Goal: Task Accomplishment & Management: Manage account settings

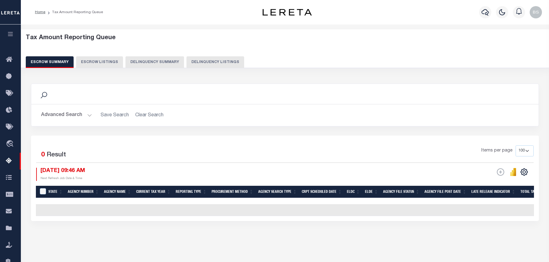
select select "100"
click at [210, 63] on button "Delinquency Listings" at bounding box center [215, 62] width 58 height 12
select select "TX"
select select "100"
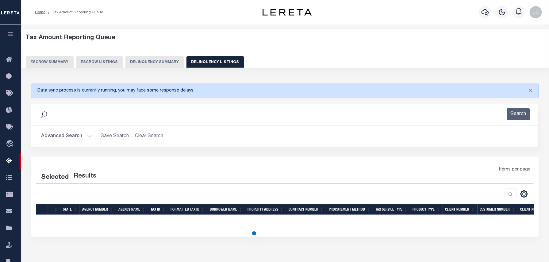
select select "100"
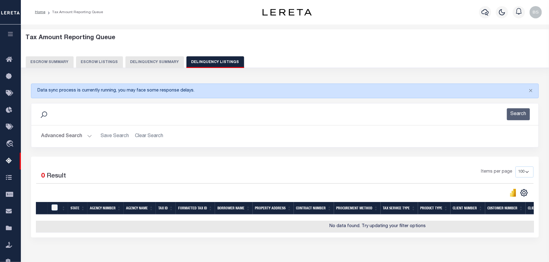
click at [86, 120] on div "Search" at bounding box center [284, 114] width 497 height 12
click at [80, 137] on button "Advanced Search" at bounding box center [66, 137] width 51 height 12
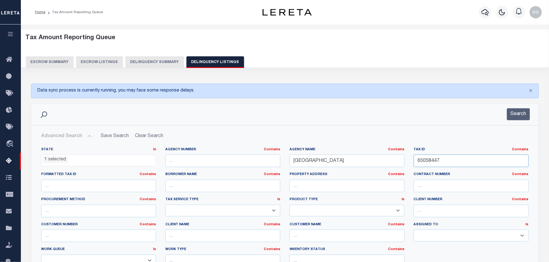
drag, startPoint x: 480, startPoint y: 156, endPoint x: 381, endPoint y: 160, distance: 98.4
click at [389, 160] on div "State In In AK AL AR AZ CA CO CT DC DE FL GA GU HI IA ID IL IN KS [GEOGRAPHIC_D…" at bounding box center [284, 209] width 496 height 125
paste input "00084700"
type input "00084700"
drag, startPoint x: 351, startPoint y: 164, endPoint x: 264, endPoint y: 153, distance: 87.5
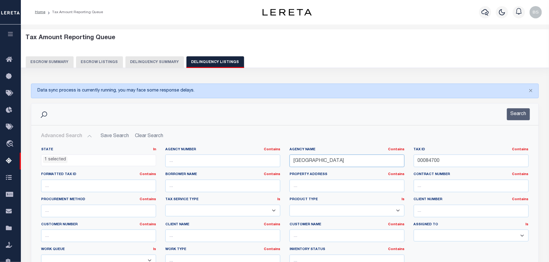
click at [279, 157] on div "State In In AK AL AR AZ CA CO CT DC DE FL GA GU HI IA ID IL IN KS [GEOGRAPHIC_D…" at bounding box center [284, 209] width 496 height 125
click at [114, 159] on ul "1 selected" at bounding box center [98, 159] width 114 height 8
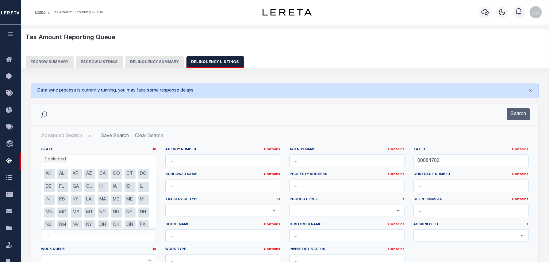
scroll to position [31, 0]
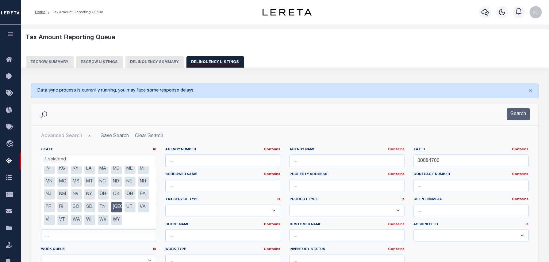
click at [111, 213] on li "[GEOGRAPHIC_DATA]" at bounding box center [116, 207] width 11 height 10
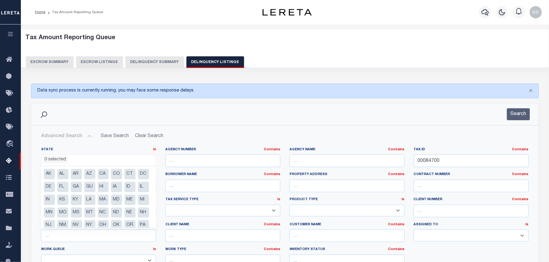
click at [131, 175] on li "CT" at bounding box center [129, 174] width 11 height 10
select select "CT"
click at [515, 119] on button "Search" at bounding box center [518, 114] width 23 height 12
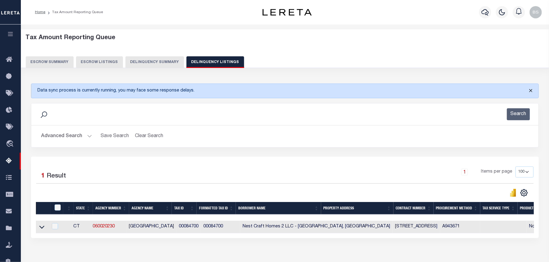
click at [531, 91] on button "Close" at bounding box center [530, 90] width 15 height 13
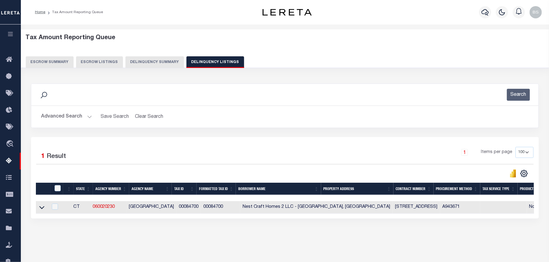
drag, startPoint x: 42, startPoint y: 210, endPoint x: 140, endPoint y: 190, distance: 99.3
click at [42, 210] on icon at bounding box center [41, 207] width 5 height 6
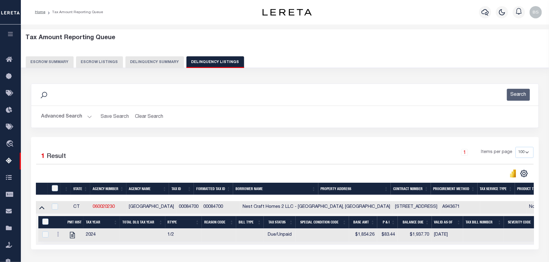
scroll to position [63, 0]
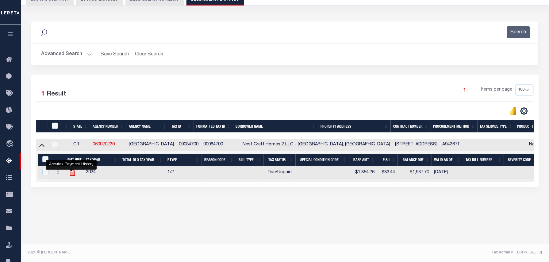
click at [70, 176] on icon "" at bounding box center [72, 173] width 5 height 6
checkbox input "true"
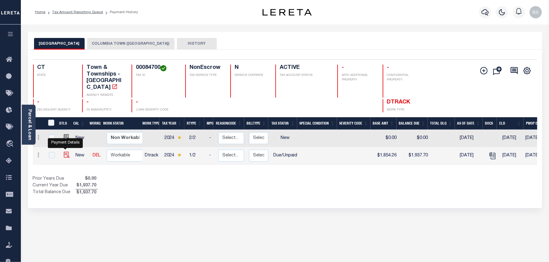
click at [65, 152] on img "" at bounding box center [67, 155] width 6 height 6
checkbox input "true"
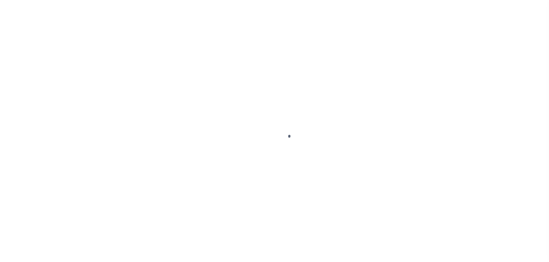
select select "DUE"
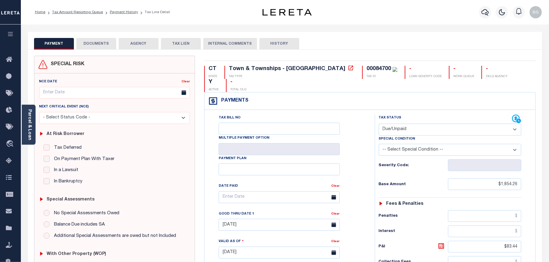
click at [31, 119] on link "Parcel & Loan" at bounding box center [29, 124] width 4 height 31
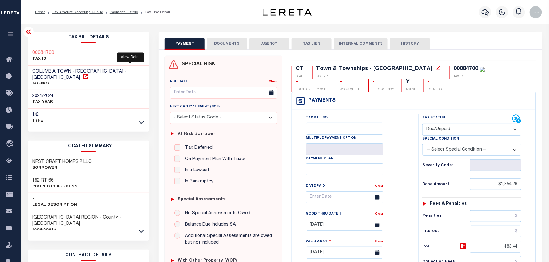
click at [89, 74] on icon at bounding box center [85, 77] width 6 height 6
click at [114, 14] on link "Payment History" at bounding box center [124, 12] width 28 height 4
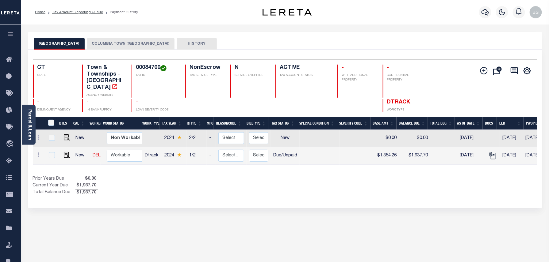
click at [107, 44] on button "COLUMBIA TOWN (IAA)" at bounding box center [130, 44] width 87 height 12
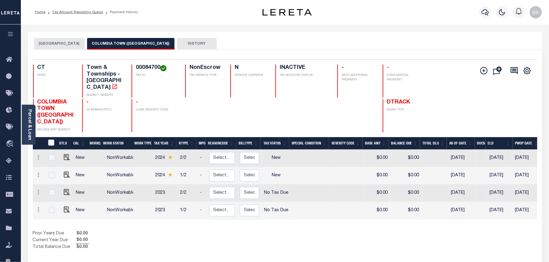
click at [63, 42] on button "COLUMBIA TOWN" at bounding box center [59, 44] width 51 height 12
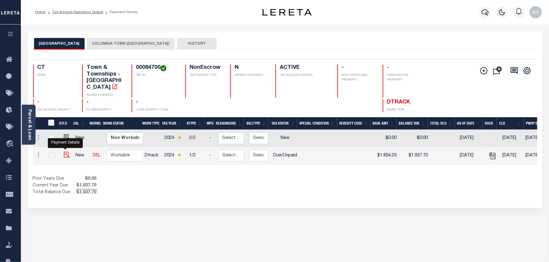
click at [66, 152] on img "" at bounding box center [67, 155] width 6 height 6
checkbox input "true"
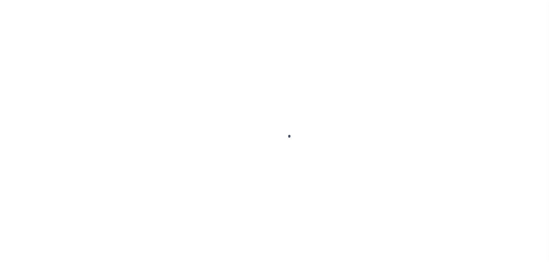
checkbox input "false"
type input "[DATE]"
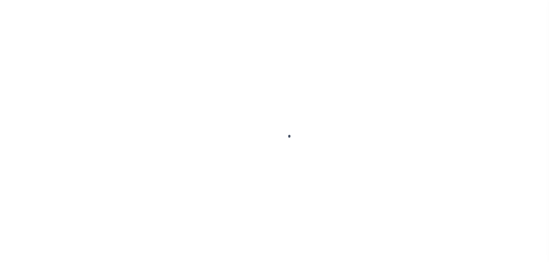
type input "[DATE]"
select select "DUE"
type input "$1,854.26"
type input "$83.44"
type input "$1,937.7"
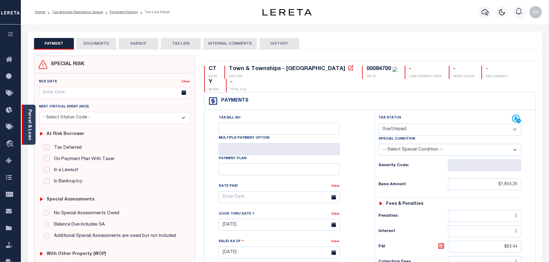
click at [32, 126] on div "Parcel & Loan" at bounding box center [29, 125] width 14 height 40
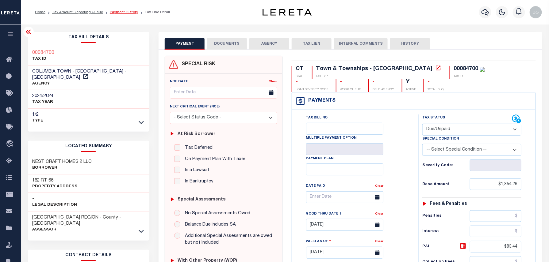
click at [115, 11] on link "Payment History" at bounding box center [124, 12] width 28 height 4
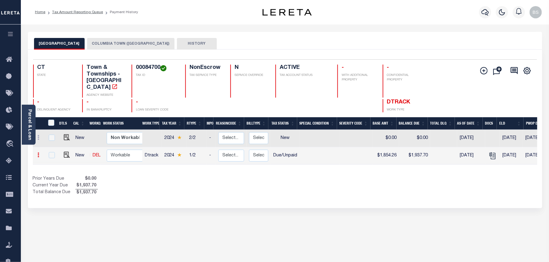
click at [37, 154] on link at bounding box center [38, 156] width 7 height 5
click at [82, 148] on link at bounding box center [75, 153] width 21 height 10
select select "DUE"
type input "$1,854.26"
type input "$1,937.70"
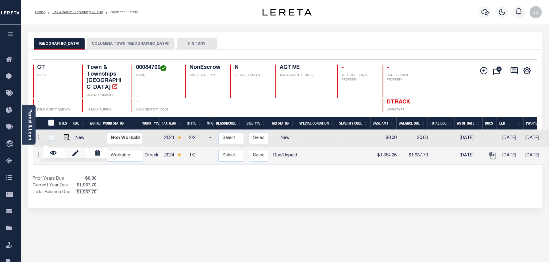
type input "[DATE]"
type input "$83.44"
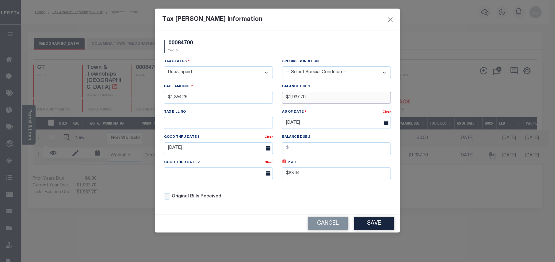
drag, startPoint x: 311, startPoint y: 97, endPoint x: 294, endPoint y: 97, distance: 16.9
click at [294, 97] on input "$1,937.70" at bounding box center [336, 98] width 109 height 12
type input "$1,965.52"
click at [285, 163] on icon at bounding box center [284, 162] width 2 height 2
type input "$111.26"
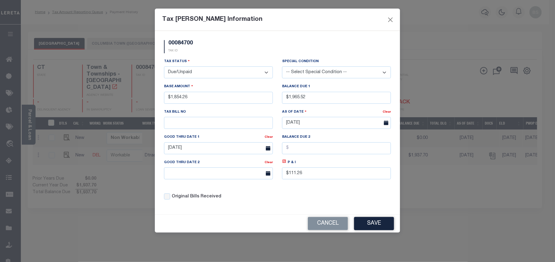
click at [216, 159] on div "Good Thru Date 1 Clear 09/15/2025" at bounding box center [218, 146] width 118 height 25
click at [216, 150] on input "09/15/2025" at bounding box center [218, 148] width 109 height 12
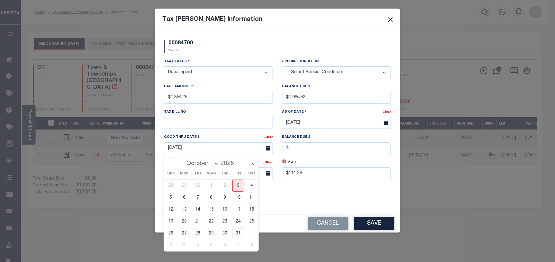
click at [237, 230] on span "31" at bounding box center [238, 234] width 12 height 12
type input "[DATE]"
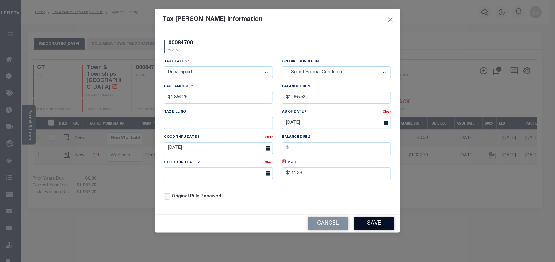
click at [378, 222] on button "Save" at bounding box center [374, 223] width 40 height 13
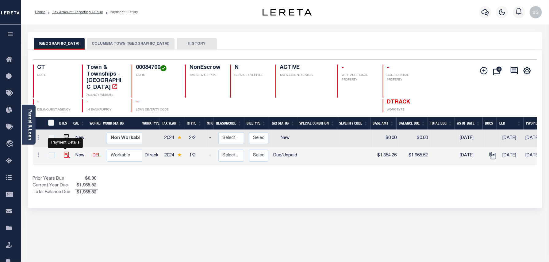
click at [64, 152] on img at bounding box center [67, 155] width 6 height 6
checkbox input "true"
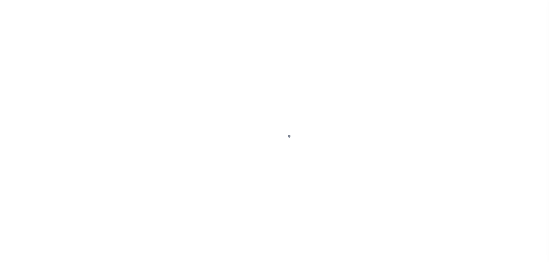
select select "DUE"
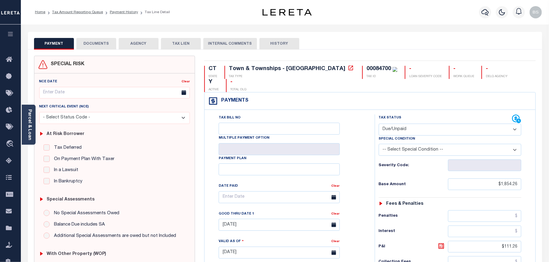
click at [100, 43] on button "DOCUMENTS" at bounding box center [96, 44] width 40 height 12
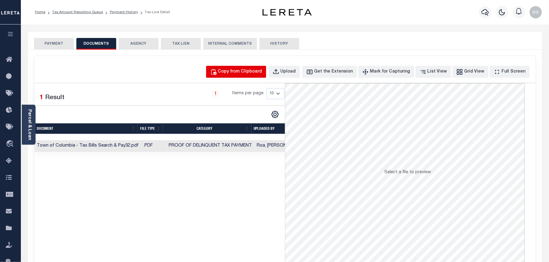
click at [250, 72] on div "Copy from Clipboard" at bounding box center [240, 72] width 44 height 7
select select "POP"
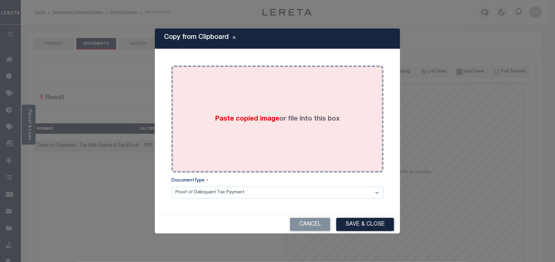
click at [282, 135] on div "Paste copied image or file into this box" at bounding box center [277, 119] width 203 height 98
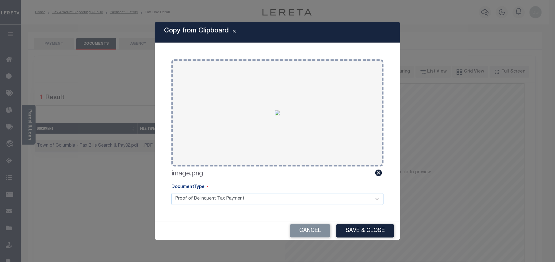
click at [363, 231] on button "Save & Close" at bounding box center [365, 231] width 58 height 13
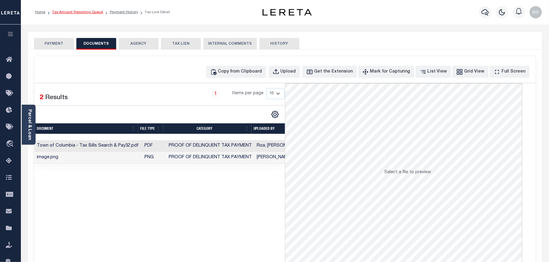
click at [80, 10] on link "Tax Amount Reporting Queue" at bounding box center [77, 12] width 51 height 4
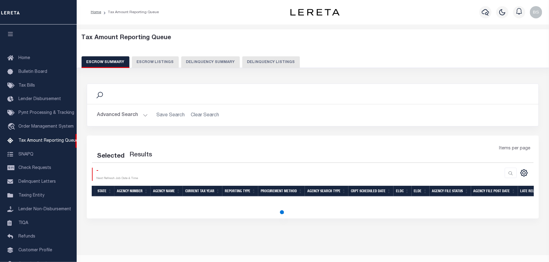
select select "100"
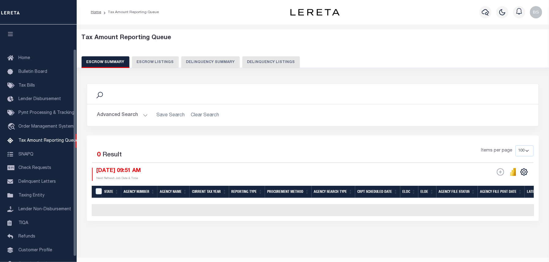
scroll to position [28, 0]
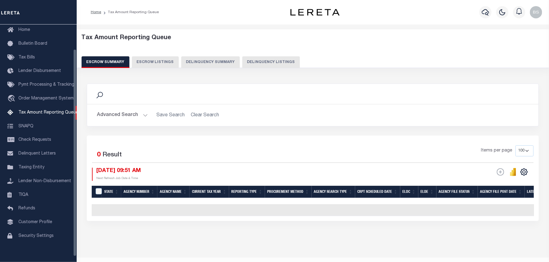
click at [232, 59] on button "Delinquency Summary" at bounding box center [210, 62] width 59 height 12
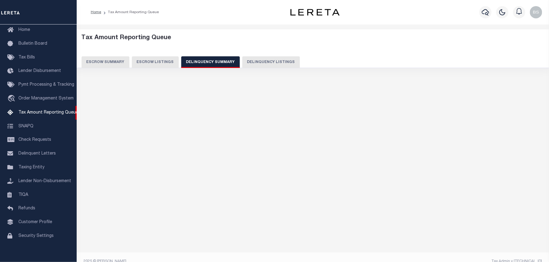
click at [265, 59] on button "Delinquency Listings" at bounding box center [271, 62] width 58 height 12
select select "100"
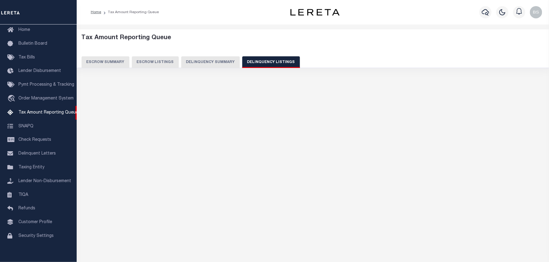
scroll to position [31, 0]
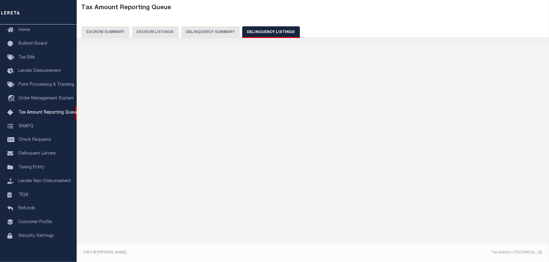
select select "100"
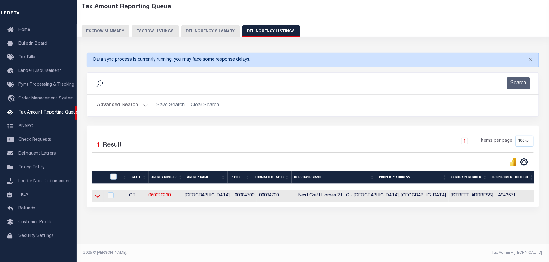
click at [97, 197] on icon at bounding box center [97, 196] width 5 height 6
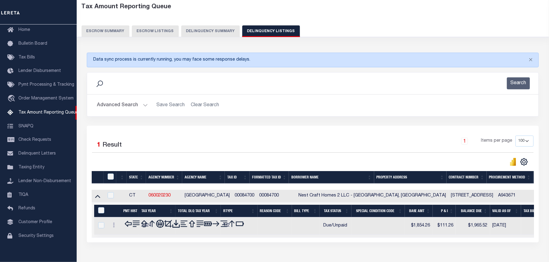
scroll to position [37, 0]
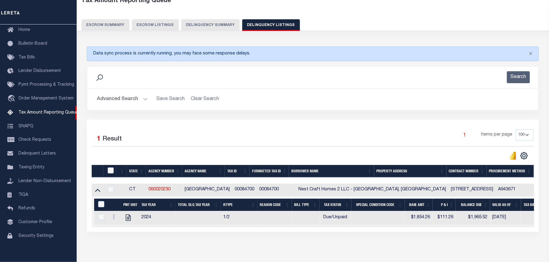
click at [109, 172] on input "checkbox" at bounding box center [111, 171] width 6 height 6
checkbox input "true"
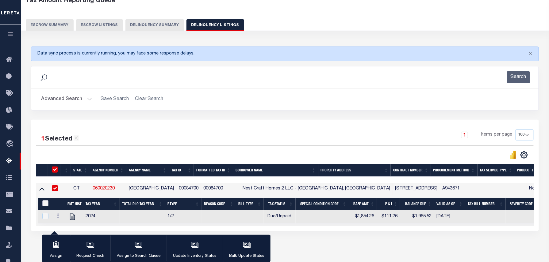
click at [47, 206] on input "&nbsp;" at bounding box center [45, 203] width 6 height 6
checkbox input "true"
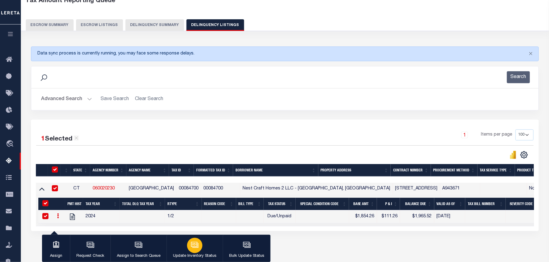
click at [204, 248] on button "Update Inventory Status" at bounding box center [194, 249] width 56 height 28
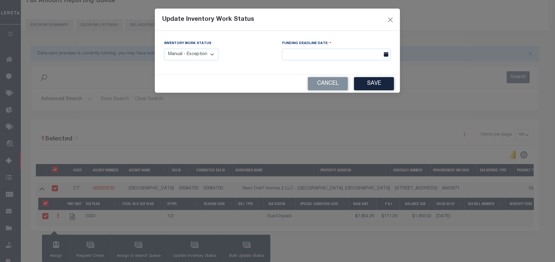
click at [176, 55] on select "Manual - Exception Pended - Awaiting Search Late Add Exception Completed" at bounding box center [191, 55] width 55 height 12
select select "4"
click at [164, 49] on select "Manual - Exception Pended - Awaiting Search Late Add Exception Completed" at bounding box center [191, 55] width 55 height 12
click at [375, 86] on button "Save" at bounding box center [374, 83] width 40 height 13
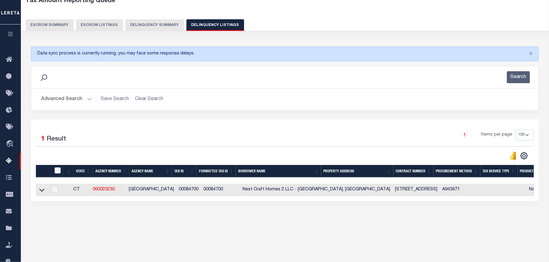
click at [64, 102] on button "Advanced Search" at bounding box center [66, 99] width 51 height 12
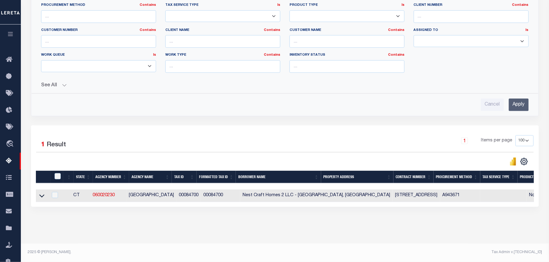
scroll to position [0, 0]
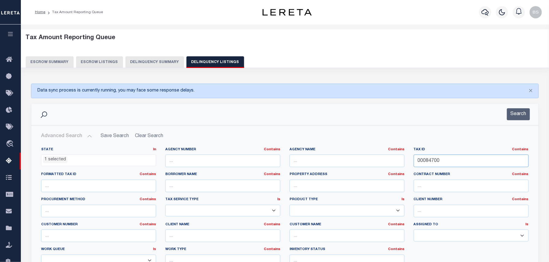
drag, startPoint x: 442, startPoint y: 165, endPoint x: 377, endPoint y: 164, distance: 64.7
click at [378, 164] on div "State In In AK AL AR AZ CA CO CT DC DE FL GA GU HI IA ID IL IN KS KY LA MA MD M…" at bounding box center [284, 209] width 496 height 125
paste input "18067"
type input "18067"
click at [519, 115] on button "Search" at bounding box center [518, 114] width 23 height 12
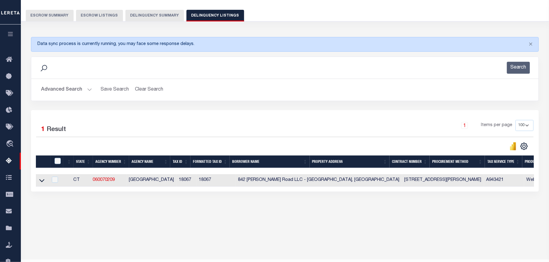
scroll to position [63, 0]
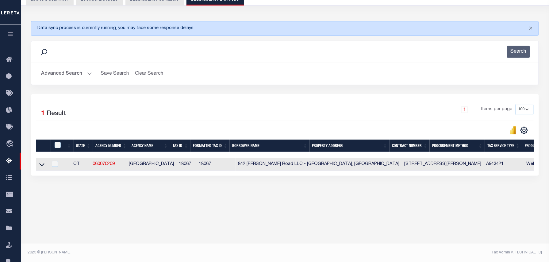
drag, startPoint x: 41, startPoint y: 165, endPoint x: 109, endPoint y: 141, distance: 72.7
click at [41, 165] on icon at bounding box center [41, 164] width 5 height 6
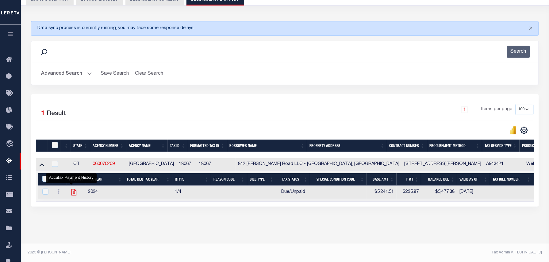
click at [71, 196] on icon "" at bounding box center [73, 192] width 5 height 6
checkbox input "true"
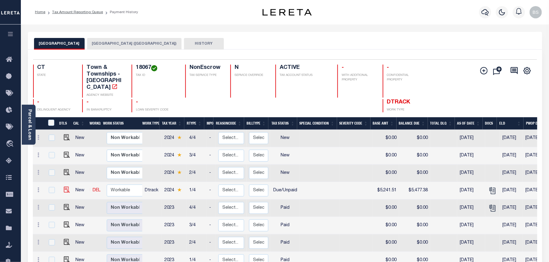
click at [65, 187] on img at bounding box center [67, 190] width 6 height 6
checkbox input "true"
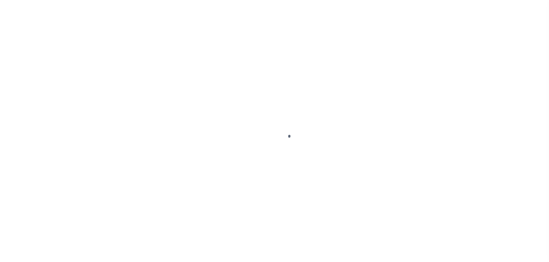
select select "DUE"
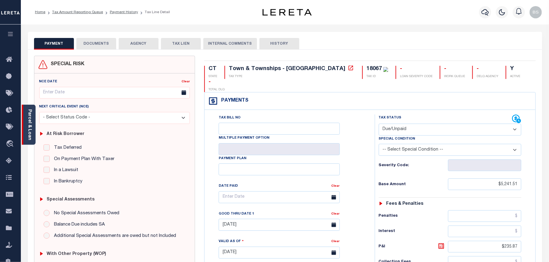
click at [31, 129] on link "Parcel & Loan" at bounding box center [29, 124] width 4 height 31
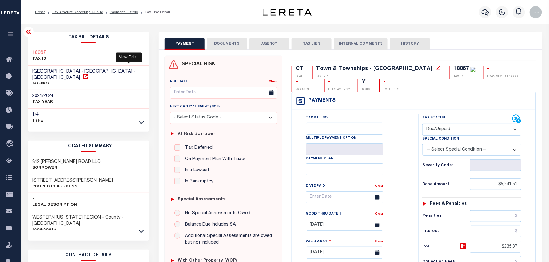
click at [88, 74] on icon at bounding box center [85, 76] width 5 height 5
click at [128, 11] on link "Payment History" at bounding box center [124, 12] width 28 height 4
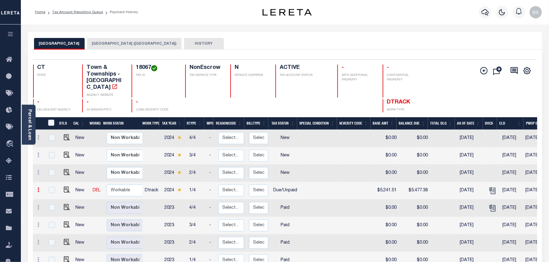
click at [38, 188] on icon at bounding box center [39, 190] width 2 height 5
click at [55, 217] on link at bounding box center [53, 222] width 21 height 10
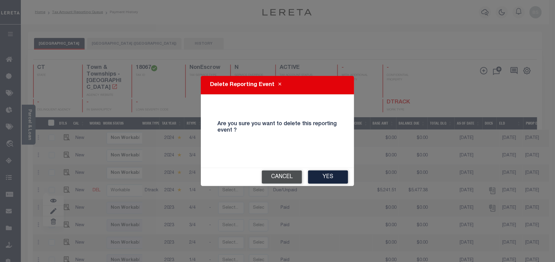
click at [279, 172] on button "Cancel" at bounding box center [282, 177] width 40 height 13
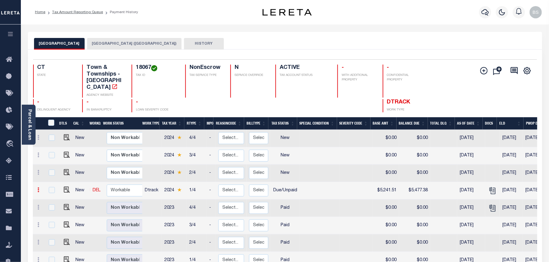
click at [38, 188] on icon at bounding box center [39, 190] width 2 height 5
click at [50, 208] on img at bounding box center [53, 211] width 6 height 6
select select "DUE"
type input "$5,241.51"
type input "$5,477.38"
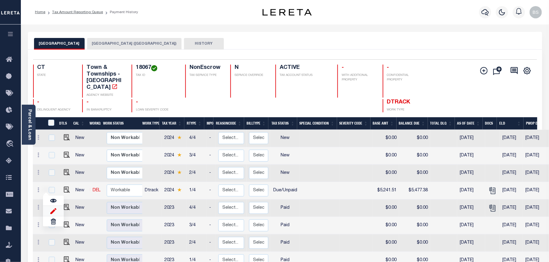
type input "10/03/2025"
type input "09/15/2025"
type input "$235.87"
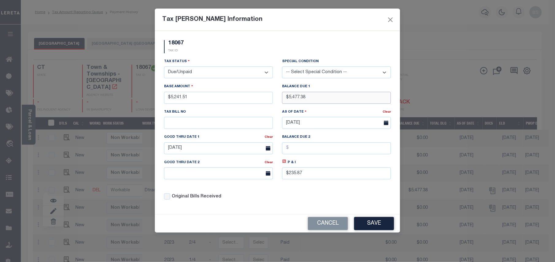
drag, startPoint x: 323, startPoint y: 98, endPoint x: 287, endPoint y: 99, distance: 35.5
click at [287, 99] on input "$5,477.38" at bounding box center [336, 98] width 109 height 12
type input "$5,556.00"
click at [286, 164] on icon at bounding box center [284, 161] width 5 height 5
type input "$314.49"
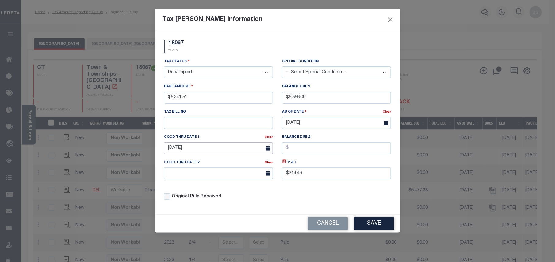
click at [198, 154] on body "Home Tax Amount Reporting Queue Payment History" at bounding box center [277, 192] width 555 height 384
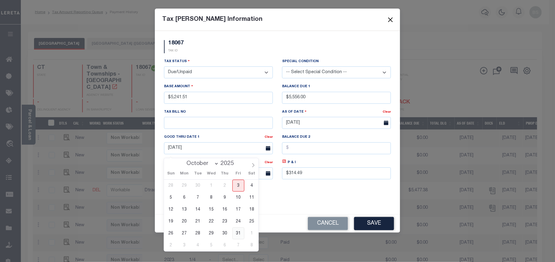
click at [242, 234] on span "31" at bounding box center [238, 234] width 12 height 12
type input "[DATE]"
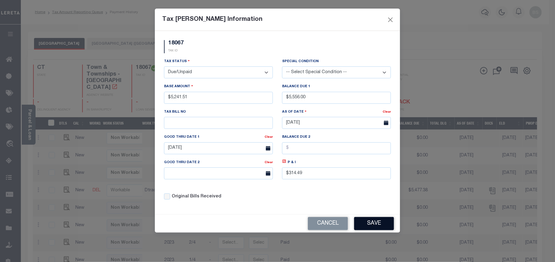
click at [367, 229] on button "Save" at bounding box center [374, 223] width 40 height 13
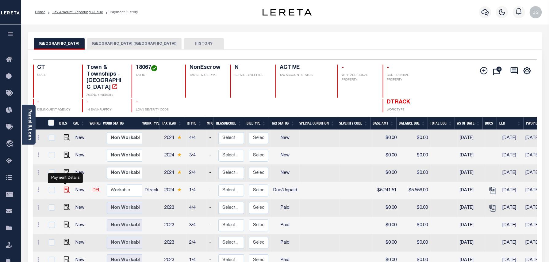
click at [64, 187] on img at bounding box center [67, 190] width 6 height 6
checkbox input "true"
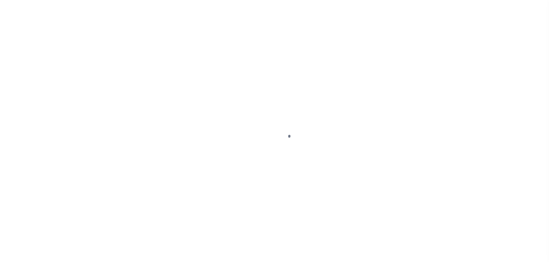
select select "DUE"
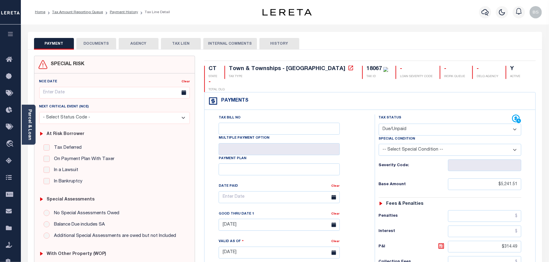
click at [108, 44] on button "DOCUMENTS" at bounding box center [96, 44] width 40 height 12
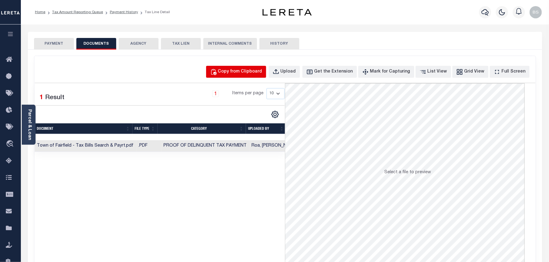
click at [257, 75] on div "Copy from Clipboard" at bounding box center [240, 72] width 44 height 7
select select "POP"
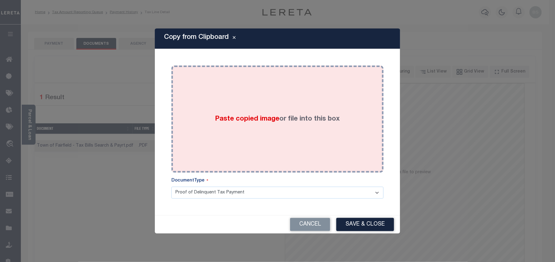
click at [284, 101] on div "Paste copied image or file into this box" at bounding box center [277, 119] width 203 height 98
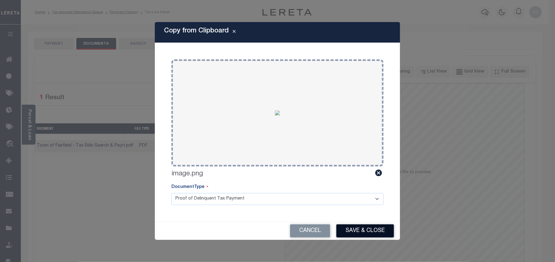
click at [359, 231] on button "Save & Close" at bounding box center [365, 231] width 58 height 13
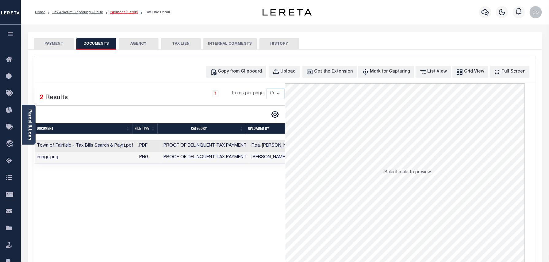
click at [123, 13] on link "Payment History" at bounding box center [124, 12] width 28 height 4
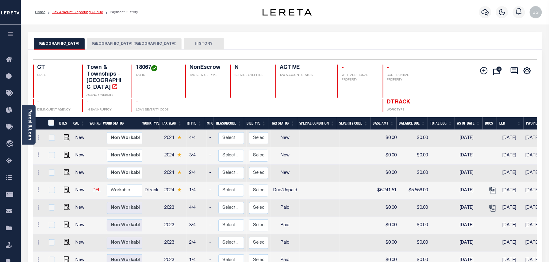
click at [89, 14] on link "Tax Amount Reporting Queue" at bounding box center [77, 12] width 51 height 4
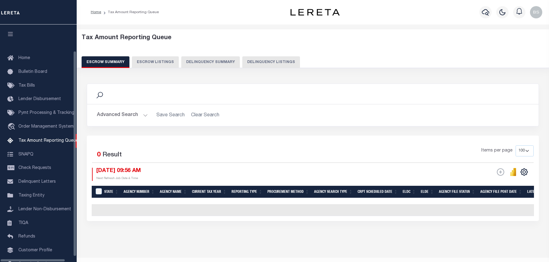
select select "100"
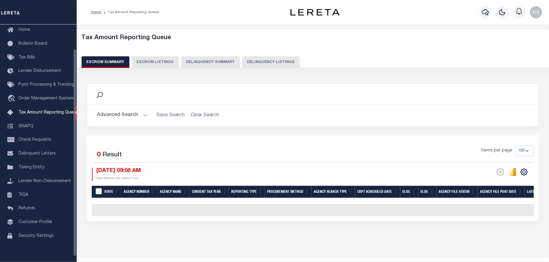
click at [254, 58] on button "Delinquency Listings" at bounding box center [271, 62] width 58 height 12
select select "100"
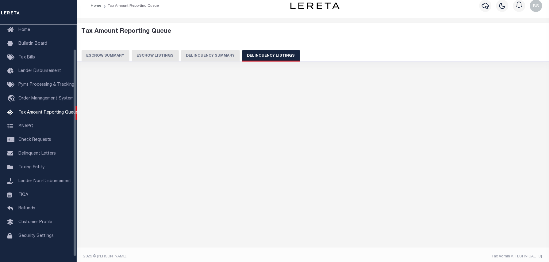
select select "100"
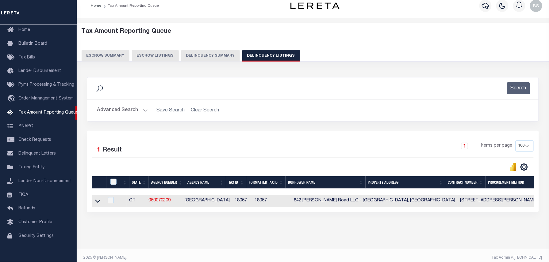
scroll to position [11, 0]
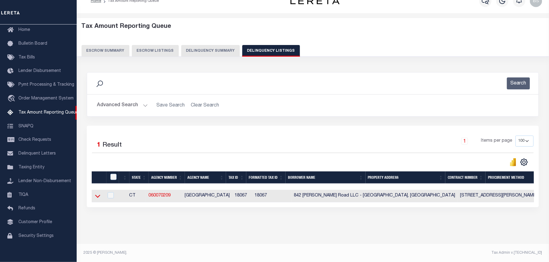
click at [99, 198] on icon at bounding box center [97, 196] width 5 height 6
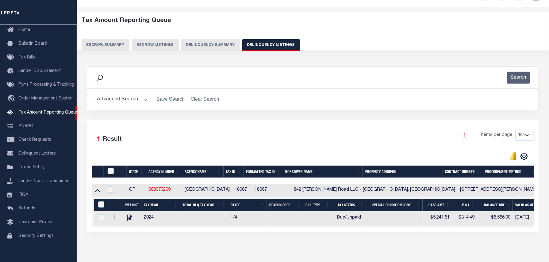
scroll to position [17, 0]
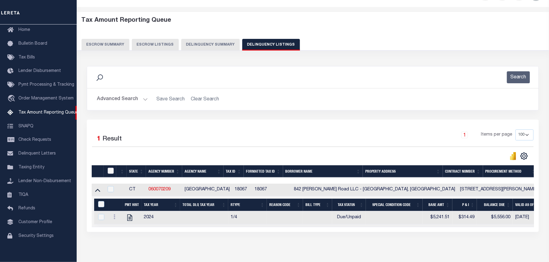
click at [112, 171] on input "checkbox" at bounding box center [111, 171] width 6 height 6
checkbox input "true"
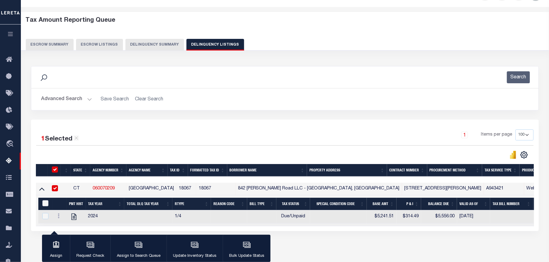
click at [47, 205] on input "&nbsp;" at bounding box center [45, 203] width 6 height 6
checkbox input "true"
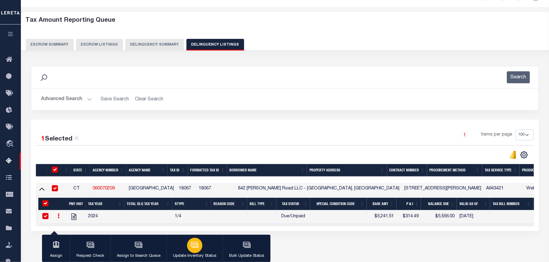
click at [196, 239] on div "button" at bounding box center [194, 245] width 15 height 15
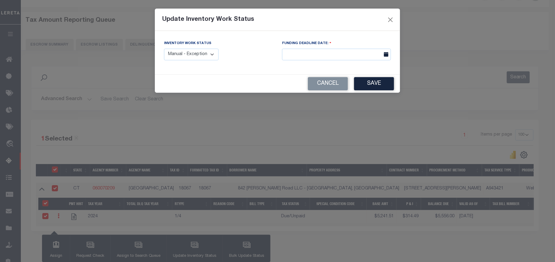
click at [189, 47] on div "Inventory Work Status Manual - Exception Pended - Awaiting Search Late Add Exce…" at bounding box center [191, 50] width 55 height 20
click at [189, 54] on select "Manual - Exception Pended - Awaiting Search Late Add Exception Completed" at bounding box center [191, 55] width 55 height 12
select select "4"
click at [164, 49] on select "Manual - Exception Pended - Awaiting Search Late Add Exception Completed" at bounding box center [191, 55] width 55 height 12
click at [366, 88] on button "Save" at bounding box center [374, 83] width 40 height 13
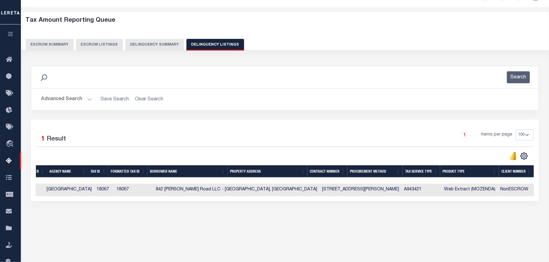
scroll to position [0, 0]
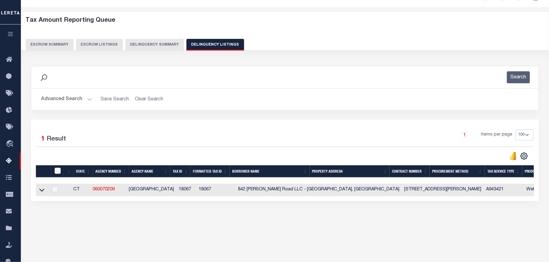
click at [67, 100] on button "Advanced Search" at bounding box center [66, 99] width 51 height 12
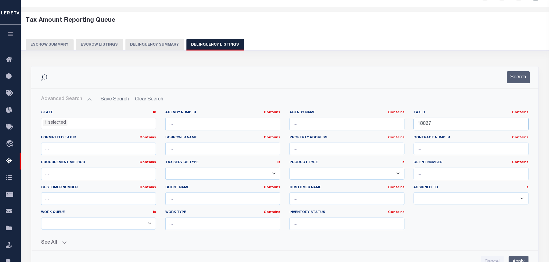
drag, startPoint x: 457, startPoint y: 124, endPoint x: 381, endPoint y: 124, distance: 76.6
click at [382, 124] on div "State In In AK AL AR AZ CA CO CT DC DE FL GA GU HI IA ID IL IN KS [GEOGRAPHIC_D…" at bounding box center [284, 172] width 496 height 125
paste input "07500085"
type input "07500085"
click at [515, 76] on button "Search" at bounding box center [518, 77] width 23 height 12
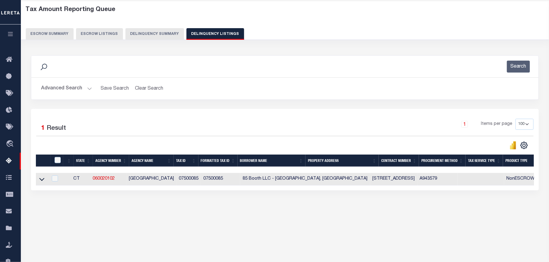
scroll to position [63, 0]
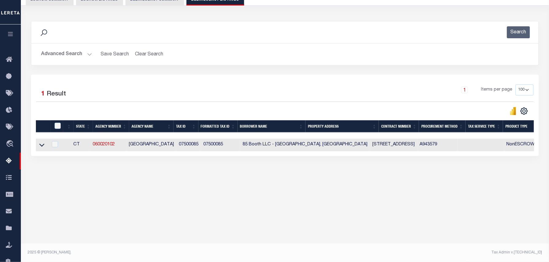
click at [42, 147] on icon at bounding box center [41, 145] width 5 height 6
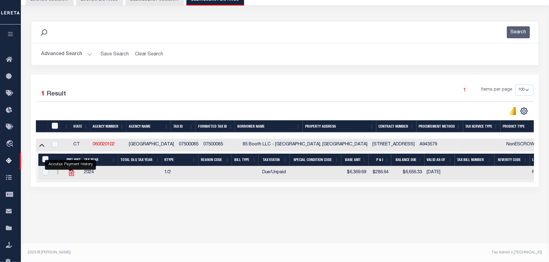
click at [69, 173] on icon "" at bounding box center [71, 173] width 8 height 8
checkbox input "true"
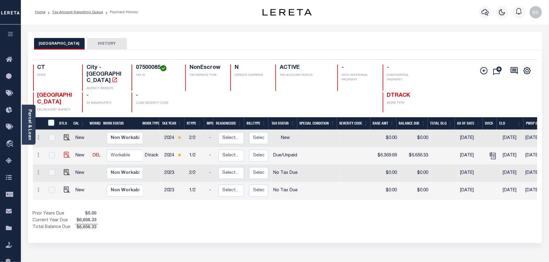
click at [65, 152] on img at bounding box center [67, 155] width 6 height 6
checkbox input "true"
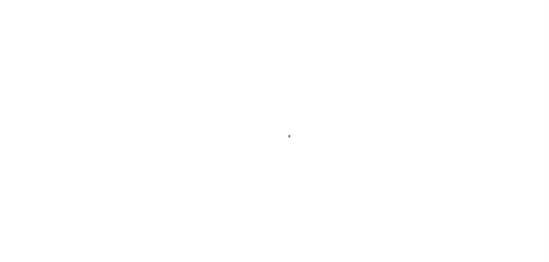
select select "DUE"
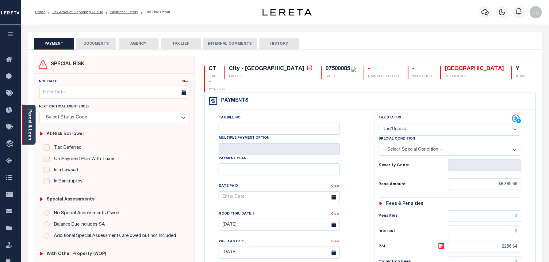
click at [31, 113] on link "Parcel & Loan" at bounding box center [29, 124] width 4 height 31
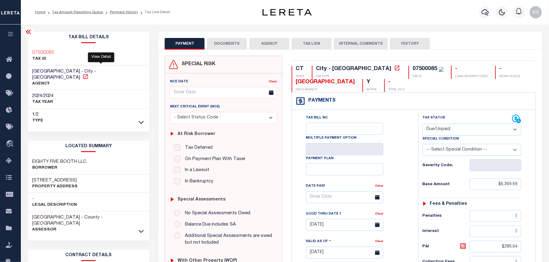
click at [89, 74] on icon at bounding box center [85, 77] width 6 height 6
click at [121, 10] on link "Payment History" at bounding box center [124, 12] width 28 height 4
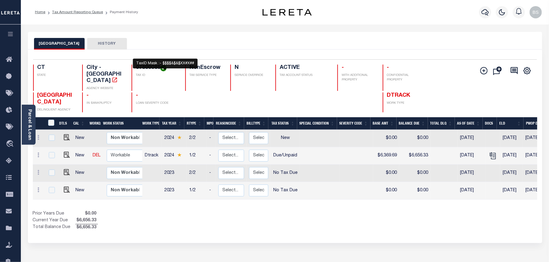
drag, startPoint x: 135, startPoint y: 69, endPoint x: 165, endPoint y: 69, distance: 29.4
click at [165, 69] on div "07500085 TAX ID" at bounding box center [154, 78] width 46 height 26
click at [154, 71] on h4 "07500085" at bounding box center [157, 68] width 42 height 7
drag, startPoint x: 159, startPoint y: 68, endPoint x: 133, endPoint y: 66, distance: 26.4
click at [133, 66] on div "07500085 TAX ID" at bounding box center [154, 78] width 46 height 26
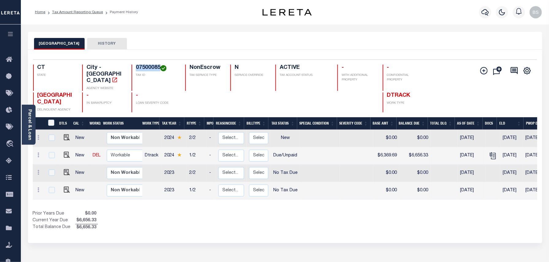
copy h4 "07500085"
click at [65, 152] on img "" at bounding box center [67, 155] width 6 height 6
checkbox input "true"
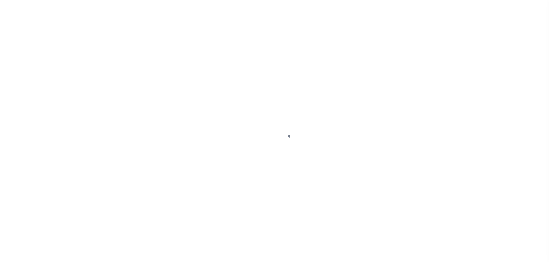
select select "DUE"
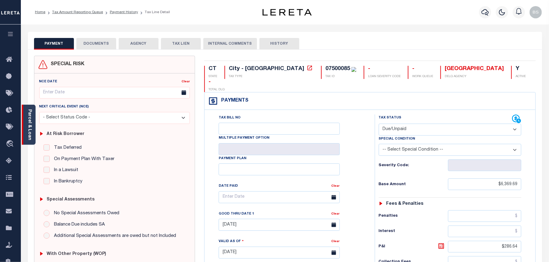
click at [30, 125] on link "Parcel & Loan" at bounding box center [29, 124] width 4 height 31
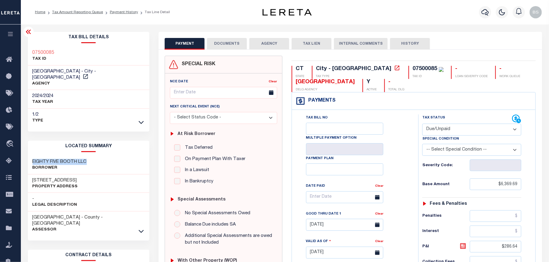
drag, startPoint x: 30, startPoint y: 154, endPoint x: 99, endPoint y: 152, distance: 69.3
click at [99, 156] on div "EIGHTY FIVE BOOTH LLC Borrower" at bounding box center [89, 165] width 122 height 19
copy h3 "EIGHTY FIVE BOOTH LLC"
click at [120, 10] on link "Payment History" at bounding box center [124, 12] width 28 height 4
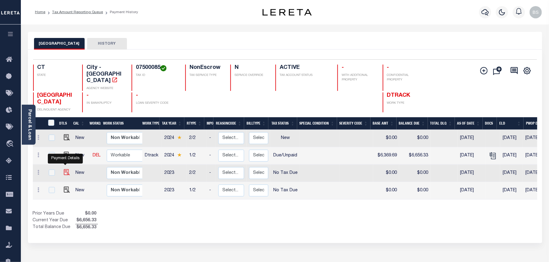
click at [64, 169] on img "" at bounding box center [67, 172] width 6 height 6
checkbox input "true"
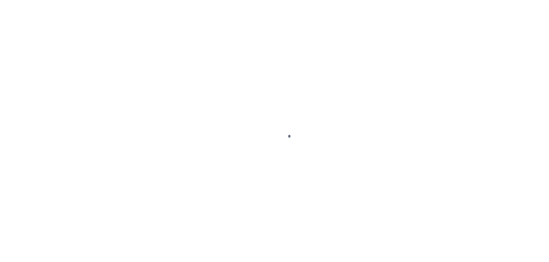
select select "NTX"
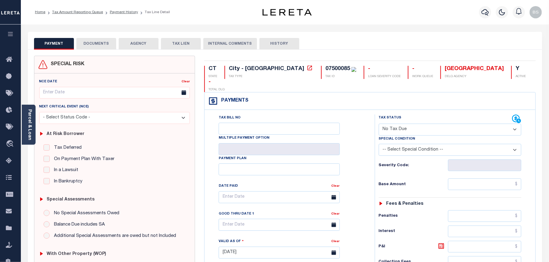
click at [102, 48] on button "DOCUMENTS" at bounding box center [96, 44] width 40 height 12
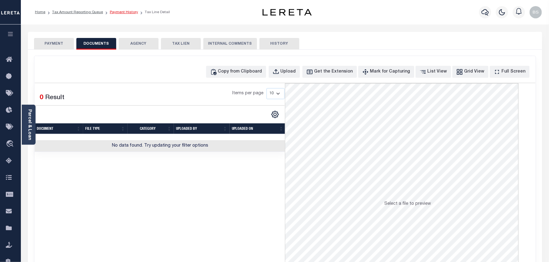
click at [116, 11] on link "Payment History" at bounding box center [124, 12] width 28 height 4
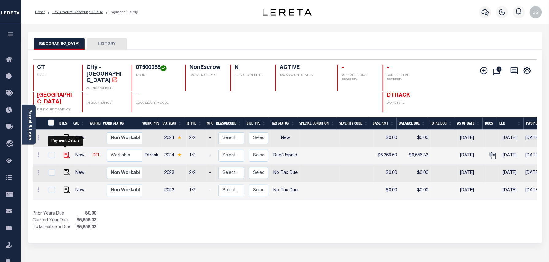
click at [66, 152] on img "" at bounding box center [67, 155] width 6 height 6
checkbox input "true"
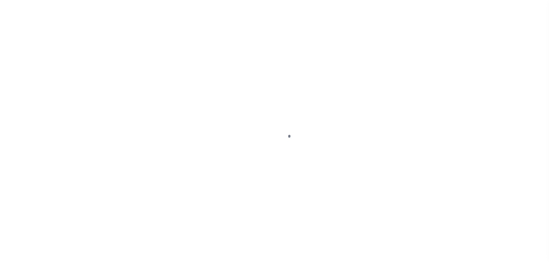
select select "DUE"
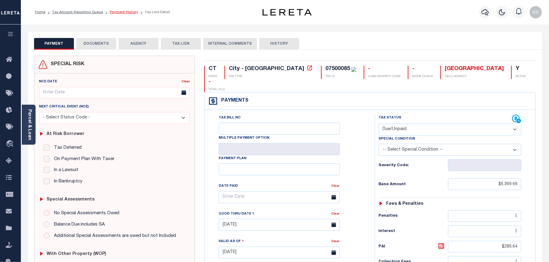
click at [117, 13] on link "Payment History" at bounding box center [124, 12] width 28 height 4
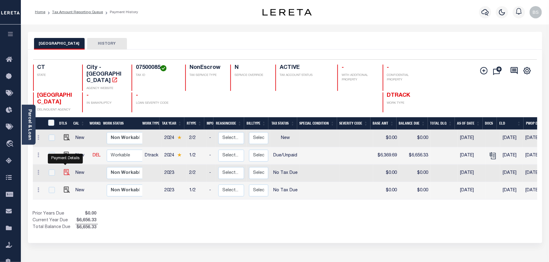
click at [66, 169] on img "" at bounding box center [67, 172] width 6 height 6
checkbox input "true"
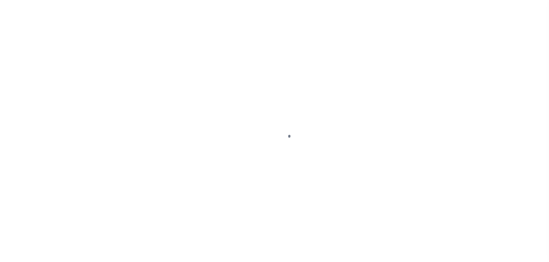
select select "NTX"
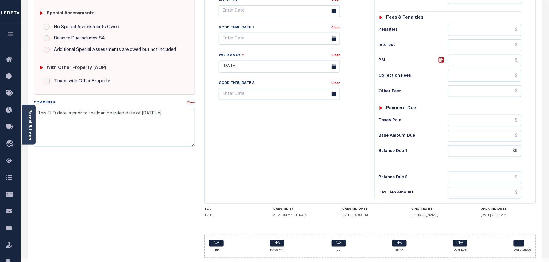
scroll to position [192, 0]
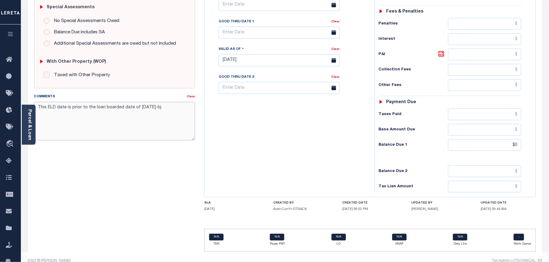
drag, startPoint x: 165, startPoint y: 108, endPoint x: 161, endPoint y: 108, distance: 4.9
click at [161, 108] on textarea "This ELD date is prior to the loan boarded date of 03/12/2025-bj" at bounding box center [114, 121] width 161 height 39
click at [165, 125] on textarea "This ELD date is prior to the loan boarded date of 03/12/2025-bj" at bounding box center [114, 121] width 161 height 39
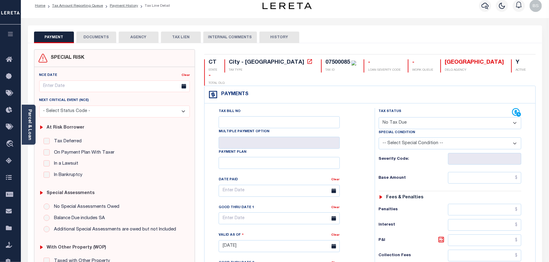
scroll to position [0, 0]
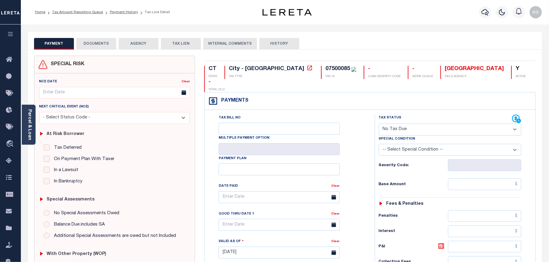
click at [89, 40] on button "DOCUMENTS" at bounding box center [96, 44] width 40 height 12
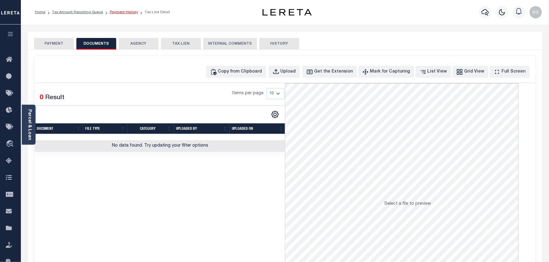
click at [122, 11] on link "Payment History" at bounding box center [124, 12] width 28 height 4
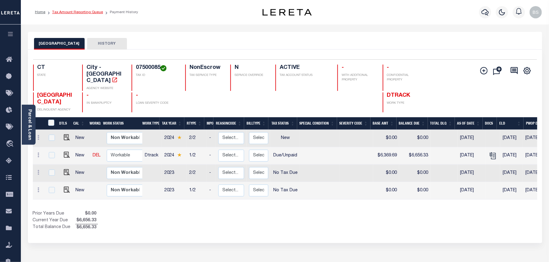
click at [81, 13] on link "Tax Amount Reporting Queue" at bounding box center [77, 12] width 51 height 4
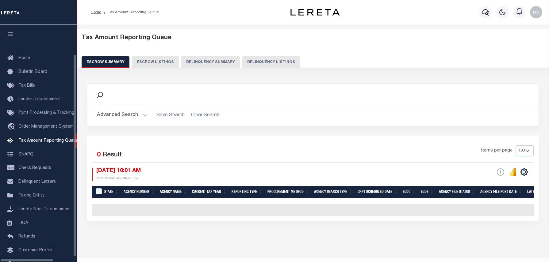
select select "100"
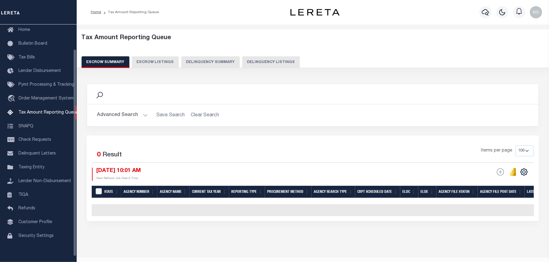
click at [255, 59] on button "Delinquency Listings" at bounding box center [271, 62] width 58 height 12
select select "100"
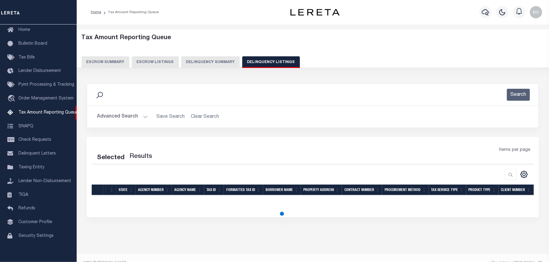
select select "100"
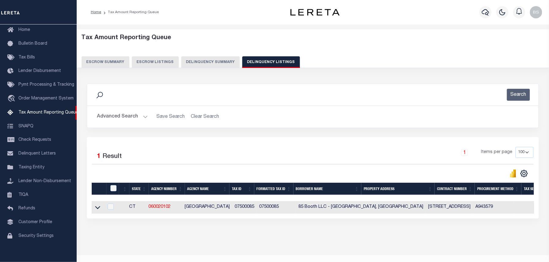
click at [94, 208] on link at bounding box center [97, 207] width 7 height 4
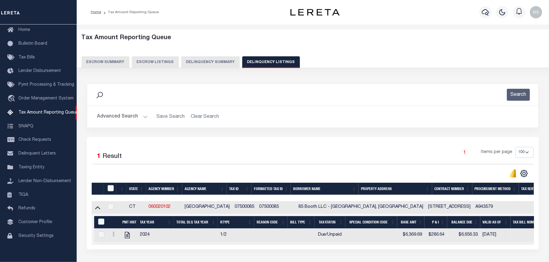
click at [250, 169] on div "Selected 1 Result 1 Items per page 10 25 50 100 500" at bounding box center [312, 162] width 451 height 31
click at [127, 236] on icon "" at bounding box center [127, 235] width 8 height 8
checkbox input "true"
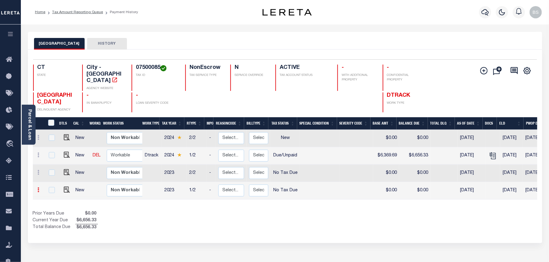
click at [37, 188] on link at bounding box center [38, 190] width 7 height 5
click at [53, 175] on img at bounding box center [53, 178] width 6 height 6
select select "NTX"
type input "$0.00"
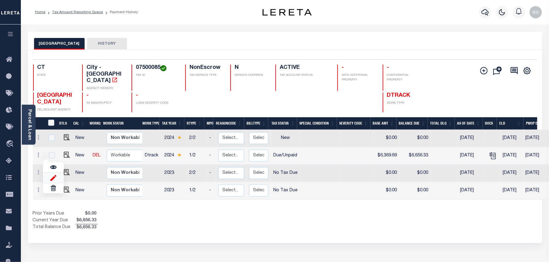
type input "[DATE]"
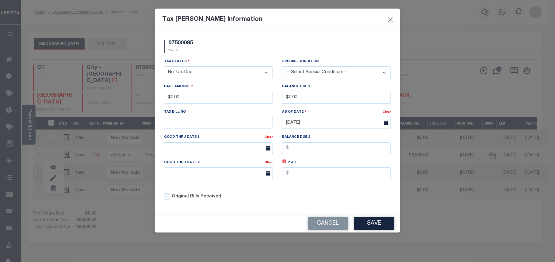
click at [181, 71] on select "- Select Status - Open Due/Unpaid Paid Incomplete No Tax Due Internal Refund Pr…" at bounding box center [218, 72] width 109 height 12
click at [182, 71] on select "- Select Status - Open Due/Unpaid Paid Incomplete No Tax Due Internal Refund Pr…" at bounding box center [218, 72] width 109 height 12
select select "DUE"
click at [164, 67] on select "- Select Status - Open Due/Unpaid Paid Incomplete No Tax Due Internal Refund Pr…" at bounding box center [218, 72] width 109 height 12
drag, startPoint x: 196, startPoint y: 101, endPoint x: 136, endPoint y: 93, distance: 60.7
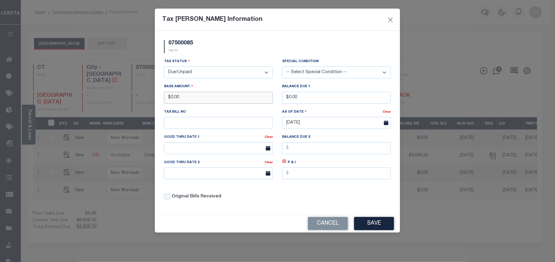
click at [142, 93] on div "Tax [PERSON_NAME] Information 07500085 TAX ID Installment: TaxID: 07500085 Tax …" at bounding box center [277, 131] width 555 height 262
type input "$2,246.14"
drag, startPoint x: 313, startPoint y: 95, endPoint x: 265, endPoint y: 80, distance: 49.3
click at [268, 97] on div "Tax Status - Select Status - Open Due/Unpaid Paid Incomplete No Tax Due Interna…" at bounding box center [277, 131] width 236 height 147
type input "$2,696.13"
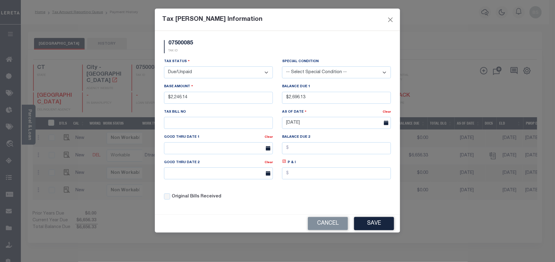
click at [285, 164] on icon at bounding box center [284, 161] width 5 height 5
type input "$449.99"
click at [216, 145] on input "text" at bounding box center [218, 148] width 109 height 12
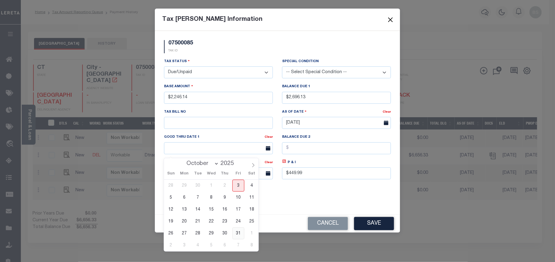
click at [241, 232] on span "31" at bounding box center [238, 234] width 12 height 12
type input "[DATE]"
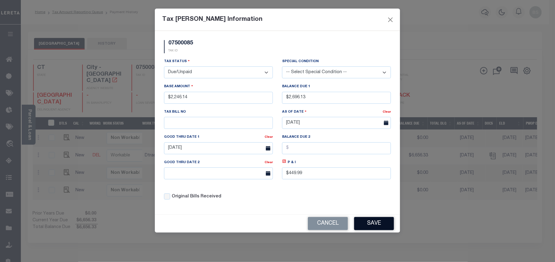
click at [371, 230] on button "Save" at bounding box center [374, 223] width 40 height 13
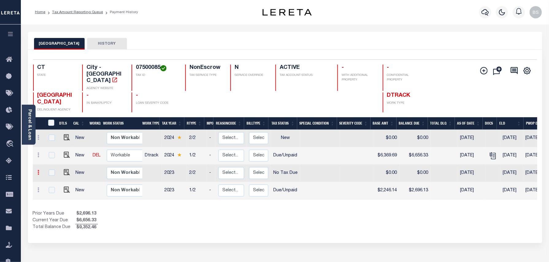
click at [40, 171] on link at bounding box center [38, 173] width 7 height 5
click at [54, 157] on img at bounding box center [53, 160] width 6 height 6
select select "NTX"
type input "$0.00"
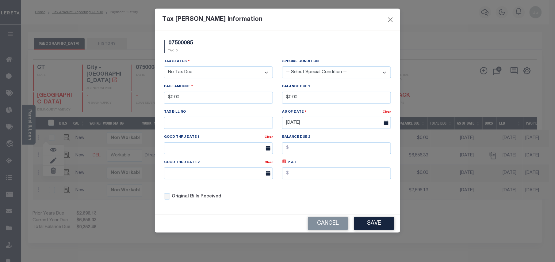
click at [221, 70] on select "- Select Status - Open Due/Unpaid Paid Incomplete No Tax Due Internal Refund Pr…" at bounding box center [218, 72] width 109 height 12
select select "DUE"
click at [164, 67] on select "- Select Status - Open Due/Unpaid Paid Incomplete No Tax Due Internal Refund Pr…" at bounding box center [218, 72] width 109 height 12
drag, startPoint x: 202, startPoint y: 104, endPoint x: 151, endPoint y: 97, distance: 51.2
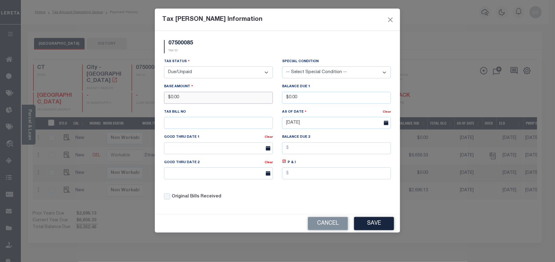
click at [151, 97] on div "Tax Bill Amount Information 07500085 TAX ID Installment: TaxID: 07500085 Tax St…" at bounding box center [277, 131] width 555 height 262
type input "$2,246.14"
click at [319, 56] on div "07500085 TAX ID" at bounding box center [277, 49] width 236 height 18
drag, startPoint x: 312, startPoint y: 97, endPoint x: 270, endPoint y: 98, distance: 41.7
click at [271, 98] on div "Tax Status - Select Status - Open Due/Unpaid Paid Incomplete No Tax Due Interna…" at bounding box center [277, 131] width 236 height 147
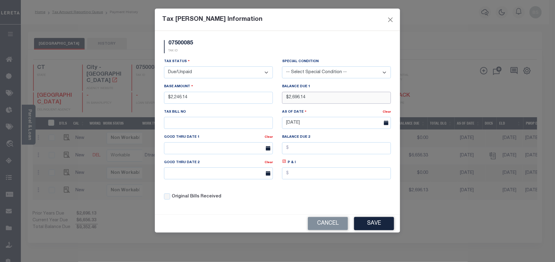
type input "$2,696.14"
click at [286, 164] on icon at bounding box center [284, 161] width 5 height 5
type input "$450.00"
click at [177, 140] on label "Good Thru Date 1" at bounding box center [182, 137] width 36 height 5
click at [202, 149] on input "text" at bounding box center [218, 148] width 109 height 12
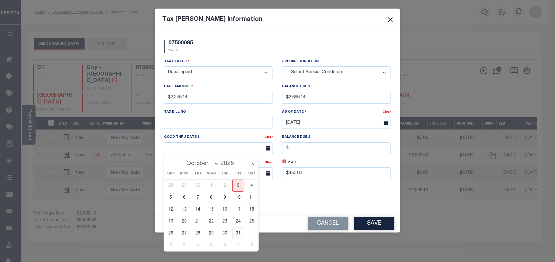
click at [238, 232] on span "31" at bounding box center [238, 234] width 12 height 12
type input "[DATE]"
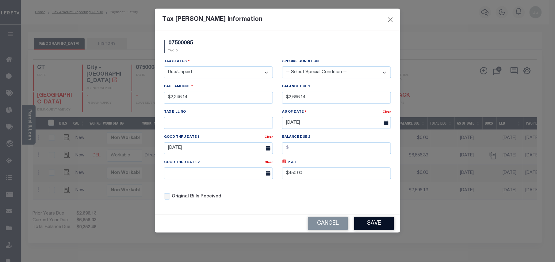
click at [362, 229] on button "Save" at bounding box center [374, 223] width 40 height 13
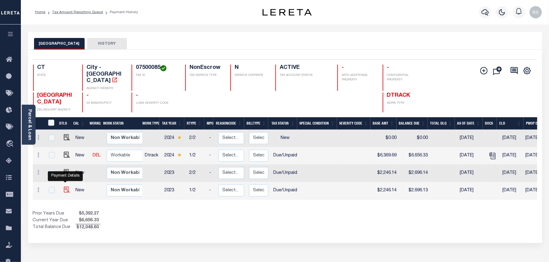
click at [64, 187] on img at bounding box center [67, 190] width 6 height 6
checkbox input "true"
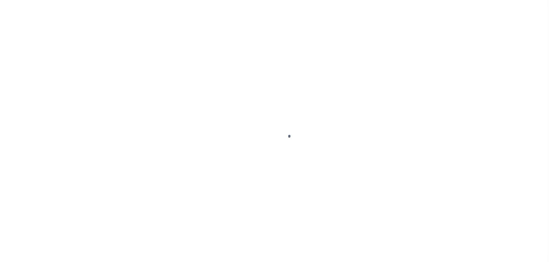
select select "DUE"
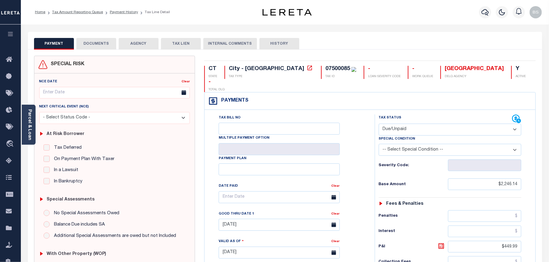
click at [92, 43] on button "DOCUMENTS" at bounding box center [96, 44] width 40 height 12
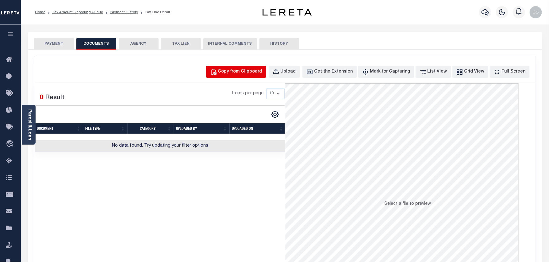
click at [238, 70] on div "Copy from Clipboard" at bounding box center [240, 72] width 44 height 7
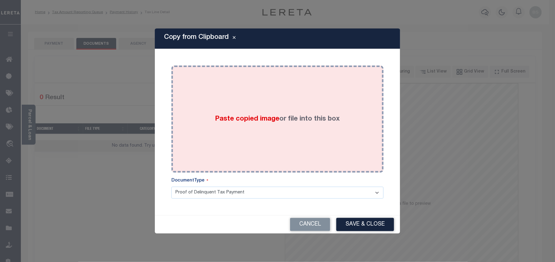
click at [254, 109] on div "Paste copied image or file into this box" at bounding box center [277, 119] width 203 height 98
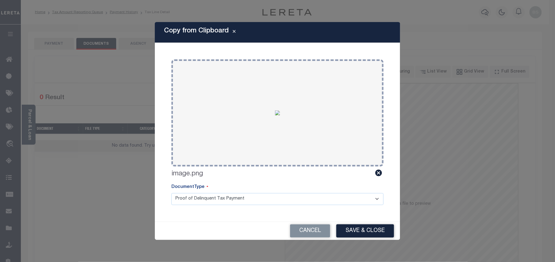
click at [362, 231] on button "Save & Close" at bounding box center [365, 231] width 58 height 13
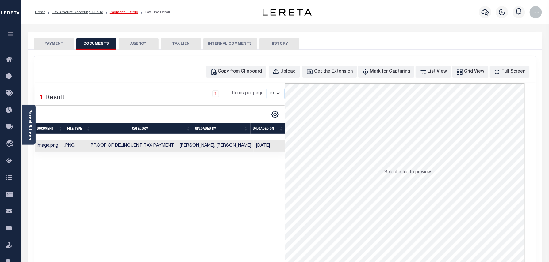
click at [127, 13] on link "Payment History" at bounding box center [124, 12] width 28 height 4
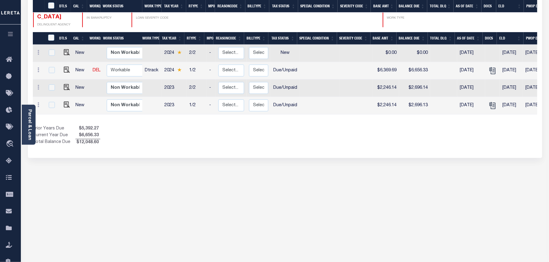
scroll to position [118, 0]
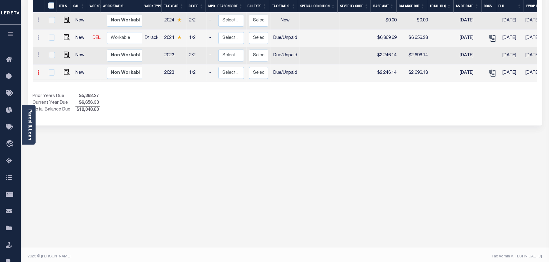
click at [38, 70] on icon at bounding box center [39, 72] width 2 height 5
click at [53, 57] on img at bounding box center [53, 60] width 6 height 6
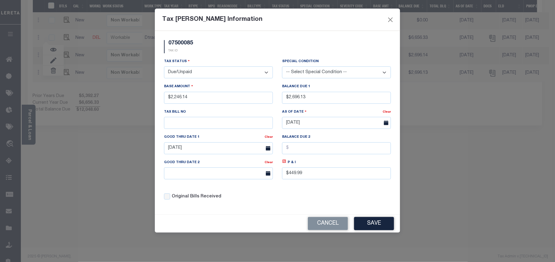
click at [308, 70] on select "-- Select Special Condition -- 3RD PARTY TAX LIEN AGENCY TAX LIEN (A.K.A Inside…" at bounding box center [336, 72] width 109 height 12
select select "20"
click at [282, 67] on select "-- Select Special Condition -- 3RD PARTY TAX LIEN AGENCY TAX LIEN (A.K.A Inside…" at bounding box center [336, 72] width 109 height 12
click at [367, 227] on button "Save" at bounding box center [374, 223] width 40 height 13
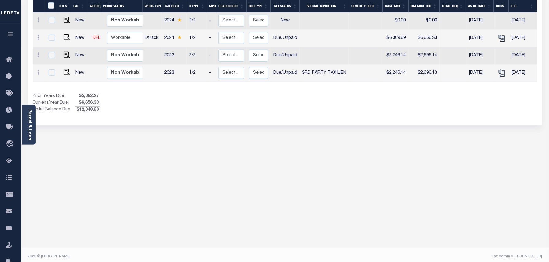
click at [38, 52] on icon at bounding box center [39, 54] width 2 height 5
click at [52, 40] on img at bounding box center [53, 43] width 6 height 6
type input "$2,246.14"
type input "$2,696.14"
type input "$450.00"
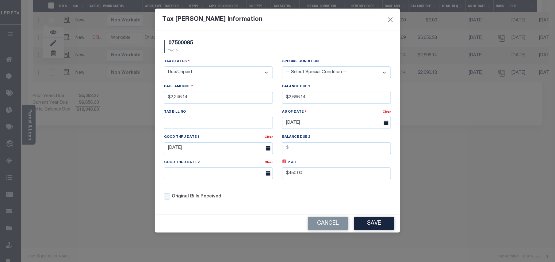
click at [307, 72] on select "-- Select Special Condition -- 3RD PARTY TAX LIEN AGENCY TAX LIEN (A.K.A Inside…" at bounding box center [336, 72] width 109 height 12
click at [303, 76] on select "-- Select Special Condition -- 3RD PARTY TAX LIEN AGENCY TAX LIEN (A.K.A Inside…" at bounding box center [336, 72] width 109 height 12
select select "20"
click at [282, 67] on select "-- Select Special Condition -- 3RD PARTY TAX LIEN AGENCY TAX LIEN (A.K.A Inside…" at bounding box center [336, 72] width 109 height 12
click at [369, 230] on button "Save" at bounding box center [374, 223] width 40 height 13
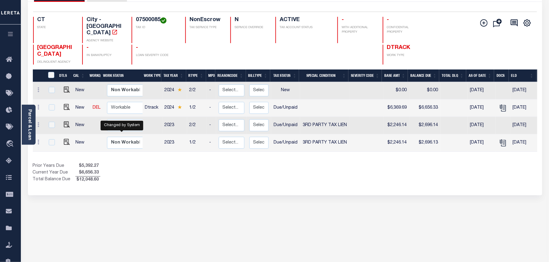
scroll to position [36, 0]
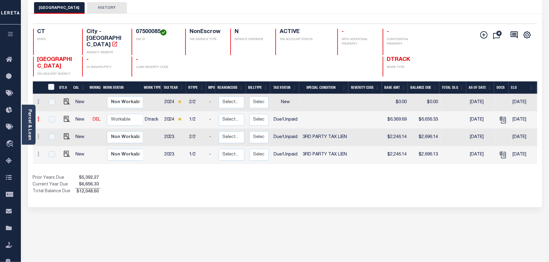
click at [40, 118] on link at bounding box center [38, 120] width 7 height 5
click at [54, 137] on img at bounding box center [53, 140] width 6 height 6
type input "$6,369.69"
type input "$6,656.33"
type input "[DATE]"
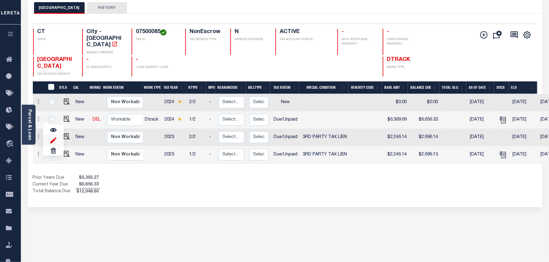
type input "$286.64"
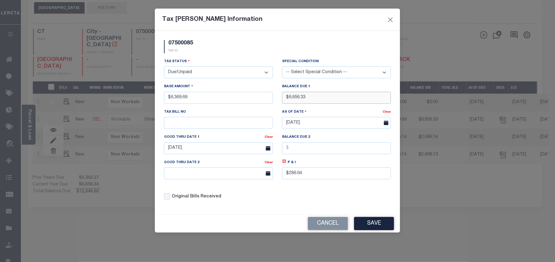
drag, startPoint x: 315, startPoint y: 102, endPoint x: 284, endPoint y: 100, distance: 31.1
click at [284, 101] on input "$6,656.33" at bounding box center [336, 98] width 109 height 12
type input "$6,751.87"
click at [285, 164] on icon at bounding box center [284, 161] width 5 height 5
type input "$382.18"
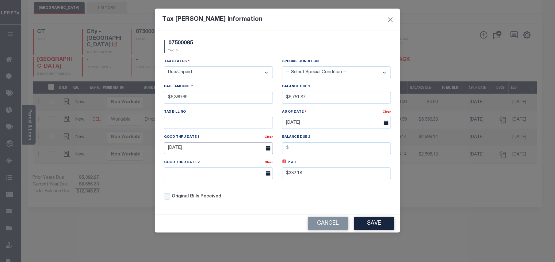
click at [211, 152] on input "[DATE]" at bounding box center [218, 148] width 109 height 12
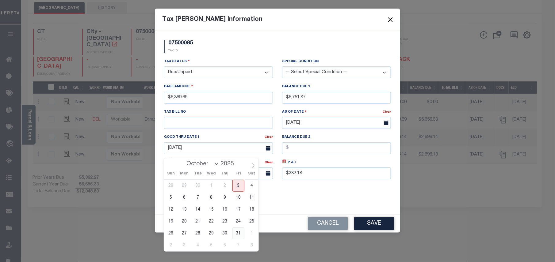
click at [238, 228] on span "31" at bounding box center [238, 234] width 12 height 12
type input "10/31/2025"
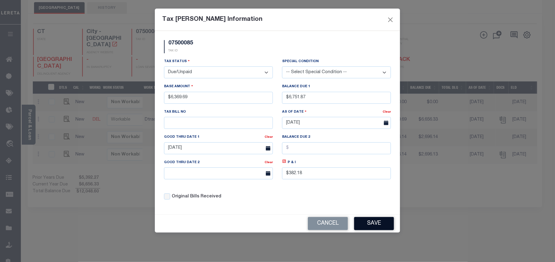
click at [373, 227] on button "Save" at bounding box center [374, 223] width 40 height 13
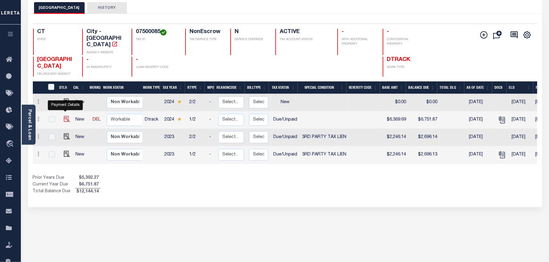
click at [64, 116] on img at bounding box center [67, 119] width 6 height 6
checkbox input "true"
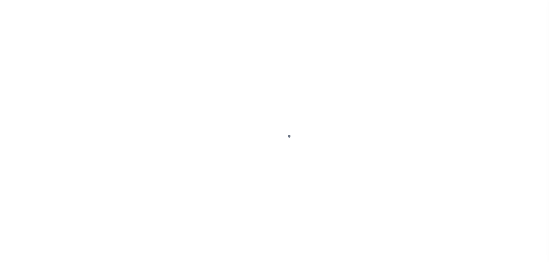
select select "DUE"
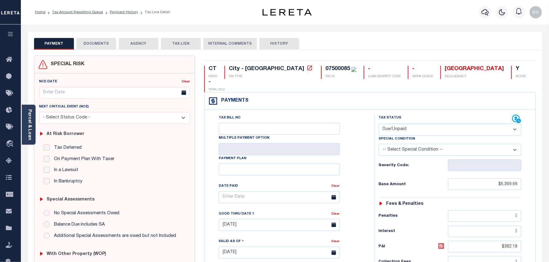
click at [94, 45] on button "DOCUMENTS" at bounding box center [96, 44] width 40 height 12
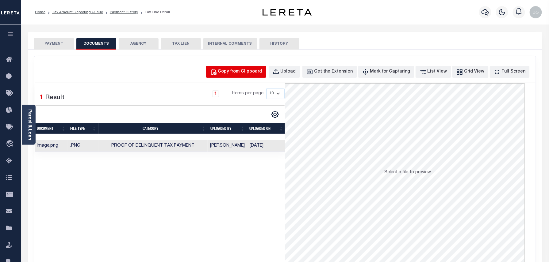
click at [241, 74] on div "Copy from Clipboard" at bounding box center [240, 72] width 44 height 7
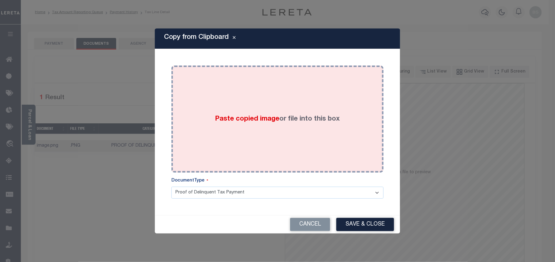
click at [300, 116] on label "Paste copied image or file into this box" at bounding box center [277, 119] width 125 height 10
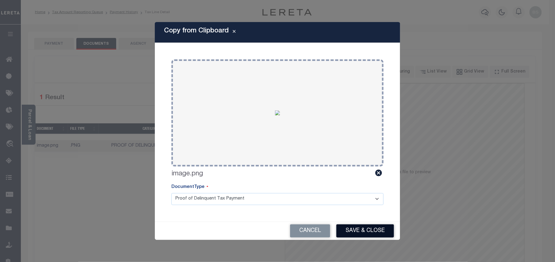
click at [370, 233] on button "Save & Close" at bounding box center [365, 231] width 58 height 13
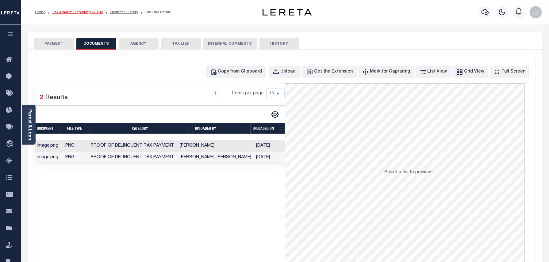
click at [80, 10] on link "Tax Amount Reporting Queue" at bounding box center [77, 12] width 51 height 4
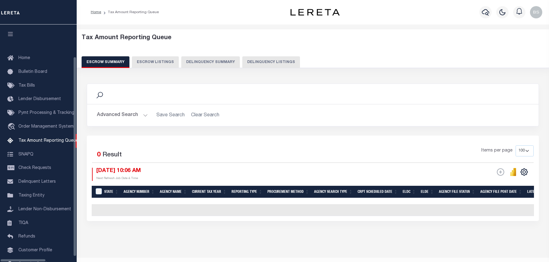
select select "100"
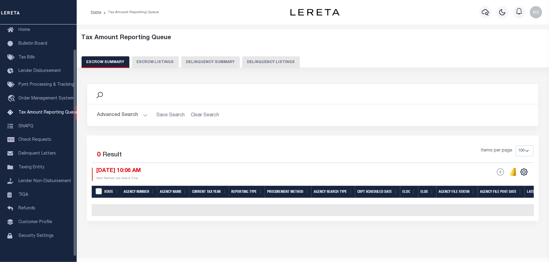
click at [265, 62] on button "Delinquency Listings" at bounding box center [271, 62] width 58 height 12
select select "100"
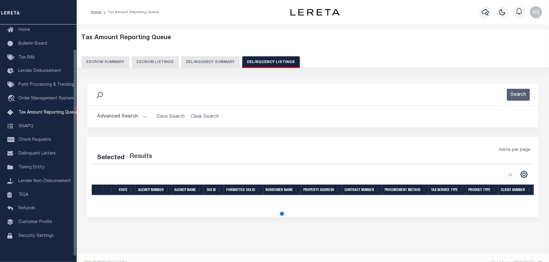
select select "100"
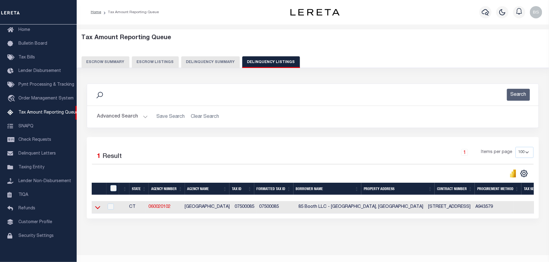
click at [100, 208] on icon at bounding box center [97, 207] width 5 height 6
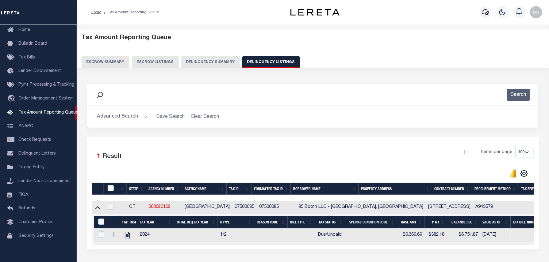
scroll to position [49, 0]
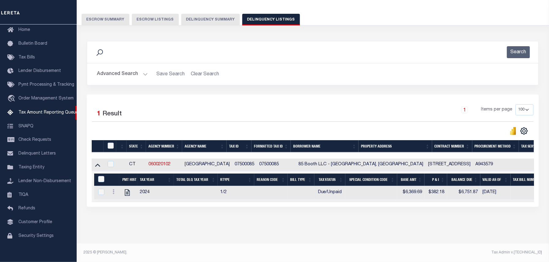
click at [112, 143] on input "checkbox" at bounding box center [111, 146] width 6 height 6
checkbox input "true"
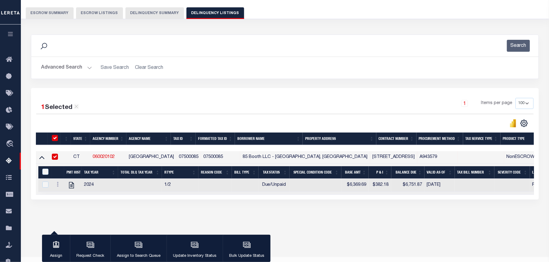
scroll to position [48, 0]
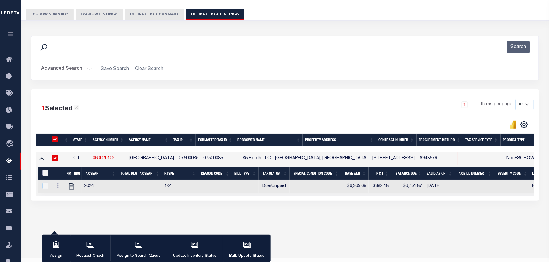
click at [44, 174] on input "&nbsp;" at bounding box center [45, 173] width 6 height 6
checkbox input "true"
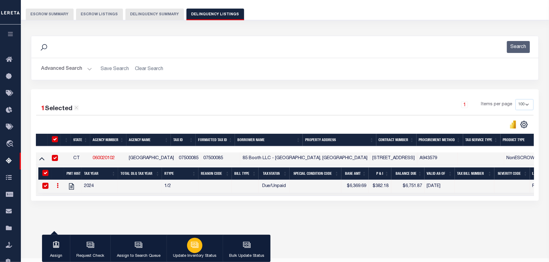
click at [199, 246] on div "button" at bounding box center [194, 245] width 15 height 15
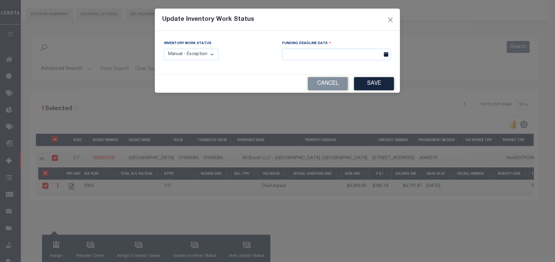
click at [187, 60] on select "Manual - Exception Pended - Awaiting Search Late Add Exception Completed" at bounding box center [191, 55] width 55 height 12
select select "4"
click at [164, 49] on select "Manual - Exception Pended - Awaiting Search Late Add Exception Completed" at bounding box center [191, 55] width 55 height 12
click at [383, 87] on button "Save" at bounding box center [374, 83] width 40 height 13
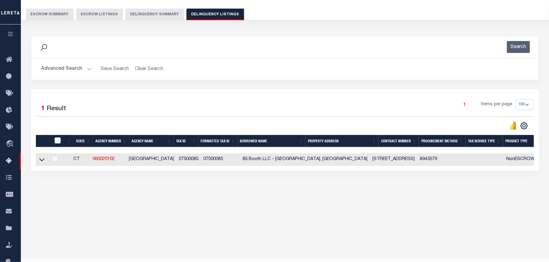
click at [72, 64] on button "Advanced Search" at bounding box center [66, 69] width 51 height 12
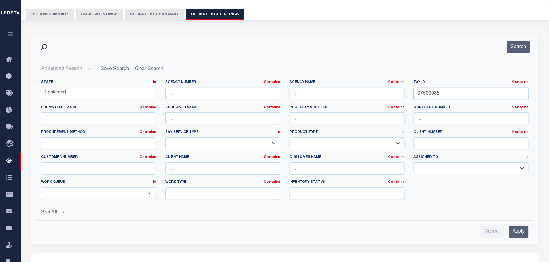
drag, startPoint x: 447, startPoint y: 97, endPoint x: 391, endPoint y: 97, distance: 55.5
click at [391, 97] on div "State In In AK AL AR AZ CA CO CT DC DE FL GA GU HI IA ID IL IN KS KY LA MA MD M…" at bounding box center [284, 142] width 496 height 125
paste input "257 0357 01900"
type input "257 0357 01900"
click at [515, 50] on button "Search" at bounding box center [518, 47] width 23 height 12
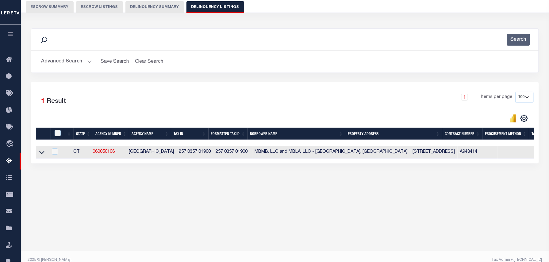
scroll to position [63, 0]
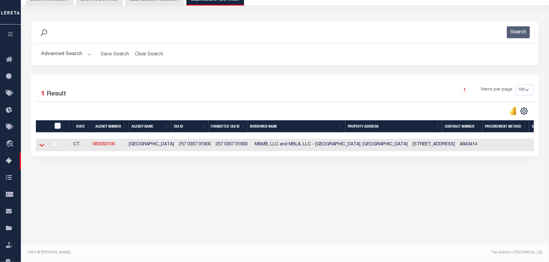
click at [40, 147] on icon at bounding box center [41, 145] width 5 height 6
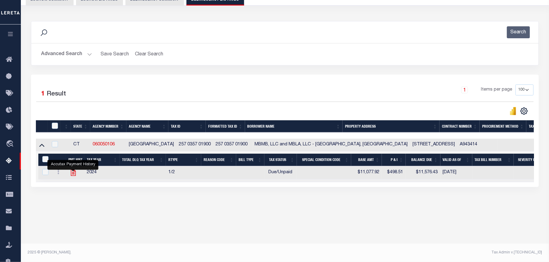
click at [74, 174] on icon "" at bounding box center [73, 173] width 5 height 6
checkbox input "true"
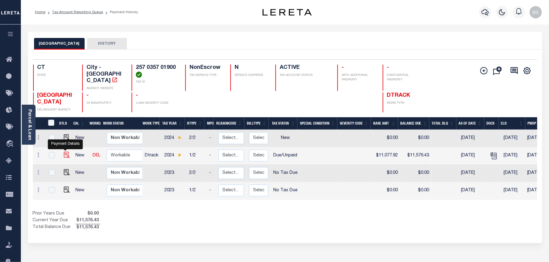
click at [65, 152] on img "" at bounding box center [67, 155] width 6 height 6
checkbox input "true"
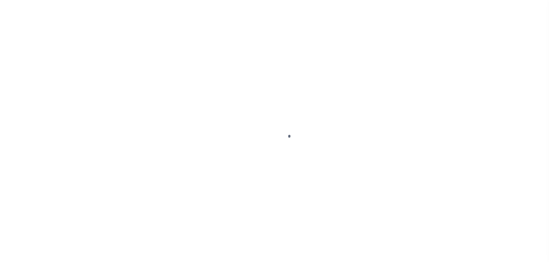
select select "DUE"
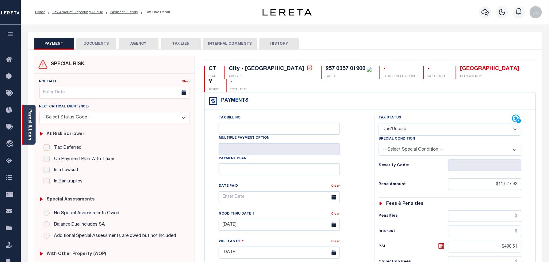
click at [25, 126] on div "Parcel & Loan" at bounding box center [29, 125] width 14 height 40
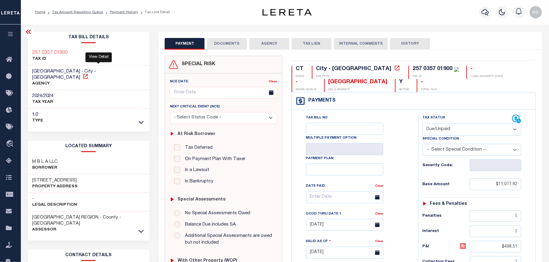
click at [89, 74] on icon at bounding box center [85, 77] width 6 height 6
click at [123, 10] on link "Payment History" at bounding box center [124, 12] width 28 height 4
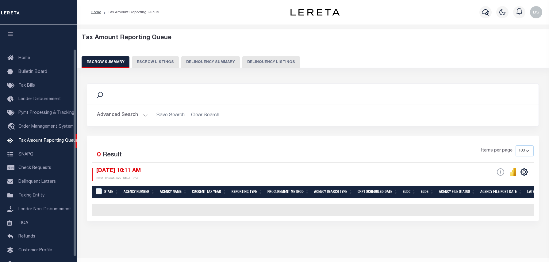
select select "100"
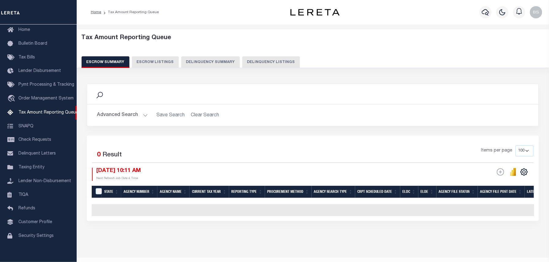
click at [266, 59] on button "Delinquency Listings" at bounding box center [271, 62] width 58 height 12
select select "100"
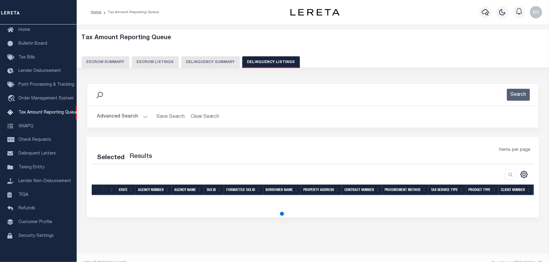
select select "100"
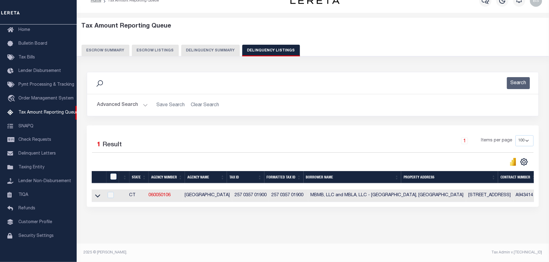
scroll to position [17, 0]
drag, startPoint x: 97, startPoint y: 193, endPoint x: 194, endPoint y: 184, distance: 97.9
click at [97, 195] on icon at bounding box center [97, 196] width 5 height 3
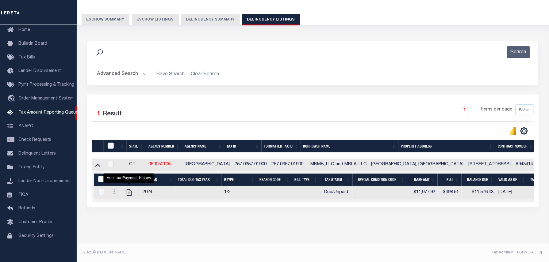
scroll to position [7, 0]
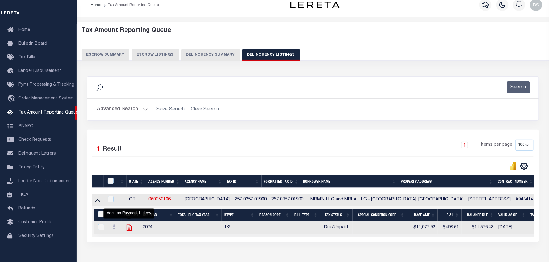
click at [130, 230] on icon "" at bounding box center [129, 228] width 5 height 6
checkbox input "true"
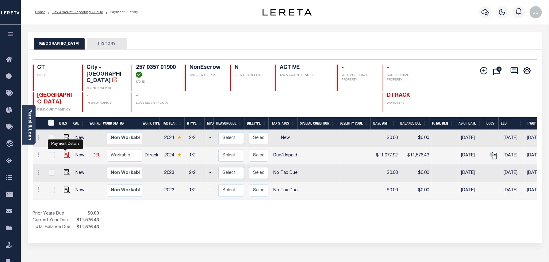
click at [64, 152] on img "" at bounding box center [67, 155] width 6 height 6
checkbox input "true"
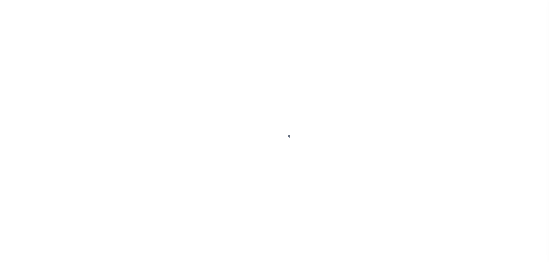
select select "DUE"
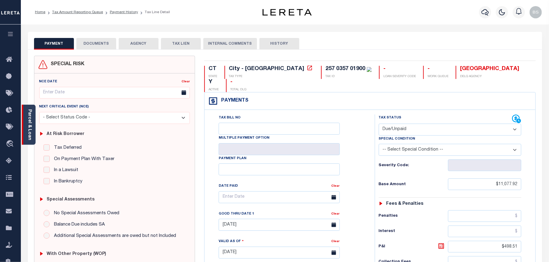
click at [29, 113] on link "Parcel & Loan" at bounding box center [29, 124] width 4 height 31
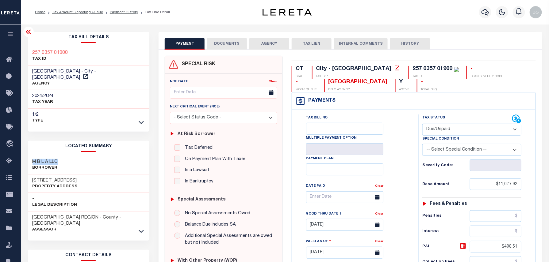
drag, startPoint x: 31, startPoint y: 154, endPoint x: 69, endPoint y: 154, distance: 37.4
click at [69, 156] on div "M B L A LLC Borrower" at bounding box center [89, 165] width 122 height 19
copy h3 "M B L A LLC"
drag, startPoint x: 31, startPoint y: 174, endPoint x: 91, endPoint y: 172, distance: 59.5
click at [91, 175] on div "201 WINCHESTER AV Property Address" at bounding box center [89, 184] width 122 height 19
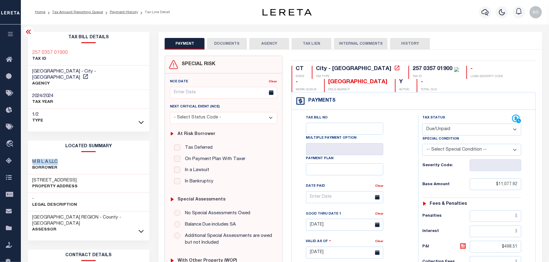
copy h3 "[STREET_ADDRESS]"
drag, startPoint x: 59, startPoint y: 154, endPoint x: 32, endPoint y: 151, distance: 26.5
click at [32, 156] on div "M B L A LLC Borrower" at bounding box center [89, 165] width 122 height 19
copy h3 "M B L A LLC"
click at [122, 12] on link "Payment History" at bounding box center [124, 12] width 28 height 4
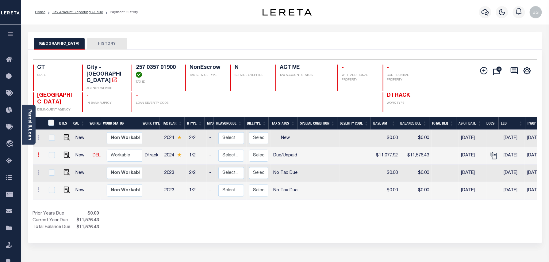
click at [40, 154] on link at bounding box center [38, 156] width 7 height 5
click at [51, 173] on img at bounding box center [53, 176] width 6 height 6
select select "DUE"
type input "$11,077.92"
type input "$11,576.43"
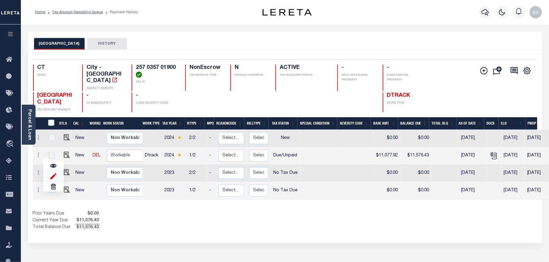
type input "[DATE]"
type input "$498.51"
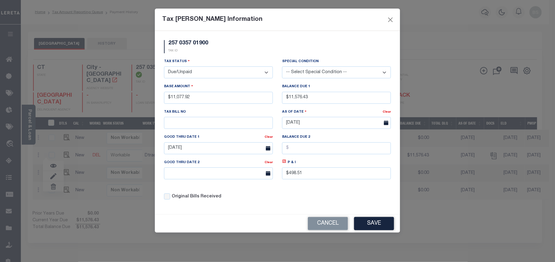
click at [216, 72] on select "- Select Status - Open Due/Unpaid Paid Incomplete No Tax Due Internal Refund Pr…" at bounding box center [218, 72] width 109 height 12
select select "PYD"
click at [164, 67] on select "- Select Status - Open Due/Unpaid Paid Incomplete No Tax Due Internal Refund Pr…" at bounding box center [218, 72] width 109 height 12
drag, startPoint x: 323, startPoint y: 99, endPoint x: 283, endPoint y: 100, distance: 39.5
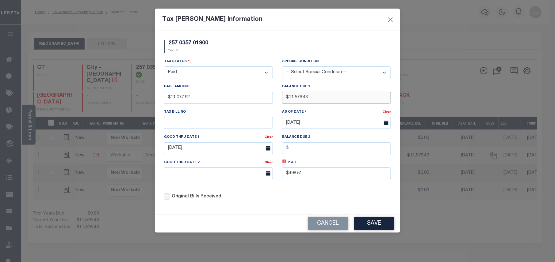
click at [283, 100] on input "$11,576.43" at bounding box center [336, 98] width 109 height 12
type input "$0.00"
drag, startPoint x: 311, startPoint y: 177, endPoint x: 280, endPoint y: 177, distance: 31.3
click at [277, 177] on div "P & I $498.51" at bounding box center [336, 171] width 118 height 25
click at [204, 150] on input "[DATE]" at bounding box center [218, 148] width 109 height 12
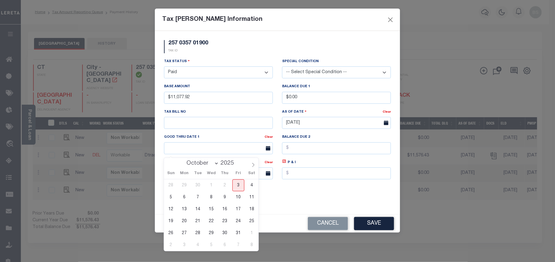
click at [310, 192] on div "Tax Status - Select Status - Open Due/Unpaid Paid Incomplete No Tax Due Interna…" at bounding box center [277, 131] width 236 height 147
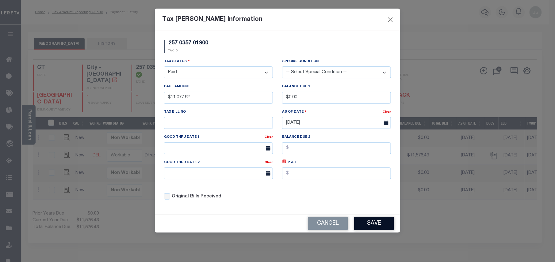
click at [366, 223] on button "Save" at bounding box center [374, 223] width 40 height 13
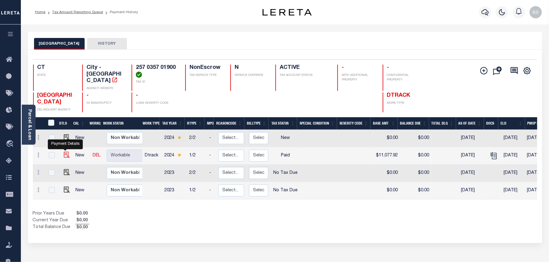
click at [65, 152] on img at bounding box center [67, 155] width 6 height 6
checkbox input "true"
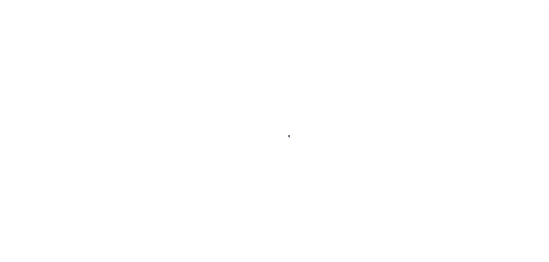
select select "PYD"
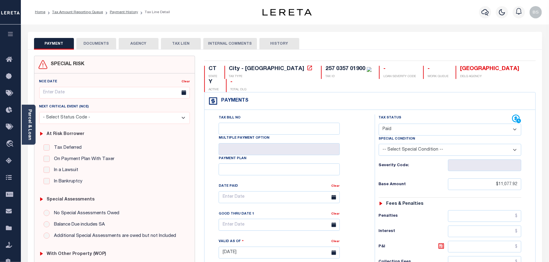
click at [100, 43] on button "DOCUMENTS" at bounding box center [96, 44] width 40 height 12
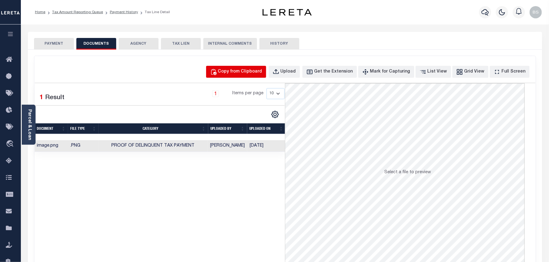
click at [252, 71] on div "Copy from Clipboard" at bounding box center [240, 72] width 44 height 7
select select "POP"
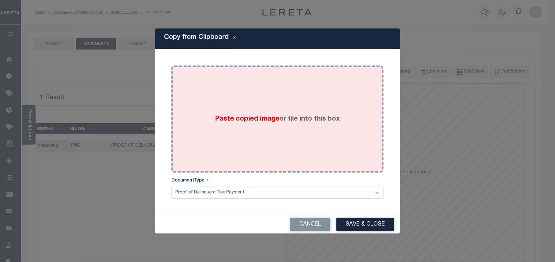
click at [253, 104] on div "Paste copied image or file into this box" at bounding box center [277, 119] width 203 height 98
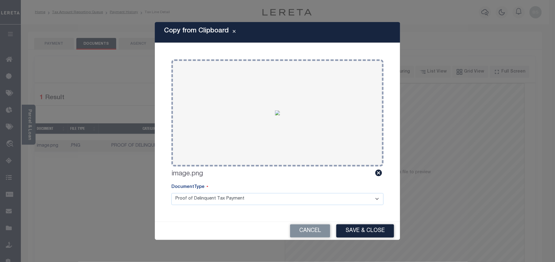
click at [355, 229] on button "Save & Close" at bounding box center [365, 231] width 58 height 13
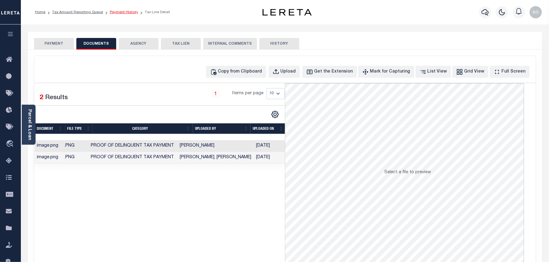
click at [129, 10] on link "Payment History" at bounding box center [124, 12] width 28 height 4
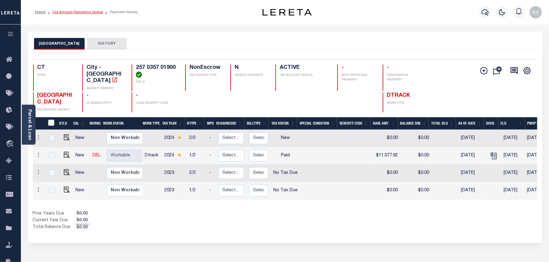
click at [85, 10] on link "Tax Amount Reporting Queue" at bounding box center [77, 12] width 51 height 4
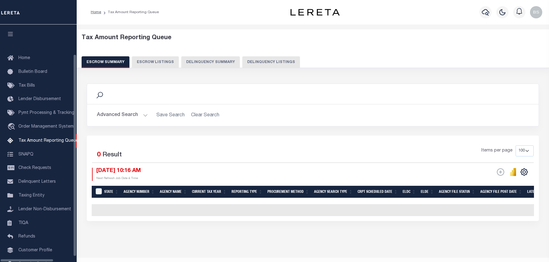
select select "100"
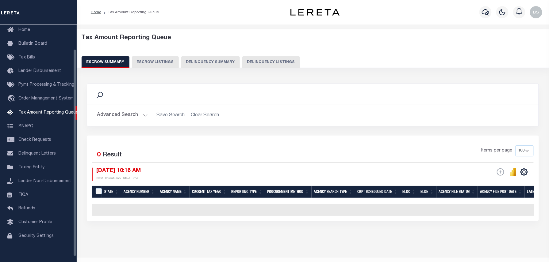
click at [235, 59] on div "Escrow Summary Escrow Listings Delinquency Summary Delinquency Listings" at bounding box center [313, 61] width 462 height 11
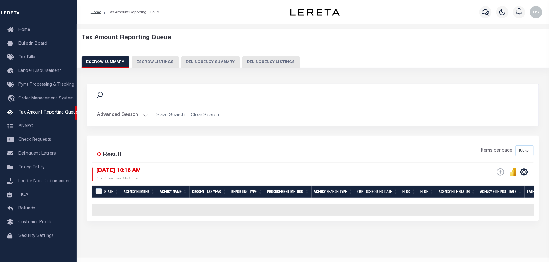
click at [283, 63] on button "Delinquency Listings" at bounding box center [271, 62] width 58 height 12
select select "100"
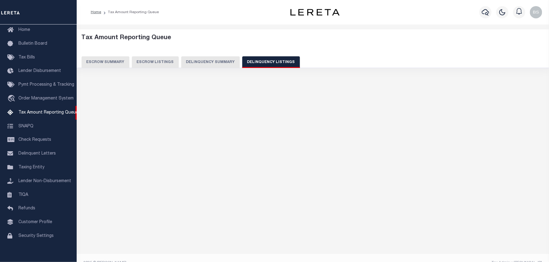
select select "100"
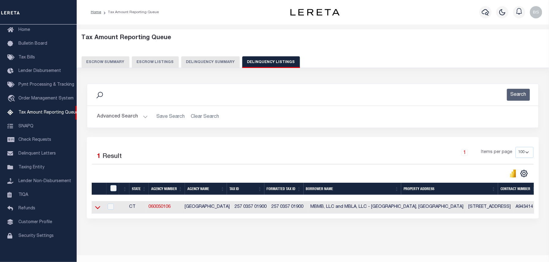
click at [95, 207] on icon at bounding box center [97, 207] width 5 height 6
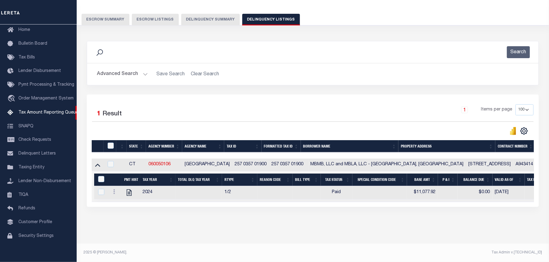
scroll to position [49, 0]
click at [112, 143] on input "checkbox" at bounding box center [111, 146] width 6 height 6
checkbox input "true"
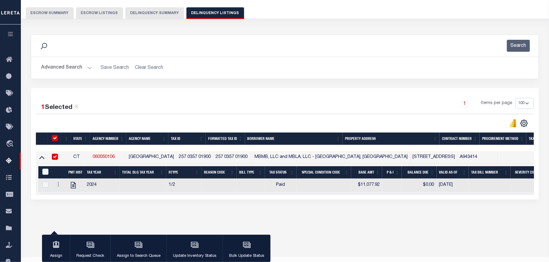
scroll to position [48, 0]
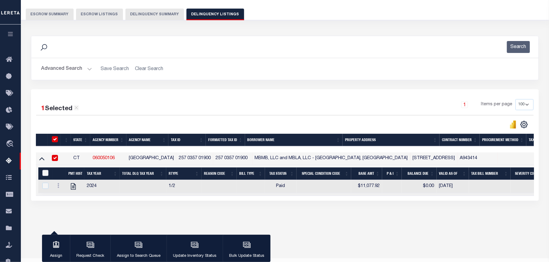
click at [45, 173] on input "&nbsp;" at bounding box center [45, 173] width 6 height 6
checkbox input "true"
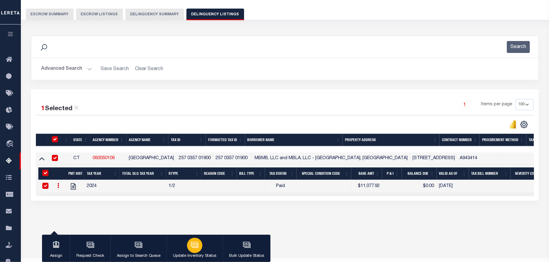
click at [192, 250] on div "button" at bounding box center [194, 245] width 15 height 15
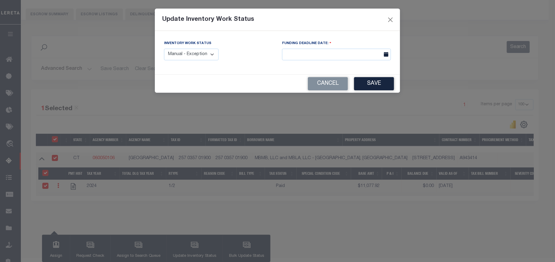
click at [203, 53] on select "Manual - Exception Pended - Awaiting Search Late Add Exception Completed" at bounding box center [191, 55] width 55 height 12
select select "4"
click at [164, 49] on select "Manual - Exception Pended - Awaiting Search Late Add Exception Completed" at bounding box center [191, 55] width 55 height 12
click at [379, 84] on button "Save" at bounding box center [374, 83] width 40 height 13
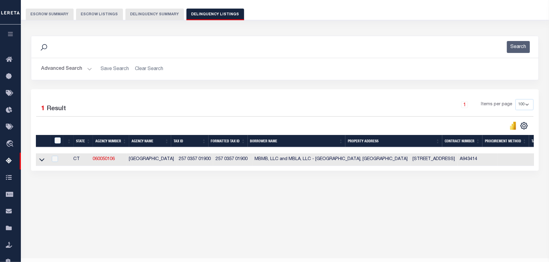
click at [60, 70] on button "Advanced Search" at bounding box center [66, 69] width 51 height 12
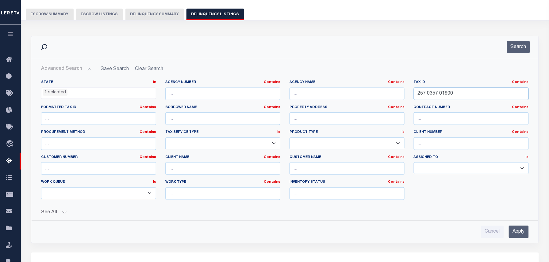
drag, startPoint x: 460, startPoint y: 93, endPoint x: 335, endPoint y: 76, distance: 126.1
click at [340, 78] on div "State In In AK AL AR AZ CA CO CT DC DE FL GA GU HI IA ID IL IN KS KY LA MA MD M…" at bounding box center [285, 145] width 506 height 141
paste input "301 0098 034"
type input "301 0098 03400"
click at [504, 46] on div "Search" at bounding box center [514, 47] width 30 height 12
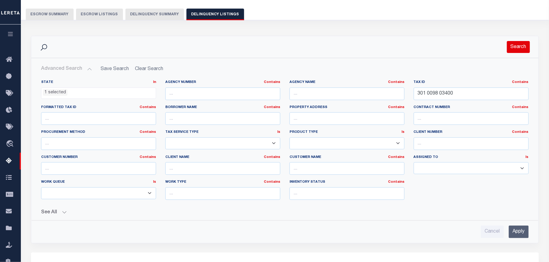
click at [515, 46] on button "Search" at bounding box center [518, 47] width 23 height 12
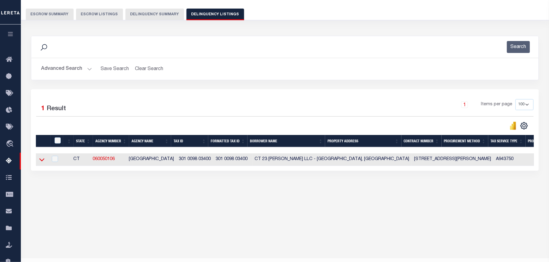
click at [39, 162] on icon at bounding box center [41, 160] width 5 height 6
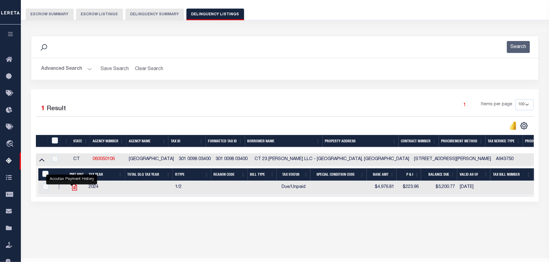
click at [72, 189] on icon "" at bounding box center [74, 188] width 8 height 8
checkbox input "true"
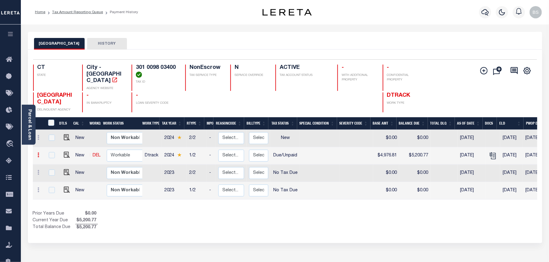
click at [38, 153] on icon at bounding box center [39, 155] width 2 height 5
click at [51, 173] on img at bounding box center [53, 176] width 6 height 6
select select "DUE"
type input "$4,976.81"
type input "$5,200.77"
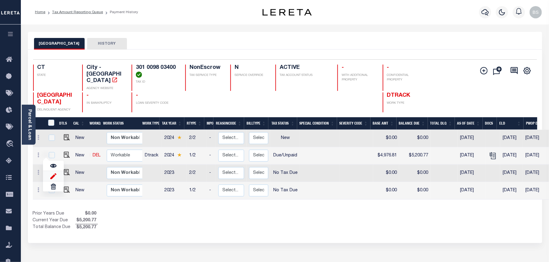
type input "[DATE]"
type input "$223.96"
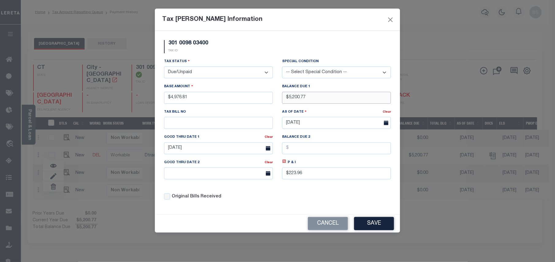
drag, startPoint x: 315, startPoint y: 98, endPoint x: 289, endPoint y: 97, distance: 26.1
click at [289, 97] on input "$5,200.77" at bounding box center [336, 98] width 109 height 12
type input "$5,275.42"
click at [286, 163] on icon at bounding box center [284, 161] width 3 height 3
type input "$298.61"
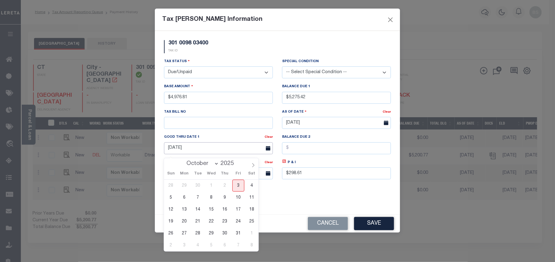
click at [213, 154] on input "[DATE]" at bounding box center [218, 148] width 109 height 12
click at [237, 231] on span "31" at bounding box center [238, 234] width 12 height 12
type input "[DATE]"
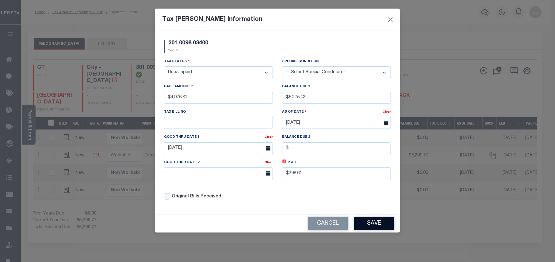
click at [365, 229] on button "Save" at bounding box center [374, 223] width 40 height 13
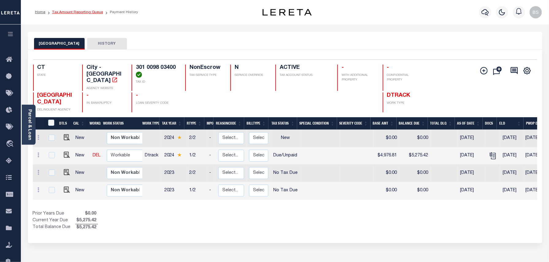
click at [88, 11] on link "Tax Amount Reporting Queue" at bounding box center [77, 12] width 51 height 4
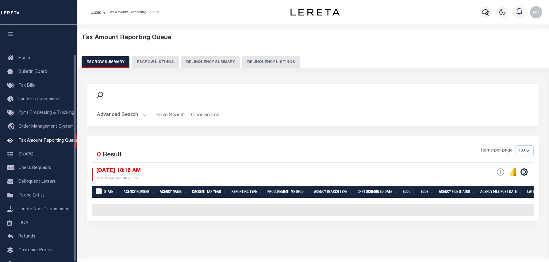
select select "100"
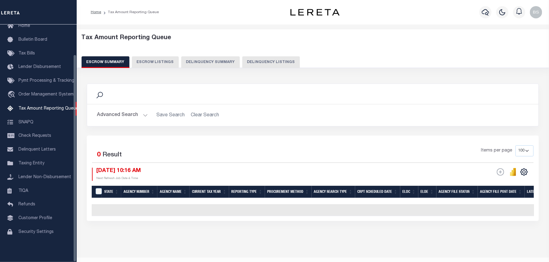
click at [258, 60] on button "Delinquency Listings" at bounding box center [271, 62] width 58 height 12
select select "100"
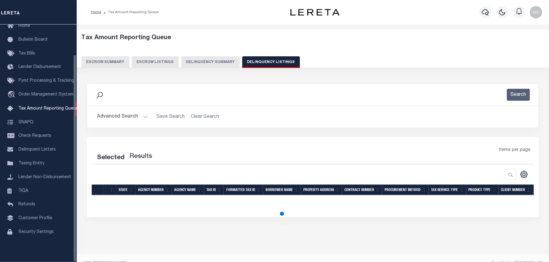
select select "100"
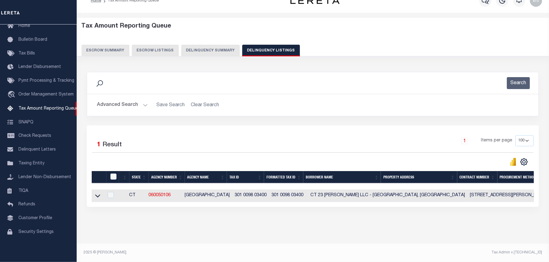
scroll to position [17, 0]
click at [97, 193] on icon at bounding box center [97, 196] width 5 height 6
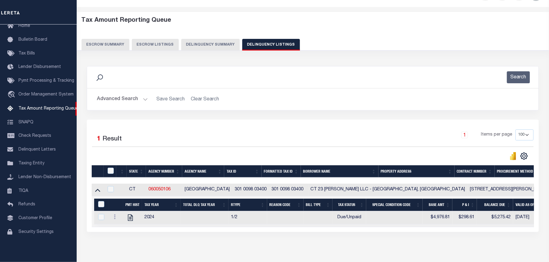
scroll to position [49, 0]
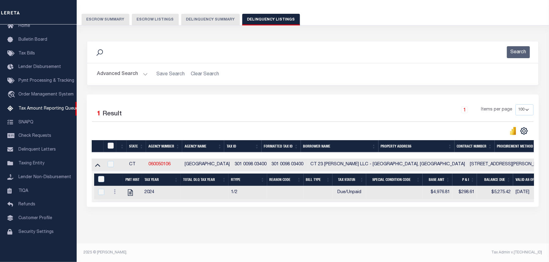
click at [111, 143] on input "checkbox" at bounding box center [111, 146] width 6 height 6
checkbox input "true"
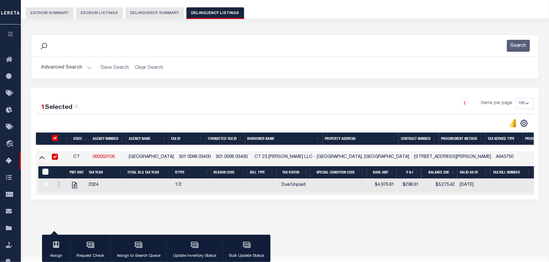
scroll to position [48, 0]
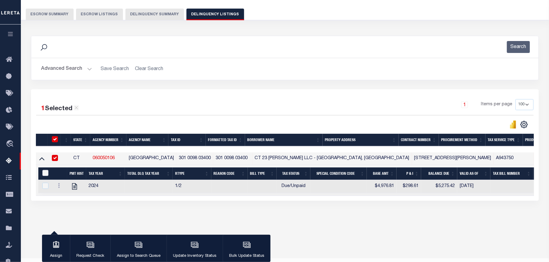
click at [45, 174] on input "&nbsp;" at bounding box center [45, 173] width 6 height 6
checkbox input "true"
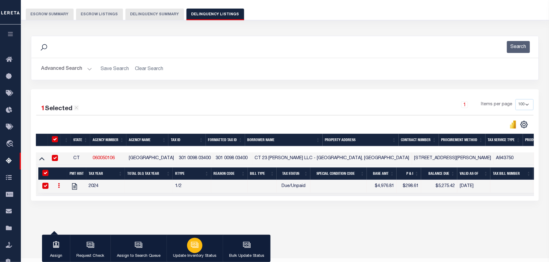
click at [202, 246] on button "Update Inventory Status" at bounding box center [194, 249] width 56 height 28
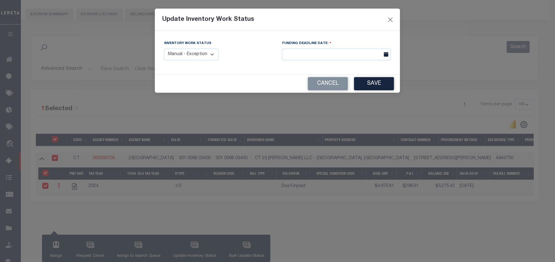
click at [207, 56] on select "Manual - Exception Pended - Awaiting Search Late Add Exception Completed" at bounding box center [191, 55] width 55 height 12
select select "4"
click at [164, 49] on select "Manual - Exception Pended - Awaiting Search Late Add Exception Completed" at bounding box center [191, 55] width 55 height 12
click at [374, 85] on button "Save" at bounding box center [374, 83] width 40 height 13
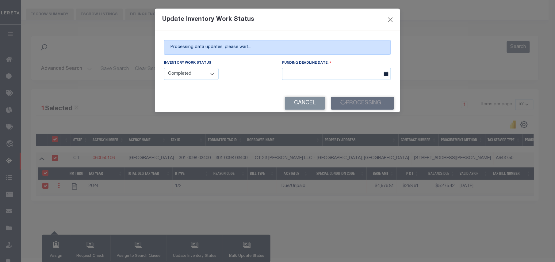
click at [456, 169] on div "Update Inventory Work Status Processing data updates, please wait... Inventory …" at bounding box center [277, 131] width 555 height 262
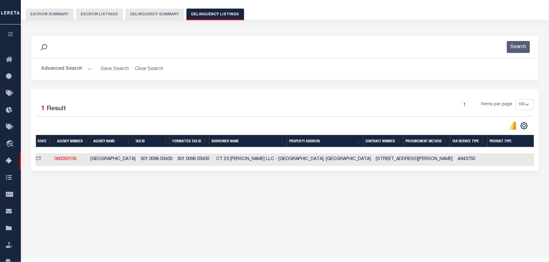
scroll to position [0, 0]
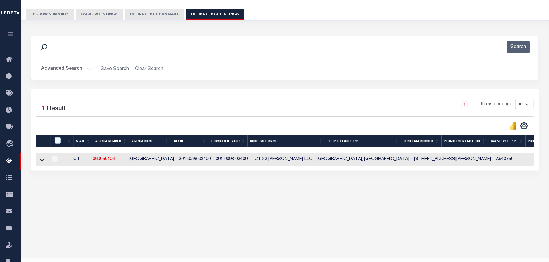
click at [67, 71] on button "Advanced Search" at bounding box center [66, 69] width 51 height 12
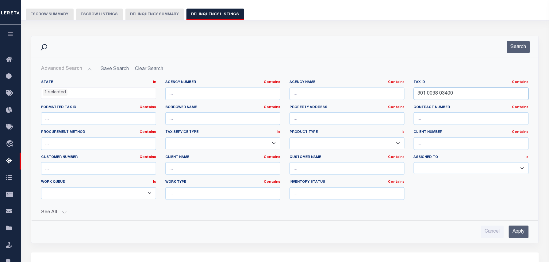
drag, startPoint x: 449, startPoint y: 91, endPoint x: 313, endPoint y: 74, distance: 137.4
click at [314, 74] on div "Advanced Search Save Search Clear Search tblassign_wrapper_dynamictable_____Def…" at bounding box center [284, 150] width 497 height 175
paste input "1773"
type input "1773"
click at [515, 48] on button "Search" at bounding box center [518, 47] width 23 height 12
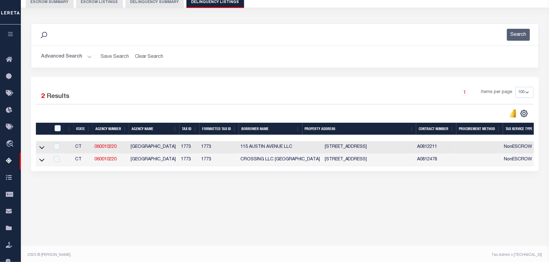
scroll to position [63, 0]
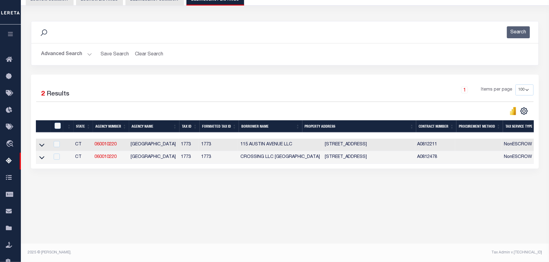
drag, startPoint x: 40, startPoint y: 145, endPoint x: 169, endPoint y: 105, distance: 135.0
click at [40, 145] on icon at bounding box center [41, 145] width 5 height 6
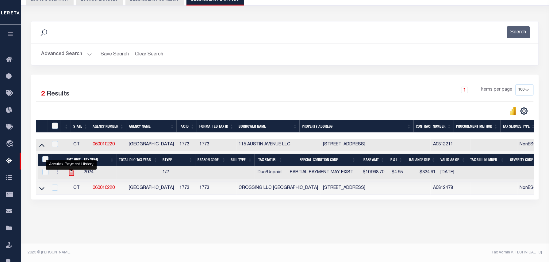
click at [71, 173] on icon "" at bounding box center [71, 173] width 8 height 8
checkbox input "true"
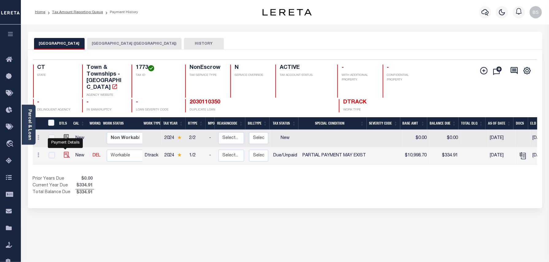
click at [64, 152] on img "" at bounding box center [67, 155] width 6 height 6
checkbox input "true"
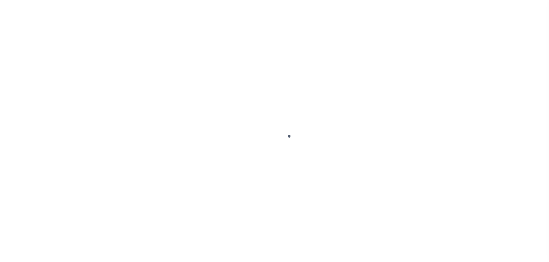
select select "DUE"
select select "15"
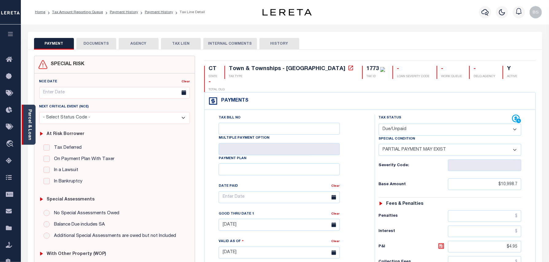
click at [27, 124] on link "Parcel & Loan" at bounding box center [29, 124] width 4 height 31
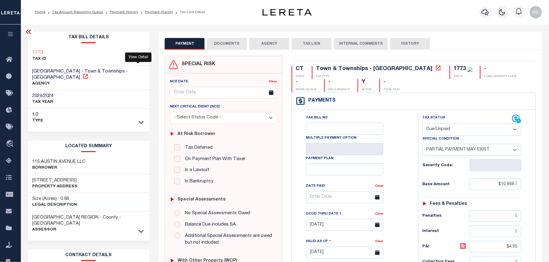
click at [89, 74] on icon at bounding box center [85, 77] width 6 height 6
click at [153, 13] on link "Payment History" at bounding box center [159, 12] width 28 height 4
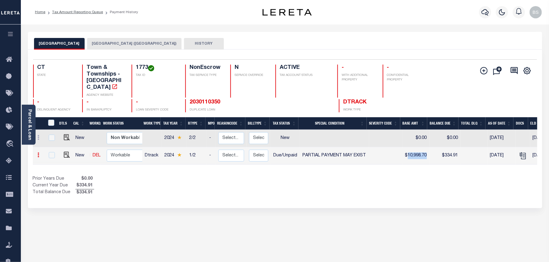
click at [38, 153] on icon at bounding box center [39, 155] width 2 height 5
click at [79, 149] on link at bounding box center [75, 153] width 21 height 10
select select "DUE"
select select "15"
type input "$10,998.70"
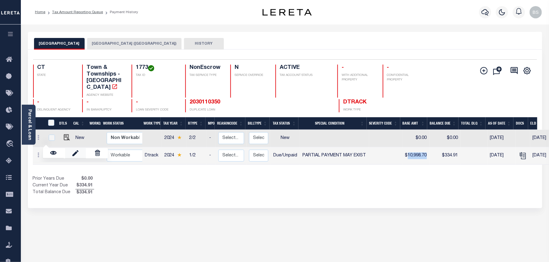
type input "$334.91"
type input "[DATE]"
type input "$4.95"
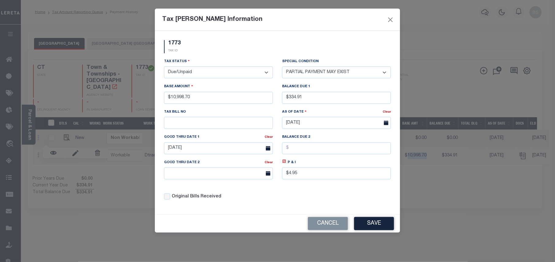
click at [239, 73] on select "- Select Status - Open Due/Unpaid Paid Incomplete No Tax Due Internal Refund Pr…" at bounding box center [218, 72] width 109 height 12
select select "PYD"
click at [164, 67] on select "- Select Status - Open Due/Unpaid Paid Incomplete No Tax Due Internal Refund Pr…" at bounding box center [218, 72] width 109 height 12
select select "0"
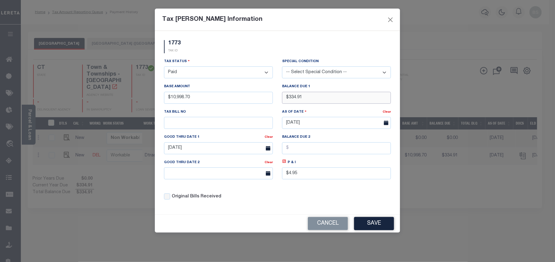
drag, startPoint x: 323, startPoint y: 96, endPoint x: 254, endPoint y: 96, distance: 68.9
click at [255, 96] on div "Tax Status - Select Status - Open Due/Unpaid Paid Incomplete No Tax Due Interna…" at bounding box center [277, 131] width 236 height 147
type input "$0.00"
drag, startPoint x: 296, startPoint y: 180, endPoint x: 264, endPoint y: 180, distance: 31.9
click at [264, 180] on div "Tax Status - Select Status - Open Due/Unpaid Paid Incomplete No Tax Due Interna…" at bounding box center [277, 131] width 236 height 147
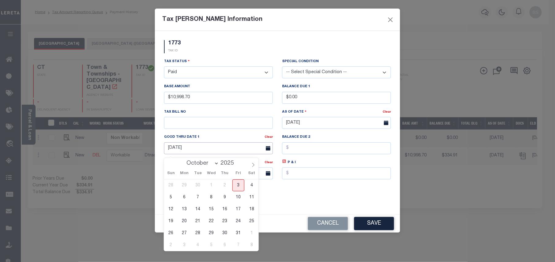
click at [227, 149] on input "[DATE]" at bounding box center [218, 148] width 109 height 12
click at [286, 204] on div "Tax Status - Select Status - Open Due/Unpaid Paid Incomplete No Tax Due Interna…" at bounding box center [277, 131] width 236 height 147
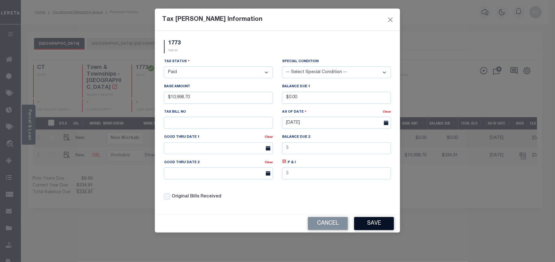
click at [380, 230] on button "Save" at bounding box center [374, 223] width 40 height 13
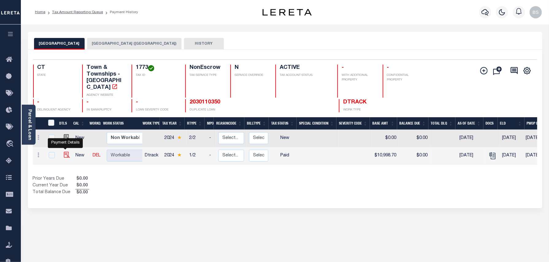
click at [64, 152] on img at bounding box center [67, 155] width 6 height 6
checkbox input "true"
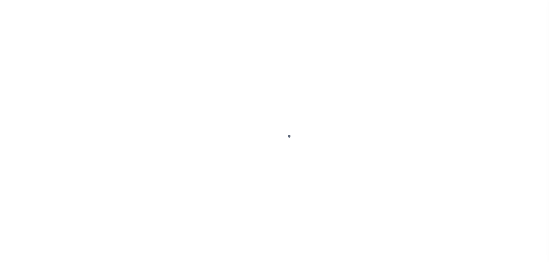
select select "PYD"
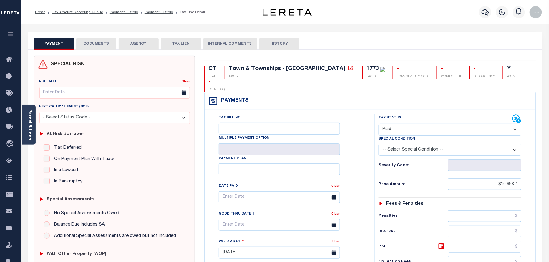
click at [81, 36] on div "PAYMENT DOCUMENTS AGENCY DELINQUENT PAYEE TAX LIEN" at bounding box center [285, 41] width 514 height 18
click at [107, 42] on button "DOCUMENTS" at bounding box center [96, 44] width 40 height 12
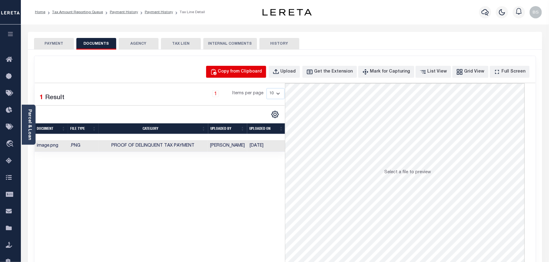
click at [262, 72] on div "Copy from Clipboard" at bounding box center [240, 72] width 44 height 7
select select "POP"
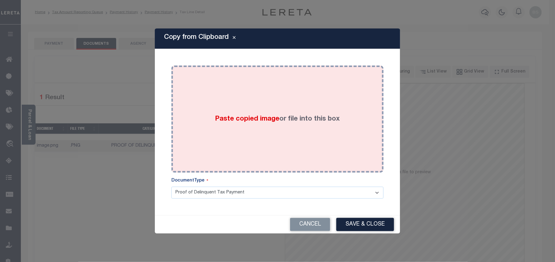
click at [341, 124] on div "Paste copied image or file into this box" at bounding box center [277, 119] width 203 height 98
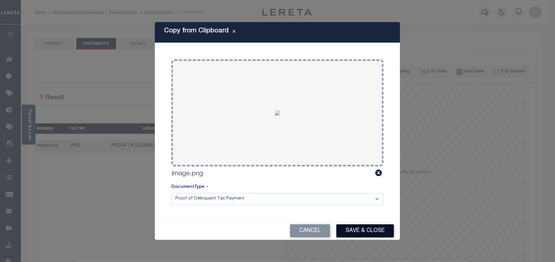
click at [375, 230] on button "Save & Close" at bounding box center [365, 231] width 58 height 13
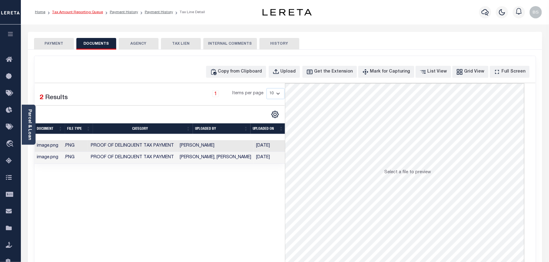
click at [96, 13] on link "Tax Amount Reporting Queue" at bounding box center [77, 12] width 51 height 4
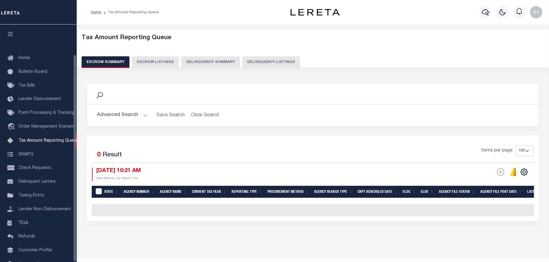
select select "100"
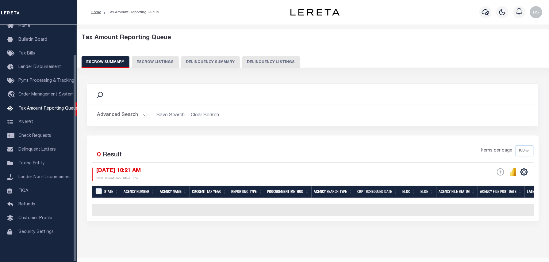
click at [264, 60] on button "Delinquency Listings" at bounding box center [271, 62] width 58 height 12
select select "100"
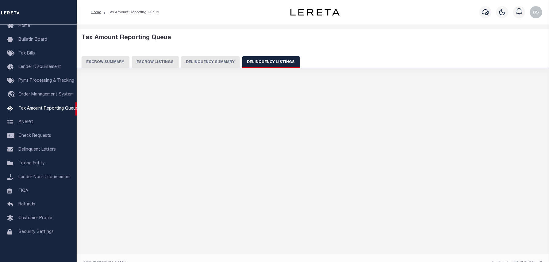
select select "100"
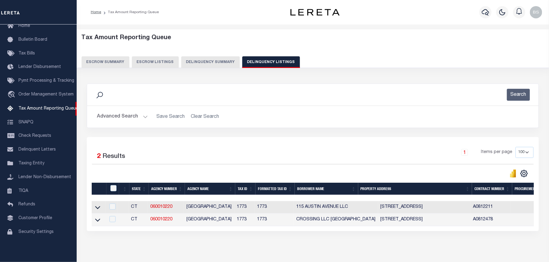
scroll to position [11, 0]
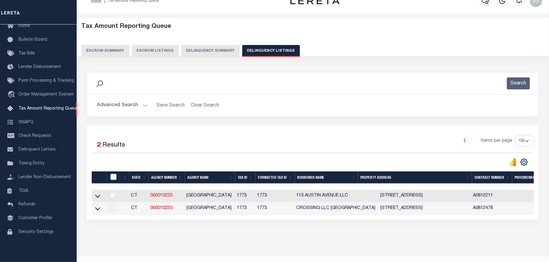
click at [101, 200] on td at bounding box center [99, 196] width 14 height 13
checkbox input "true"
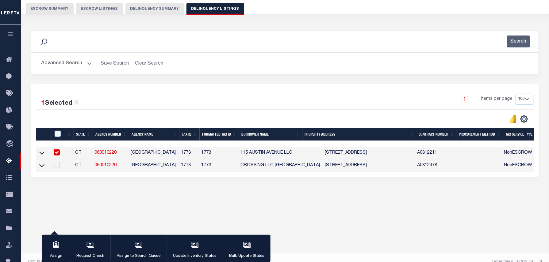
scroll to position [63, 0]
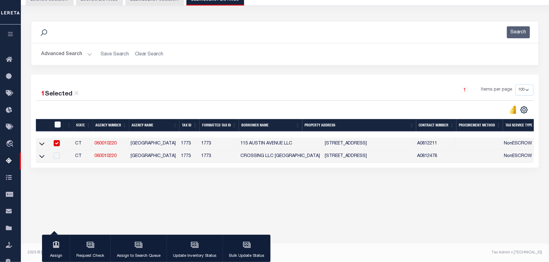
click at [44, 145] on link at bounding box center [41, 144] width 7 height 4
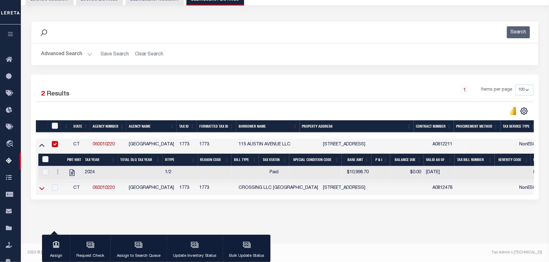
click at [41, 189] on icon at bounding box center [41, 188] width 5 height 6
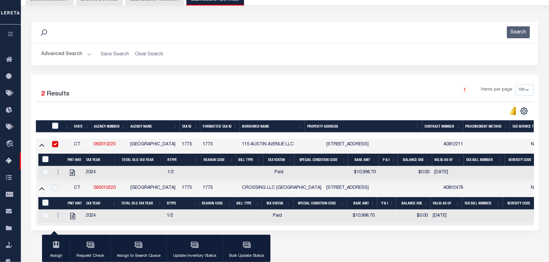
scroll to position [93, 0]
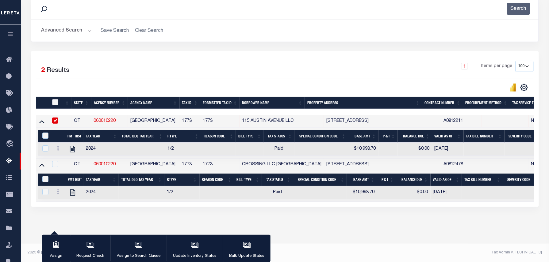
click at [55, 99] on input "checkbox" at bounding box center [55, 102] width 6 height 6
checkbox input "true"
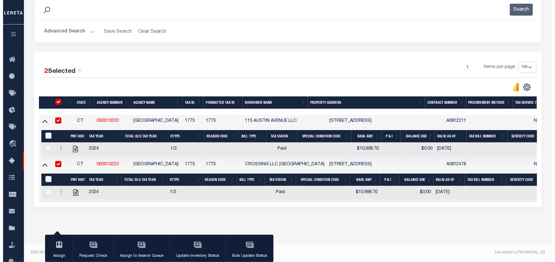
scroll to position [92, 0]
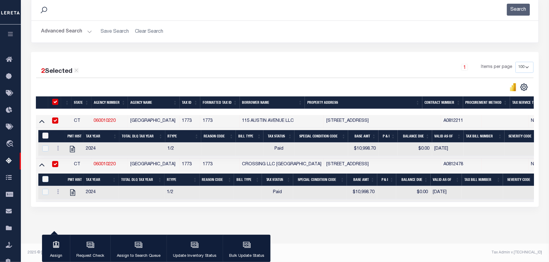
click at [44, 133] on input "&nbsp;" at bounding box center [45, 136] width 6 height 6
checkbox input "true"
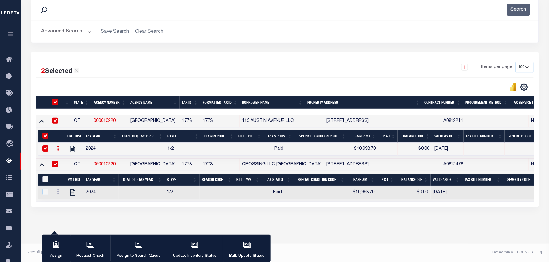
click at [43, 176] on input "&nbsp;" at bounding box center [45, 179] width 6 height 6
checkbox input "true"
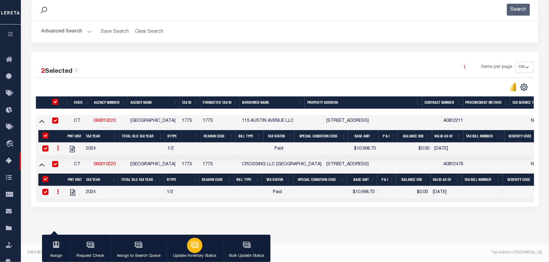
click at [196, 244] on icon "button" at bounding box center [194, 244] width 6 height 5
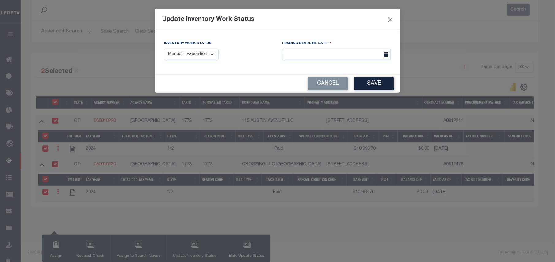
click at [216, 57] on select "Manual - Exception Pended - Awaiting Search Late Add Exception Completed" at bounding box center [191, 55] width 55 height 12
select select "4"
click at [164, 49] on select "Manual - Exception Pended - Awaiting Search Late Add Exception Completed" at bounding box center [191, 55] width 55 height 12
click at [370, 85] on button "Save" at bounding box center [374, 83] width 40 height 13
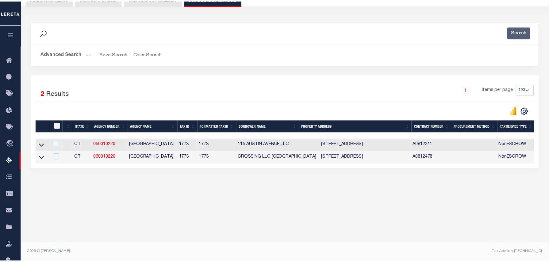
scroll to position [63, 0]
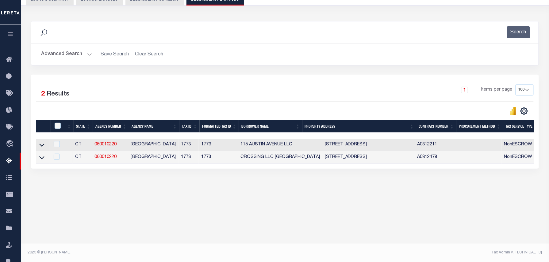
click at [74, 53] on button "Advanced Search" at bounding box center [66, 54] width 51 height 12
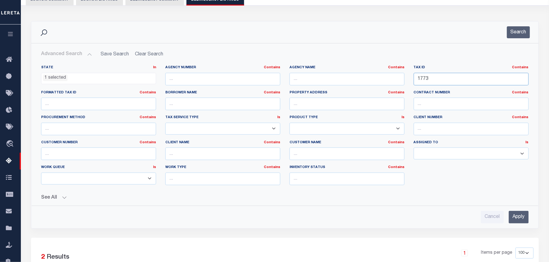
drag, startPoint x: 467, startPoint y: 79, endPoint x: 340, endPoint y: 79, distance: 127.2
click at [344, 79] on div "State In In AK AL AR AZ CA CO CT DC DE FL GA GU HI IA ID IL IN KS KY LA MA MD M…" at bounding box center [284, 127] width 496 height 125
paste input "00089900"
type input "00089900"
click at [528, 36] on button "Search" at bounding box center [518, 32] width 23 height 12
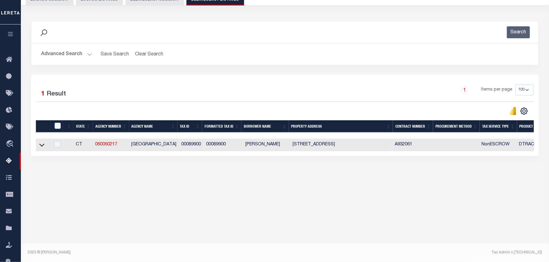
drag, startPoint x: 40, startPoint y: 145, endPoint x: 158, endPoint y: 142, distance: 118.6
click at [40, 145] on icon at bounding box center [41, 145] width 5 height 6
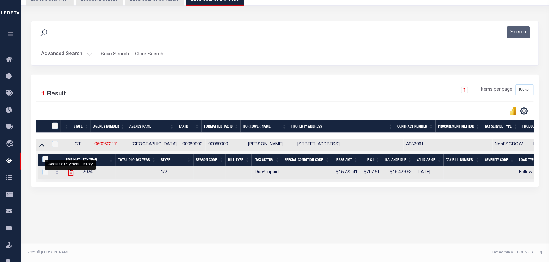
click at [68, 175] on icon "" at bounding box center [70, 173] width 5 height 6
checkbox input "true"
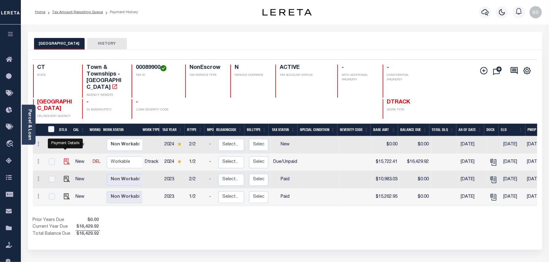
click at [64, 159] on img "" at bounding box center [67, 162] width 6 height 6
checkbox input "true"
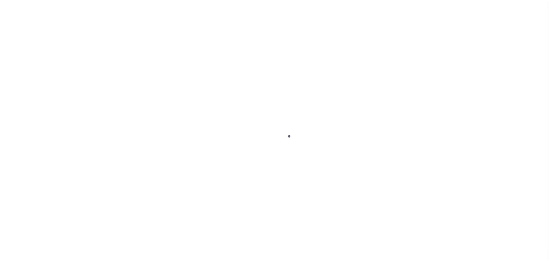
select select "DUE"
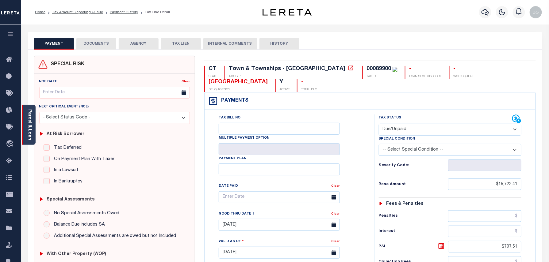
click at [33, 121] on div "Parcel & Loan" at bounding box center [29, 125] width 14 height 40
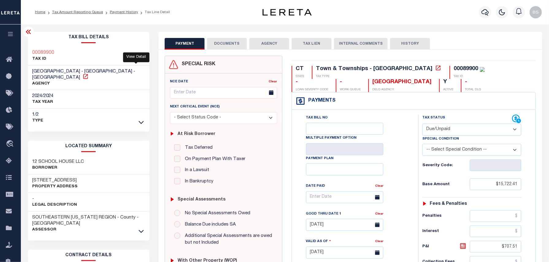
click at [89, 74] on icon at bounding box center [85, 77] width 6 height 6
click at [120, 11] on link "Payment History" at bounding box center [124, 12] width 28 height 4
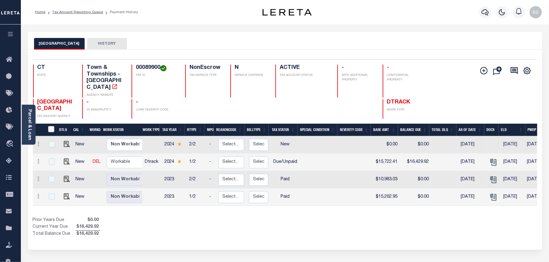
click at [42, 156] on td at bounding box center [39, 162] width 12 height 17
checkbox input "true"
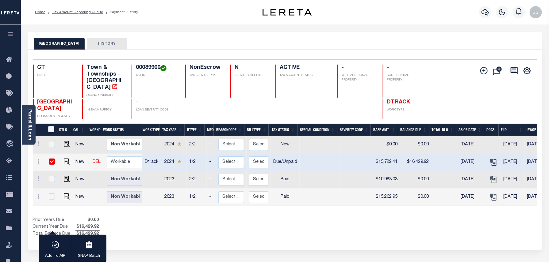
click at [51, 159] on input "checkbox" at bounding box center [52, 162] width 6 height 6
checkbox input "false"
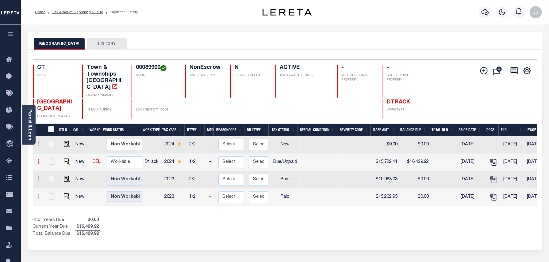
click at [38, 159] on icon at bounding box center [39, 161] width 2 height 5
click at [51, 180] on img at bounding box center [53, 183] width 6 height 6
select select "DUE"
type input "$15,722.41"
type input "$16,429.92"
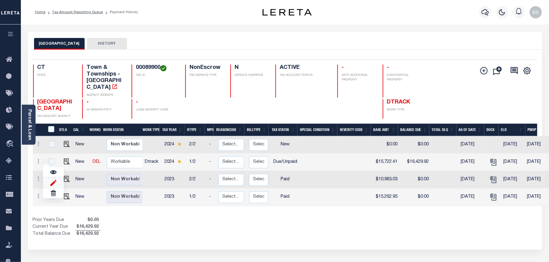
type input "[DATE]"
type input "$707.51"
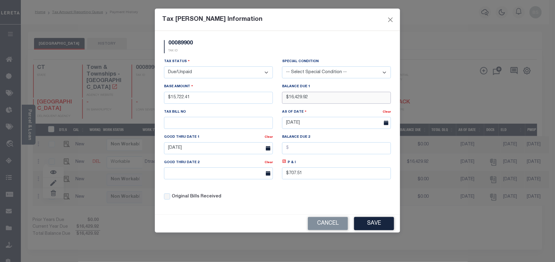
drag, startPoint x: 318, startPoint y: 96, endPoint x: 265, endPoint y: 96, distance: 52.7
click at [266, 96] on div "Tax Status - Select Status - Open Due/Unpaid Paid Incomplete No Tax Due Interna…" at bounding box center [277, 131] width 236 height 147
drag, startPoint x: 321, startPoint y: 93, endPoint x: 313, endPoint y: 97, distance: 9.5
click at [313, 97] on div "Balance Due 1 $16,429.92" at bounding box center [336, 93] width 109 height 20
drag, startPoint x: 318, startPoint y: 98, endPoint x: 286, endPoint y: 99, distance: 32.5
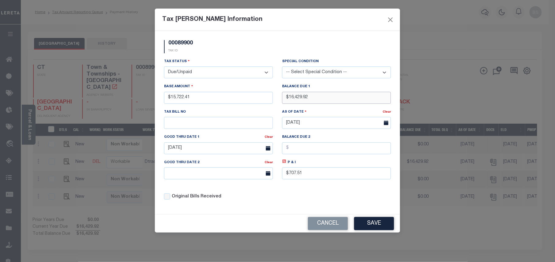
click at [288, 99] on input "$16,429.92" at bounding box center [336, 98] width 109 height 12
type input "$239.38"
click at [308, 72] on select "-- Select Special Condition -- 3RD PARTY TAX LIEN AGENCY TAX LIEN (A.K.A Inside…" at bounding box center [336, 72] width 109 height 12
select select "15"
click at [279, 30] on div "Tax [PERSON_NAME] Information" at bounding box center [277, 20] width 245 height 22
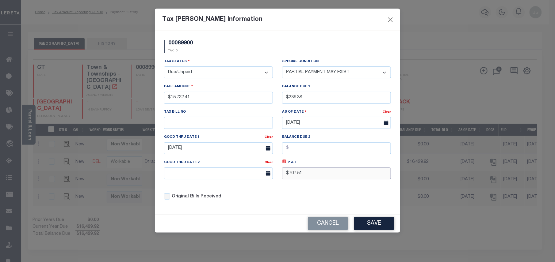
drag, startPoint x: 297, startPoint y: 178, endPoint x: 270, endPoint y: 175, distance: 26.5
click at [272, 175] on div "Tax Status - Select Status - Open Due/Unpaid Paid Incomplete No Tax Due Interna…" at bounding box center [277, 131] width 236 height 147
type input "$3.54"
click at [196, 150] on input "[DATE]" at bounding box center [218, 148] width 109 height 12
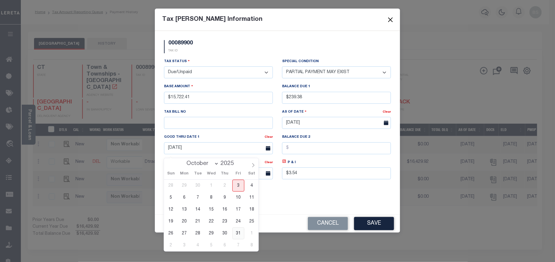
click at [237, 235] on span "31" at bounding box center [238, 234] width 12 height 12
type input "[DATE]"
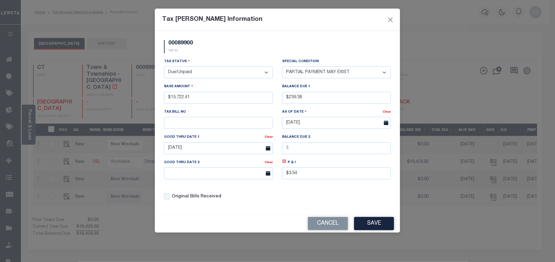
click at [397, 233] on div "Cancel Save" at bounding box center [277, 224] width 245 height 18
click at [382, 230] on button "Save" at bounding box center [374, 223] width 40 height 13
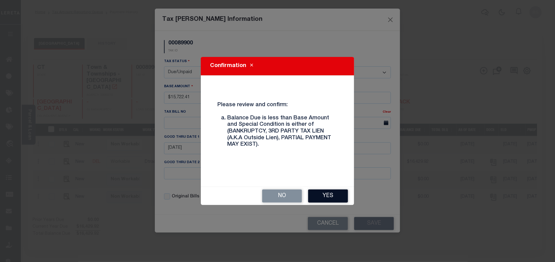
click at [328, 193] on button "Yes" at bounding box center [328, 196] width 40 height 13
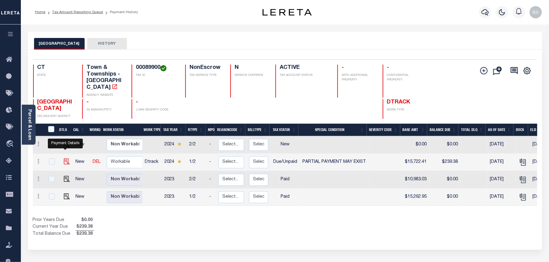
click at [64, 159] on img at bounding box center [67, 162] width 6 height 6
checkbox input "true"
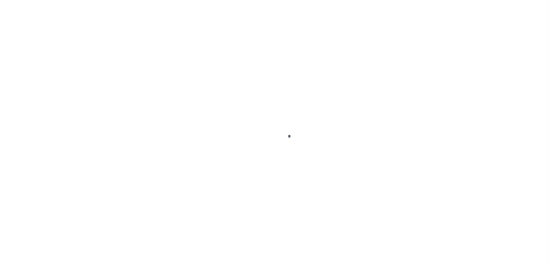
select select "DUE"
select select "15"
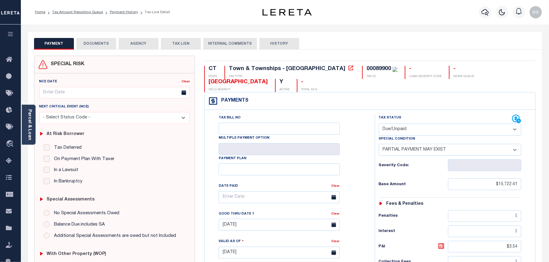
click at [107, 46] on button "DOCUMENTS" at bounding box center [96, 44] width 40 height 12
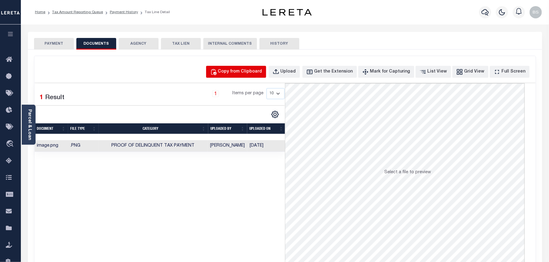
click at [251, 74] on div "Copy from Clipboard" at bounding box center [240, 72] width 44 height 7
select select "POP"
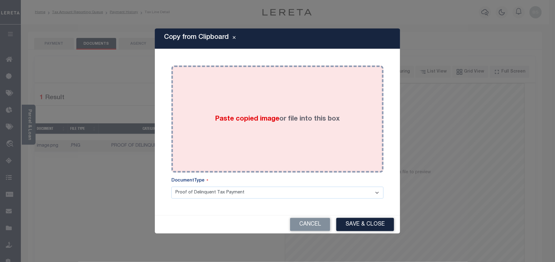
click at [275, 117] on span "Paste copied image" at bounding box center [247, 119] width 64 height 7
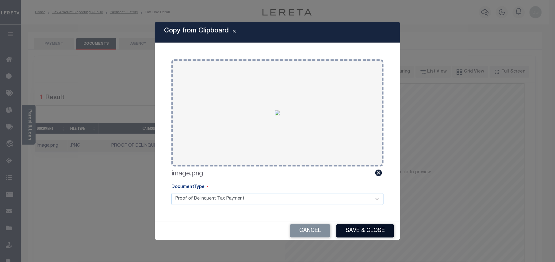
click at [352, 230] on button "Save & Close" at bounding box center [365, 231] width 58 height 13
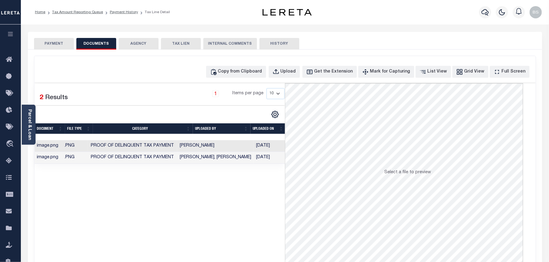
click at [88, 15] on li "Tax Amount Reporting Queue" at bounding box center [74, 12] width 58 height 6
click at [83, 9] on ol "Home Tax Amount Reporting Queue Payment History Tax Line Detail" at bounding box center [102, 12] width 145 height 13
click at [91, 13] on link "Tax Amount Reporting Queue" at bounding box center [77, 12] width 51 height 4
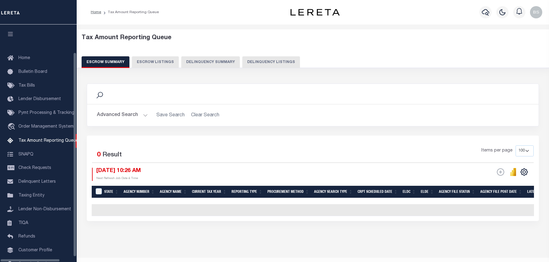
select select "100"
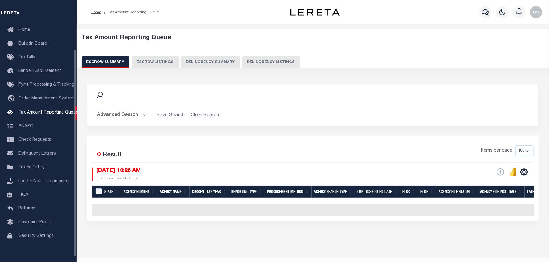
click at [257, 57] on button "Delinquency Listings" at bounding box center [271, 62] width 58 height 12
select select "100"
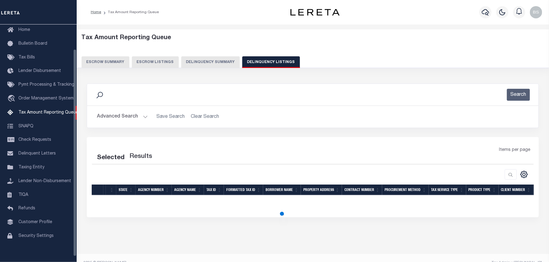
select select "100"
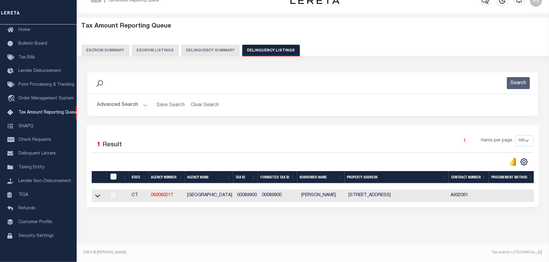
scroll to position [17, 0]
click at [97, 193] on icon at bounding box center [97, 196] width 5 height 6
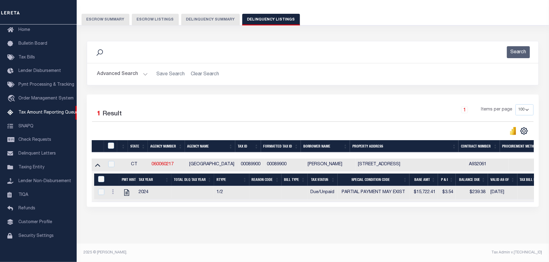
scroll to position [49, 0]
click at [112, 143] on input "checkbox" at bounding box center [111, 146] width 6 height 6
checkbox input "true"
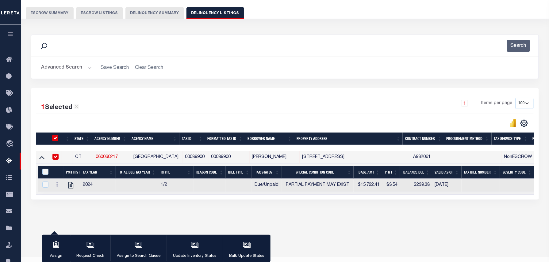
scroll to position [48, 0]
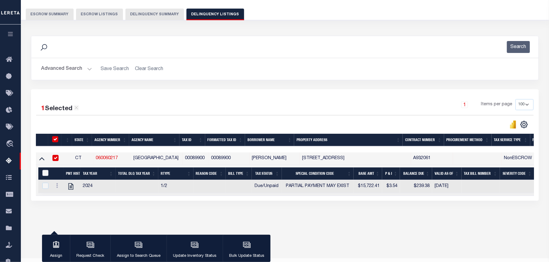
click at [46, 174] on input "&nbsp;" at bounding box center [45, 173] width 6 height 6
checkbox input "true"
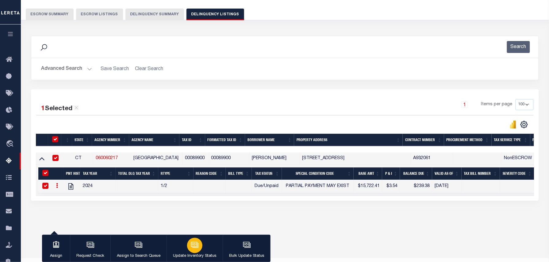
click at [188, 244] on div "button" at bounding box center [194, 245] width 15 height 15
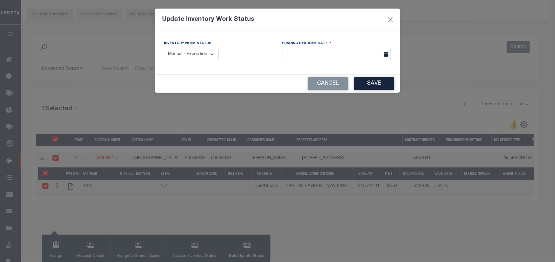
click at [202, 57] on select "Manual - Exception Pended - Awaiting Search Late Add Exception Completed" at bounding box center [191, 55] width 55 height 12
select select "4"
click at [164, 49] on select "Manual - Exception Pended - Awaiting Search Late Add Exception Completed" at bounding box center [191, 55] width 55 height 12
click at [368, 85] on button "Save" at bounding box center [374, 83] width 40 height 13
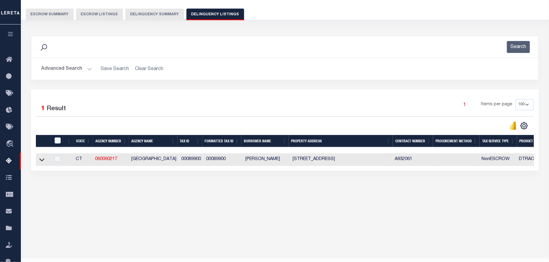
click at [74, 69] on button "Advanced Search" at bounding box center [66, 69] width 51 height 12
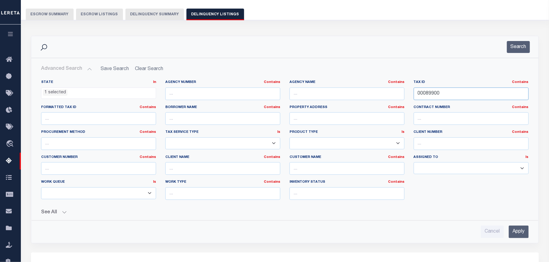
drag, startPoint x: 472, startPoint y: 91, endPoint x: 382, endPoint y: 80, distance: 91.1
click at [374, 82] on div "State In In AK AL AR AZ CA CO CT DC DE FL GA GU HI IA ID IL IN KS KY LA MA MD M…" at bounding box center [284, 142] width 496 height 125
paste input "1596"
type input "00159600"
click at [514, 47] on button "Search" at bounding box center [518, 47] width 23 height 12
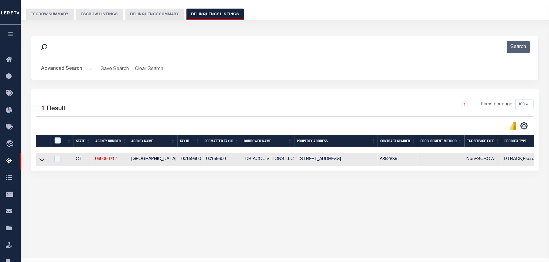
click at [38, 161] on link at bounding box center [41, 159] width 7 height 4
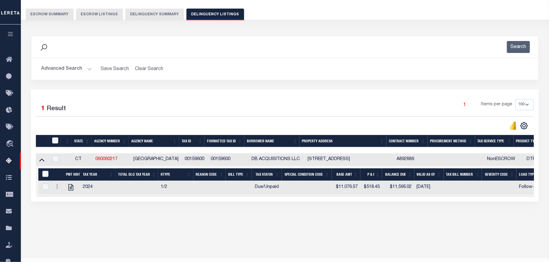
scroll to position [63, 0]
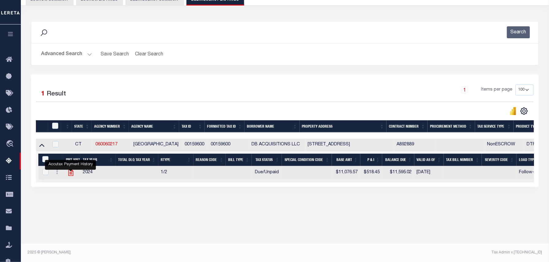
click at [71, 175] on icon "" at bounding box center [70, 173] width 5 height 6
checkbox input "true"
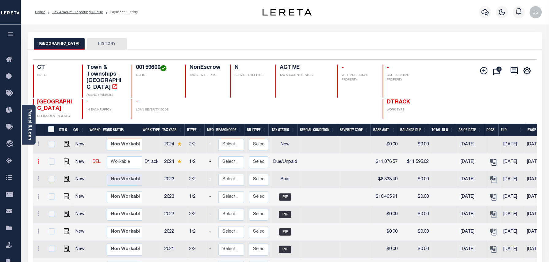
click at [38, 159] on icon at bounding box center [39, 161] width 2 height 5
click at [55, 180] on img at bounding box center [53, 183] width 6 height 6
select select "DUE"
type input "$11,076.57"
type input "$11,595.02"
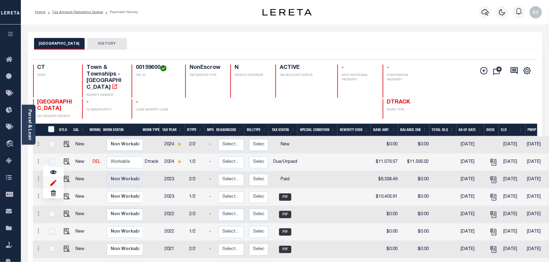
type input "[DATE]"
type input "$518.45"
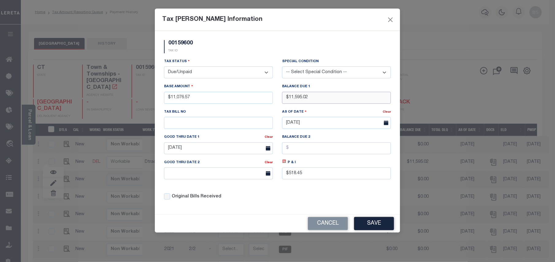
drag, startPoint x: 321, startPoint y: 101, endPoint x: 258, endPoint y: 96, distance: 63.3
click at [259, 96] on div "Tax Status - Select Status - Open Due/Unpaid Paid Incomplete No Tax Due Interna…" at bounding box center [277, 131] width 236 height 147
type input "$1,111.24"
drag, startPoint x: 299, startPoint y: 176, endPoint x: 256, endPoint y: 161, distance: 45.5
click at [290, 176] on input "$518.45" at bounding box center [336, 174] width 109 height 12
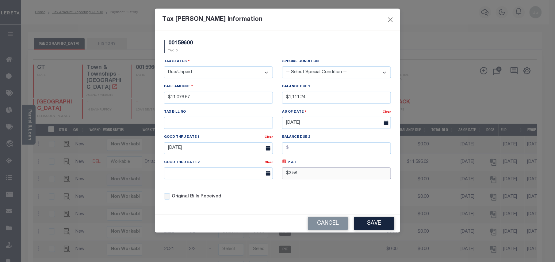
type input "$3.58"
click at [187, 150] on input "[DATE]" at bounding box center [218, 148] width 109 height 12
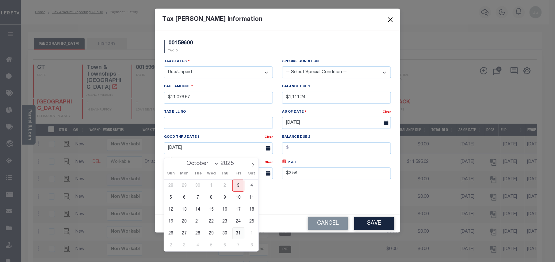
click at [237, 232] on span "31" at bounding box center [238, 234] width 12 height 12
type input "[DATE]"
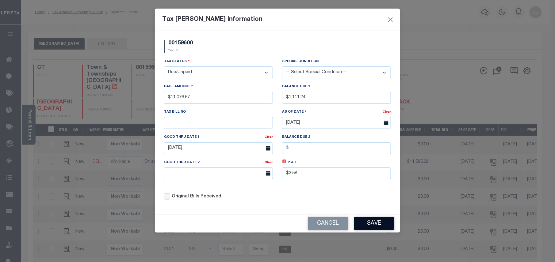
click at [378, 228] on button "Save" at bounding box center [374, 223] width 40 height 13
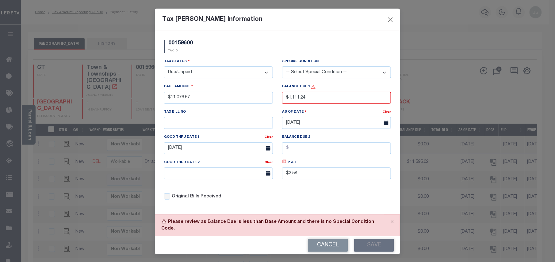
click at [303, 75] on select "-- Select Special Condition -- 3RD PARTY TAX LIEN AGENCY TAX LIEN (A.K.A Inside…" at bounding box center [336, 72] width 109 height 12
select select "15"
drag, startPoint x: 303, startPoint y: 38, endPoint x: 305, endPoint y: 42, distance: 4.3
click at [303, 38] on div "00159600 TAX ID Installment: TaxID: 00159600 Tax Status" at bounding box center [277, 123] width 245 height 184
click at [371, 243] on button "Save" at bounding box center [374, 245] width 40 height 13
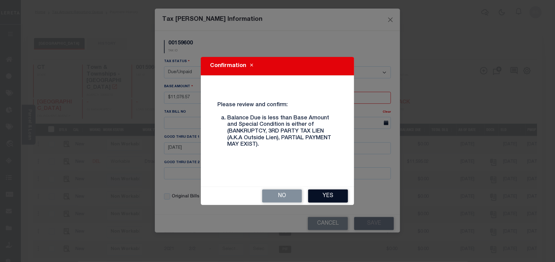
click at [338, 200] on button "Yes" at bounding box center [328, 196] width 40 height 13
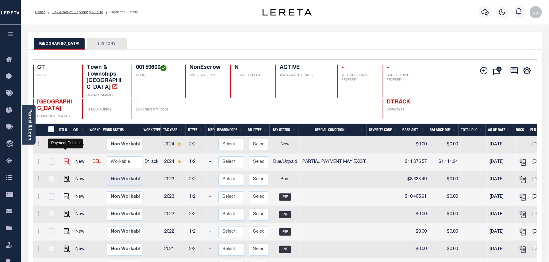
click at [66, 159] on img at bounding box center [67, 162] width 6 height 6
checkbox input "true"
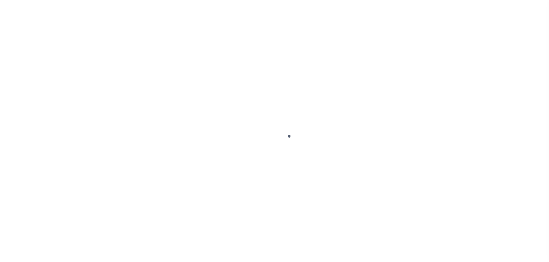
select select "DUE"
select select "15"
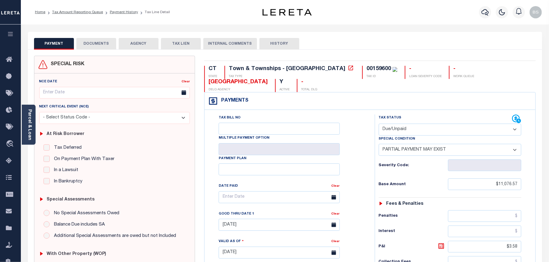
click at [101, 44] on button "DOCUMENTS" at bounding box center [96, 44] width 40 height 12
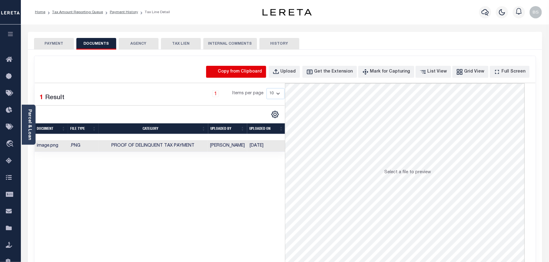
click at [217, 69] on icon "button" at bounding box center [213, 72] width 7 height 7
select select "POP"
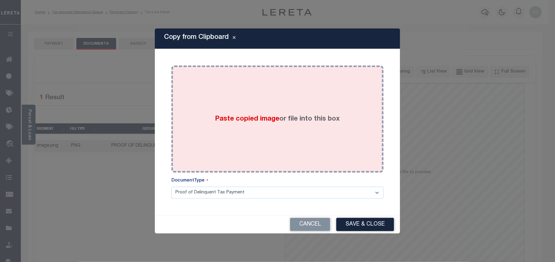
click at [273, 125] on div "Paste copied image or file into this box" at bounding box center [277, 119] width 203 height 98
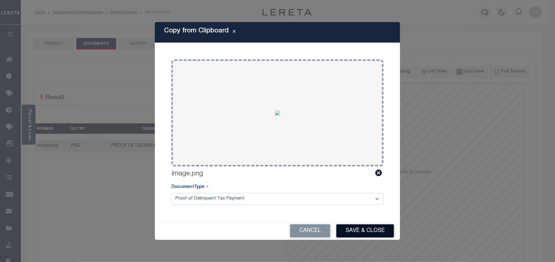
click at [366, 238] on button "Save & Close" at bounding box center [365, 231] width 58 height 13
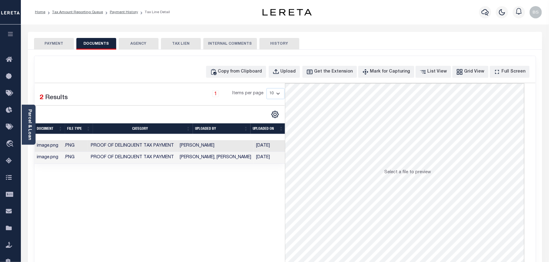
click at [88, 6] on ol "Home Tax Amount Reporting Queue Payment History Tax Line Detail" at bounding box center [102, 12] width 145 height 13
click at [86, 10] on link "Tax Amount Reporting Queue" at bounding box center [77, 12] width 51 height 4
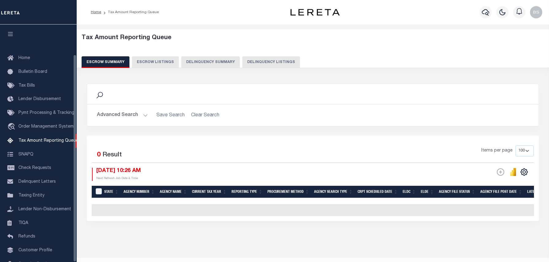
select select "100"
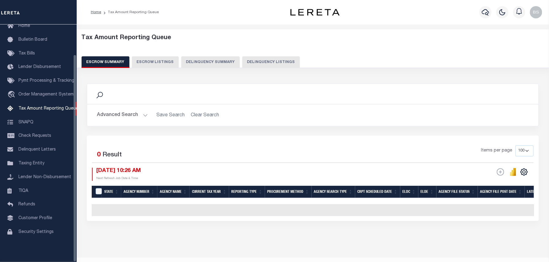
click at [278, 65] on button "Delinquency Listings" at bounding box center [271, 62] width 58 height 12
select select "100"
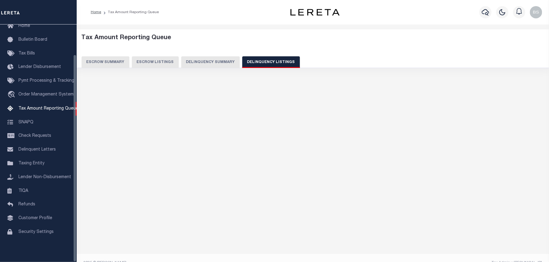
select select "100"
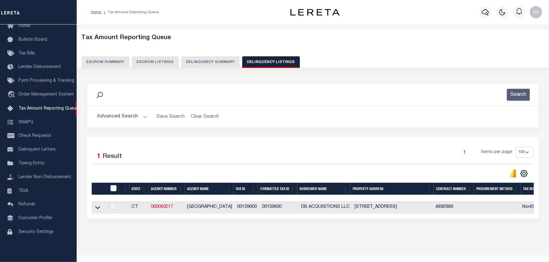
scroll to position [11, 0]
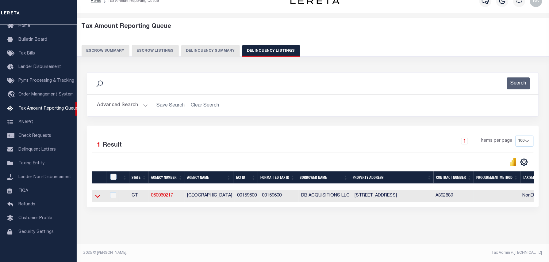
click at [96, 198] on icon at bounding box center [97, 196] width 5 height 3
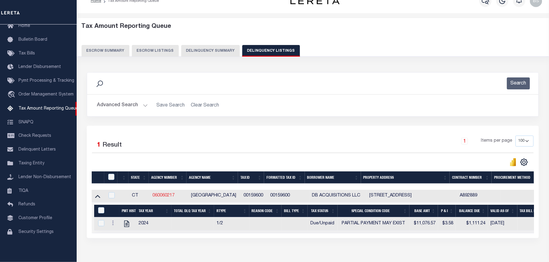
scroll to position [49, 0]
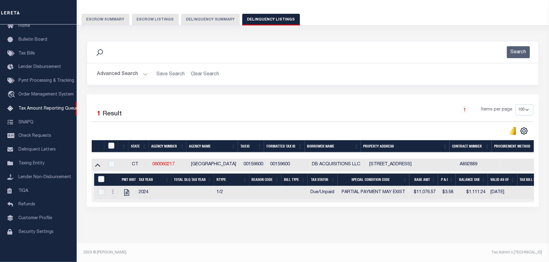
click at [108, 143] on input "checkbox" at bounding box center [111, 146] width 6 height 6
checkbox input "true"
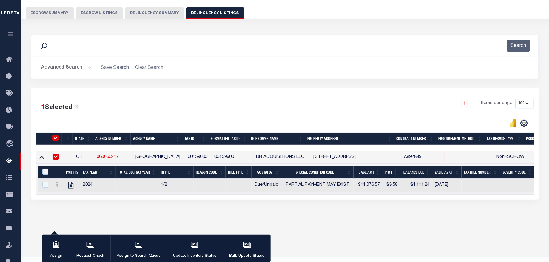
scroll to position [48, 0]
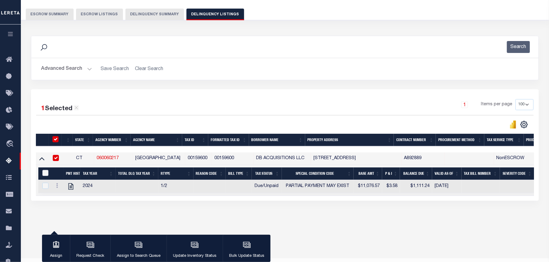
click at [44, 174] on input "&nbsp;" at bounding box center [45, 173] width 6 height 6
checkbox input "true"
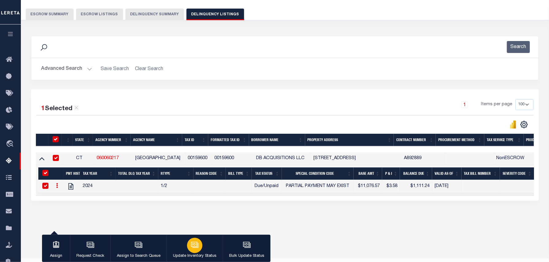
click at [193, 244] on icon "button" at bounding box center [194, 244] width 5 height 3
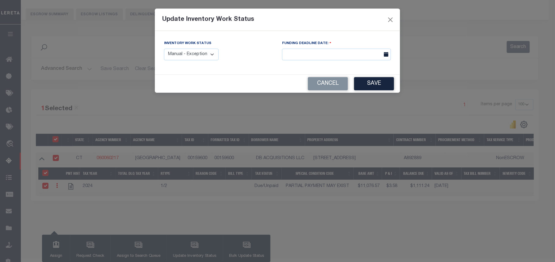
click at [198, 49] on select "Manual - Exception Pended - Awaiting Search Late Add Exception Completed" at bounding box center [191, 55] width 55 height 12
select select "4"
click at [164, 49] on select "Manual - Exception Pended - Awaiting Search Late Add Exception Completed" at bounding box center [191, 55] width 55 height 12
click at [367, 85] on button "Save" at bounding box center [374, 83] width 40 height 13
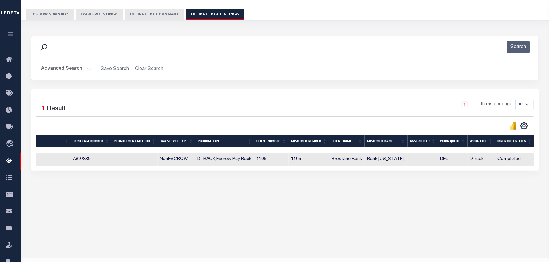
scroll to position [0, 0]
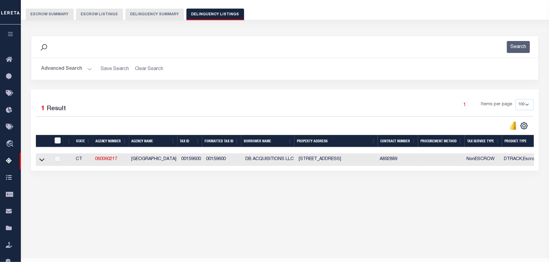
click at [72, 66] on button "Advanced Search" at bounding box center [66, 69] width 51 height 12
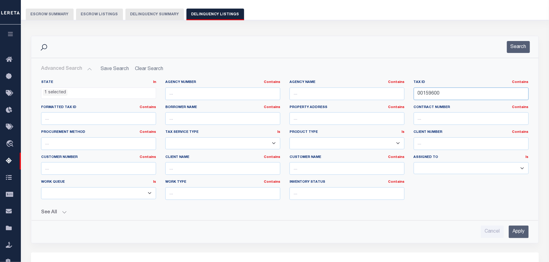
drag, startPoint x: 458, startPoint y: 93, endPoint x: 359, endPoint y: 91, distance: 98.4
click at [359, 91] on div "State In In AK AL AR AZ CA CO CT DC DE FL GA GU HI IA ID IL IN KS KY LA MA MD M…" at bounding box center [284, 142] width 496 height 125
paste input "3667"
type input "00366700"
click at [521, 49] on button "Search" at bounding box center [518, 47] width 23 height 12
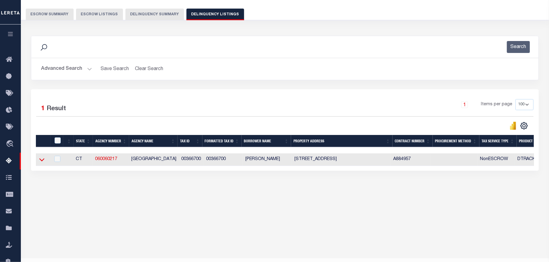
click at [43, 163] on icon at bounding box center [41, 160] width 5 height 6
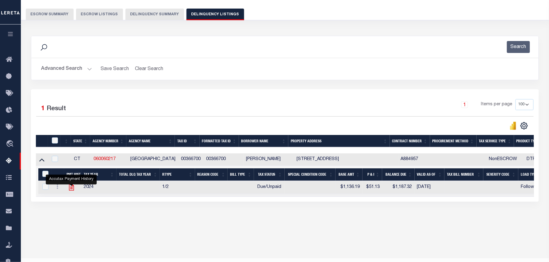
click at [71, 190] on icon "" at bounding box center [71, 187] width 5 height 6
checkbox input "true"
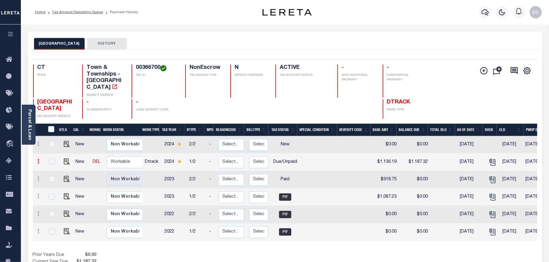
click at [40, 160] on link at bounding box center [38, 162] width 7 height 5
click at [51, 180] on img at bounding box center [53, 183] width 6 height 6
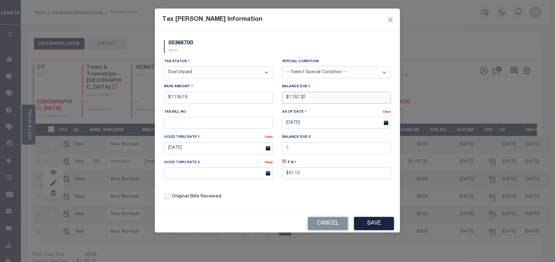
drag, startPoint x: 302, startPoint y: 97, endPoint x: 292, endPoint y: 97, distance: 9.5
click at [292, 97] on input "$1,187.32" at bounding box center [336, 98] width 109 height 12
type input "$1,204.36"
click at [285, 163] on icon at bounding box center [284, 162] width 2 height 2
type input "$68.17"
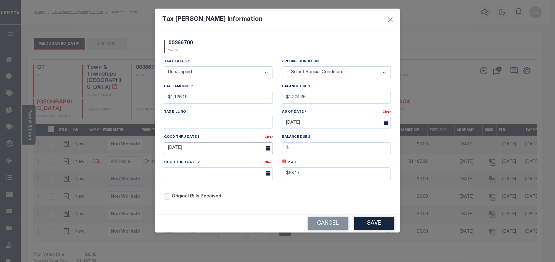
click at [210, 154] on input "[DATE]" at bounding box center [218, 148] width 109 height 12
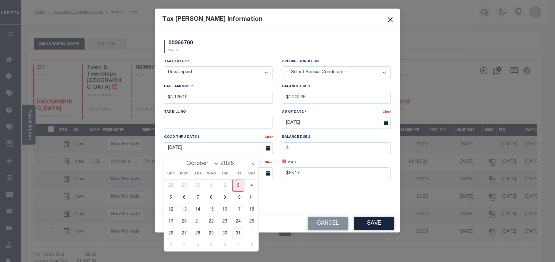
click at [241, 232] on span "31" at bounding box center [238, 234] width 12 height 12
type input "[DATE]"
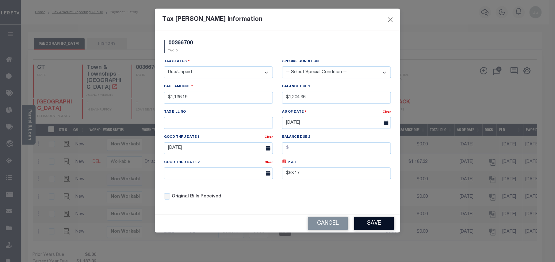
click at [374, 230] on button "Save" at bounding box center [374, 223] width 40 height 13
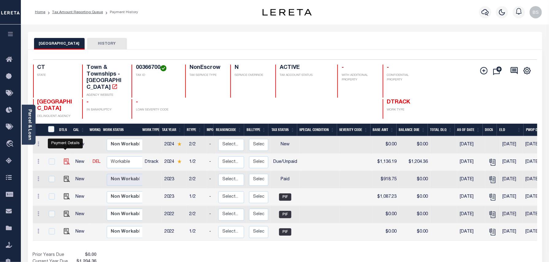
click at [64, 159] on img at bounding box center [67, 162] width 6 height 6
checkbox input "true"
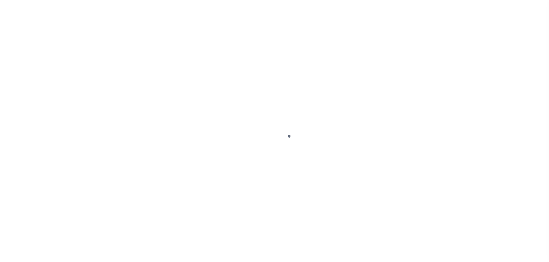
select select "DUE"
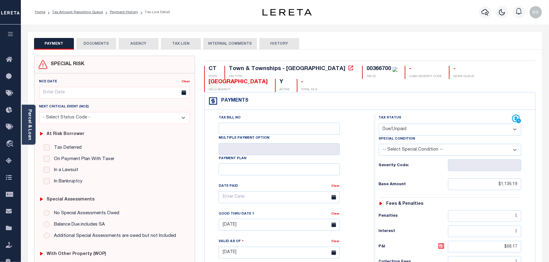
click at [101, 47] on button "DOCUMENTS" at bounding box center [96, 44] width 40 height 12
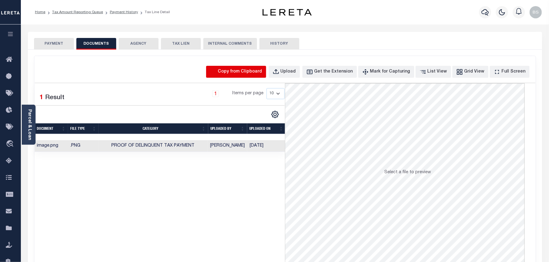
click at [217, 71] on icon "button" at bounding box center [213, 72] width 7 height 7
select select "POP"
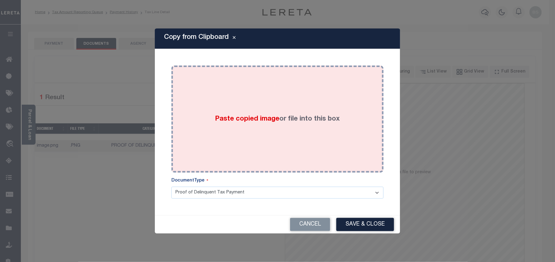
click at [276, 107] on div "Paste copied image or file into this box" at bounding box center [277, 119] width 203 height 98
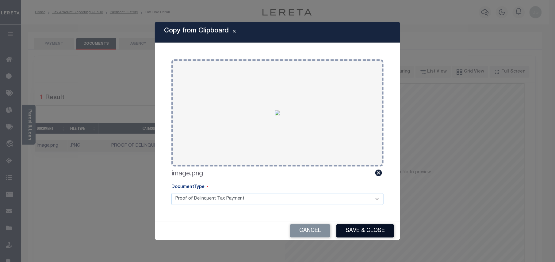
click at [355, 227] on button "Save & Close" at bounding box center [365, 231] width 58 height 13
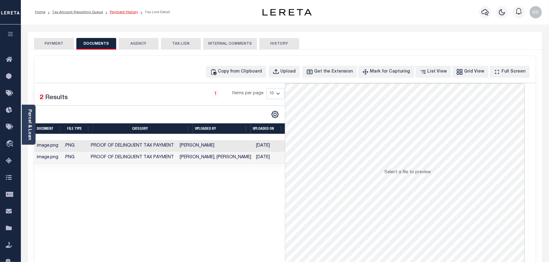
click at [120, 14] on link "Payment History" at bounding box center [124, 12] width 28 height 4
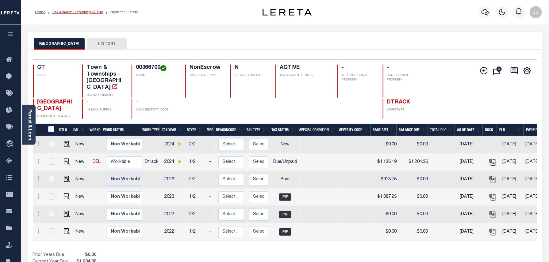
click at [89, 12] on link "Tax Amount Reporting Queue" at bounding box center [77, 12] width 51 height 4
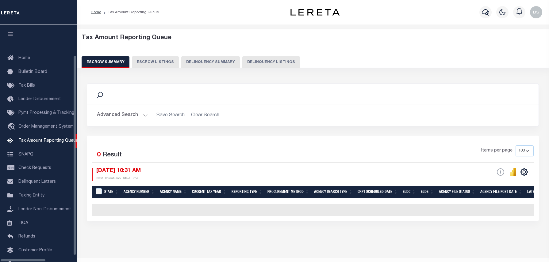
select select "100"
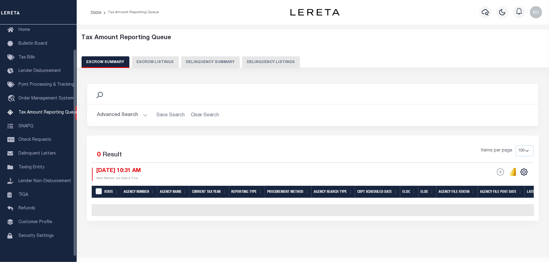
click at [262, 59] on button "Delinquency Listings" at bounding box center [271, 62] width 58 height 12
select select "100"
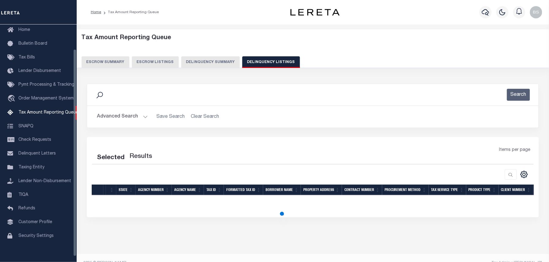
select select "100"
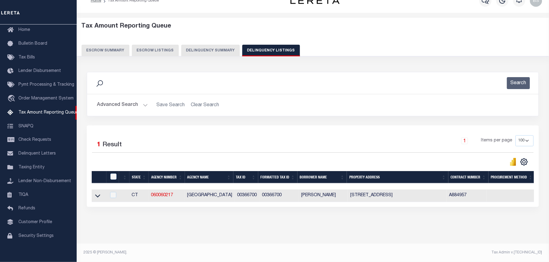
scroll to position [17, 0]
click at [97, 193] on icon at bounding box center [97, 196] width 5 height 6
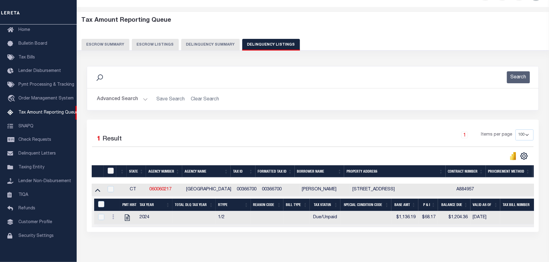
click at [111, 171] on input "checkbox" at bounding box center [111, 171] width 6 height 6
checkbox input "true"
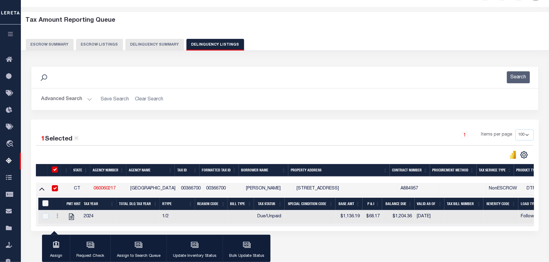
click at [46, 205] on input "&nbsp;" at bounding box center [45, 203] width 6 height 6
checkbox input "true"
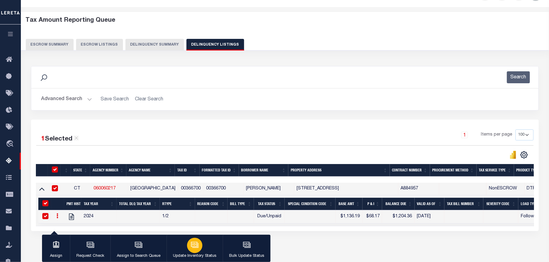
click at [191, 249] on icon "button" at bounding box center [195, 245] width 8 height 8
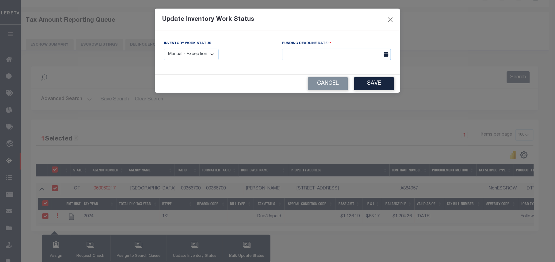
click at [195, 47] on div "Inventory Work Status Manual - Exception Pended - Awaiting Search Late Add Exce…" at bounding box center [191, 50] width 55 height 20
click at [194, 55] on select "Manual - Exception Pended - Awaiting Search Late Add Exception Completed" at bounding box center [191, 55] width 55 height 12
select select "4"
click at [164, 49] on select "Manual - Exception Pended - Awaiting Search Late Add Exception Completed" at bounding box center [191, 55] width 55 height 12
click at [361, 84] on button "Save" at bounding box center [374, 83] width 40 height 13
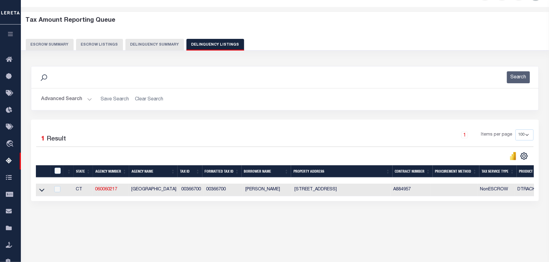
click at [71, 97] on button "Advanced Search" at bounding box center [66, 99] width 51 height 12
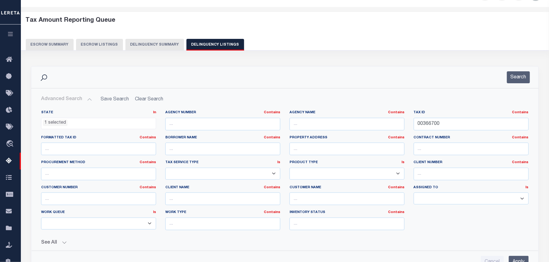
click at [88, 126] on ul "1 selected" at bounding box center [98, 122] width 114 height 8
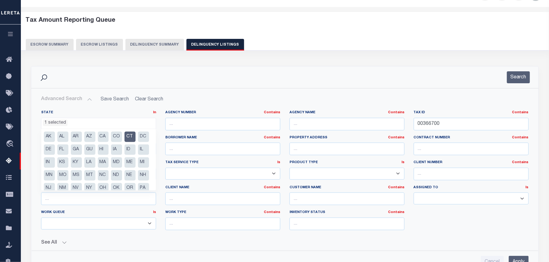
click at [129, 135] on li "CT" at bounding box center [129, 137] width 11 height 10
select select
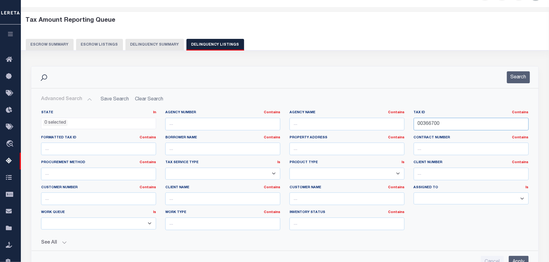
drag, startPoint x: 444, startPoint y: 125, endPoint x: 394, endPoint y: 120, distance: 50.5
click at [394, 120] on div "State In In AK AL AR AZ CA CO CT DC DE FL GA GU HI IA ID IL IN KS KY LA MA MD M…" at bounding box center [284, 172] width 496 height 125
paste input "504201-GM-003"
type input "504201-GM-0030"
click at [111, 122] on ul "0 selected" at bounding box center [98, 122] width 114 height 8
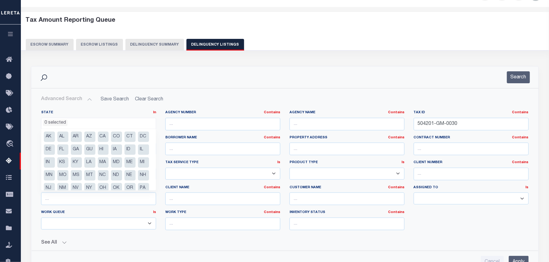
click at [68, 148] on li "FL" at bounding box center [62, 150] width 11 height 10
select select "FL"
click at [517, 76] on button "Search" at bounding box center [518, 77] width 23 height 12
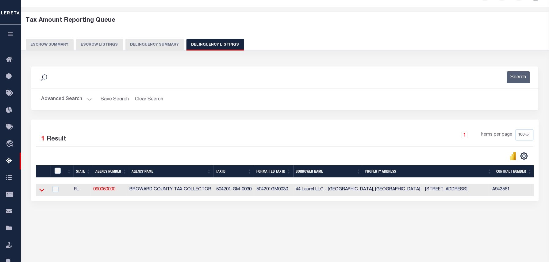
click at [43, 192] on icon at bounding box center [41, 190] width 5 height 3
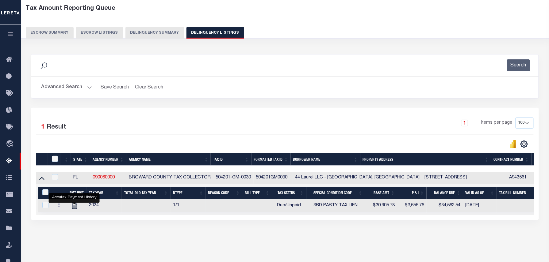
scroll to position [63, 0]
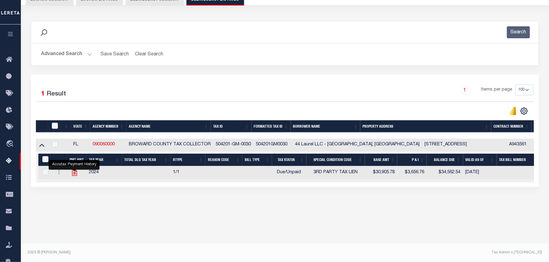
click at [74, 173] on icon "" at bounding box center [74, 173] width 8 height 8
checkbox input "true"
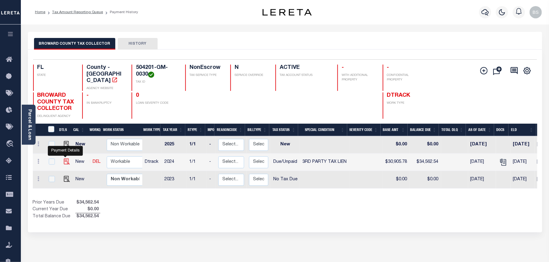
click at [66, 159] on img "" at bounding box center [67, 162] width 6 height 6
checkbox input "true"
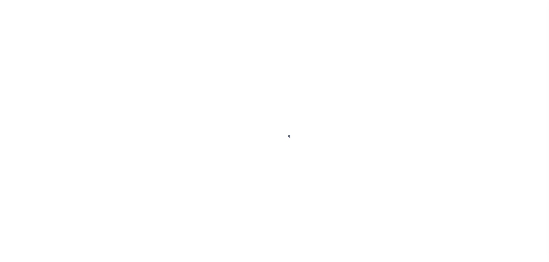
select select "DUE"
select select "20"
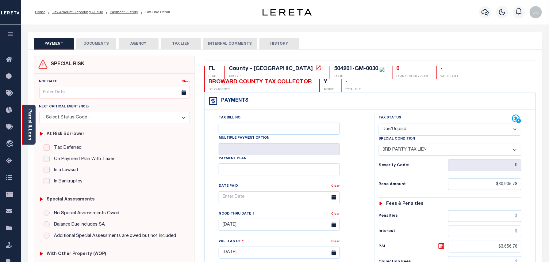
click at [31, 122] on link "Parcel & Loan" at bounding box center [29, 124] width 4 height 31
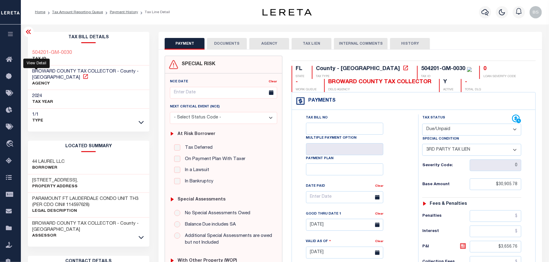
click at [82, 76] on icon at bounding box center [85, 77] width 6 height 6
drag, startPoint x: 58, startPoint y: 53, endPoint x: 32, endPoint y: 51, distance: 25.8
click at [32, 51] on div "504201-GM-0030 TAX ID" at bounding box center [89, 56] width 122 height 19
copy h3 "504201-GM-0030"
click at [123, 9] on ol "Home Tax Amount Reporting Queue Payment History Tax Line Detail" at bounding box center [102, 12] width 145 height 13
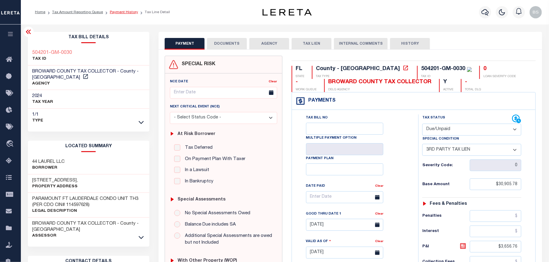
click at [124, 12] on link "Payment History" at bounding box center [124, 12] width 28 height 4
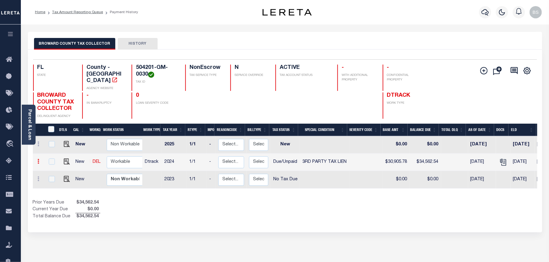
click at [39, 159] on icon at bounding box center [39, 161] width 2 height 5
click at [53, 172] on img at bounding box center [53, 175] width 6 height 6
select select "DUE"
select select "20"
type input "$30,905.78"
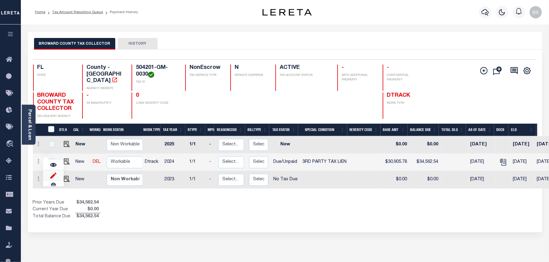
type input "$34,562.54"
type input "[DATE]"
type input "$3,656.76"
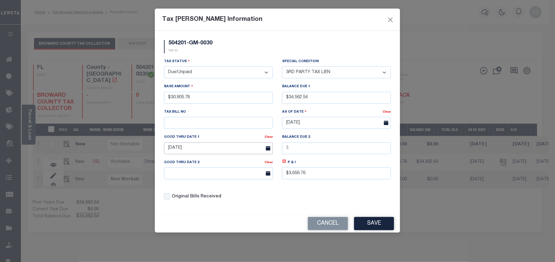
click at [235, 153] on input "[DATE]" at bounding box center [218, 148] width 109 height 12
click at [208, 150] on input "[DATE]" at bounding box center [218, 148] width 109 height 12
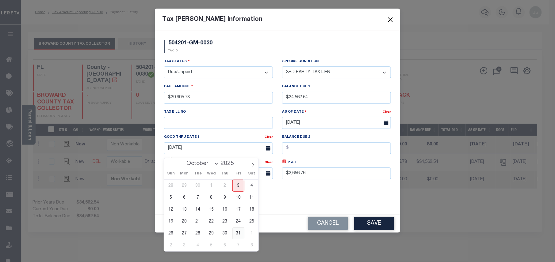
click at [238, 230] on span "31" at bounding box center [238, 234] width 12 height 12
type input "[DATE]"
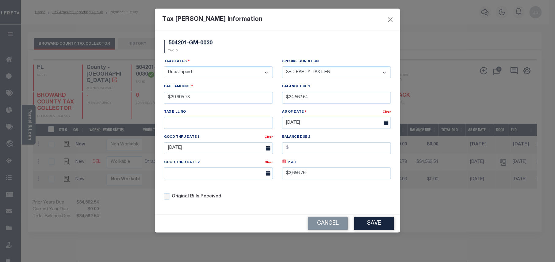
click at [284, 164] on icon at bounding box center [284, 161] width 5 height 5
click at [372, 230] on button "Save" at bounding box center [374, 223] width 40 height 13
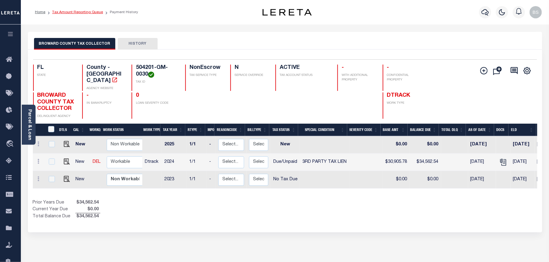
click at [75, 13] on link "Tax Amount Reporting Queue" at bounding box center [77, 12] width 51 height 4
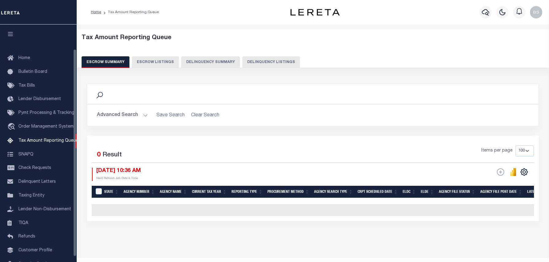
select select "100"
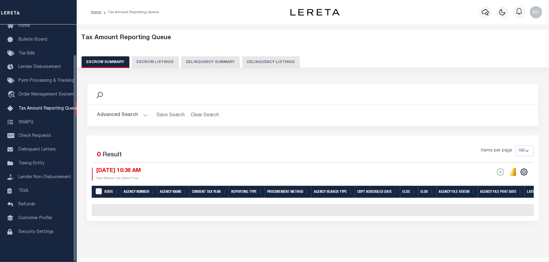
click at [255, 62] on button "Delinquency Listings" at bounding box center [271, 62] width 58 height 12
select select "100"
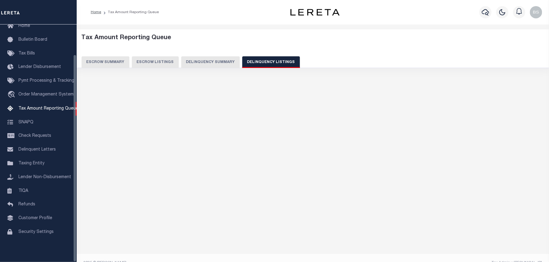
select select "100"
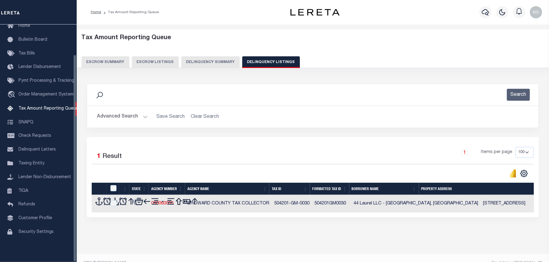
scroll to position [11, 0]
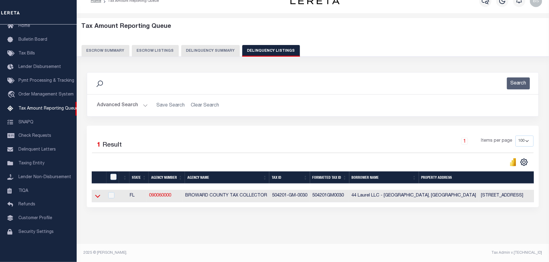
click at [95, 199] on icon at bounding box center [97, 196] width 5 height 6
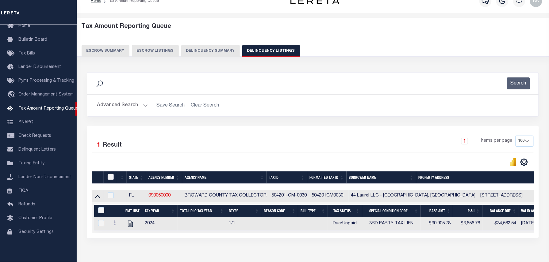
click at [111, 178] on input "checkbox" at bounding box center [111, 177] width 6 height 6
checkbox input "true"
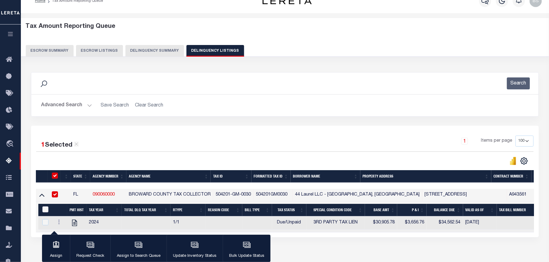
click at [44, 211] on input "&nbsp;" at bounding box center [45, 210] width 6 height 6
checkbox input "true"
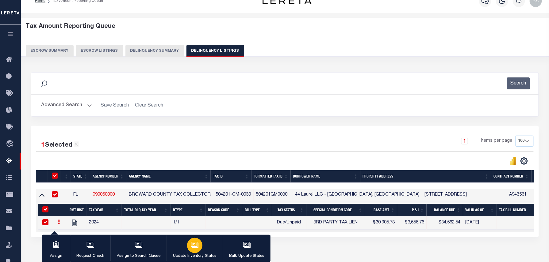
click at [193, 251] on div "button" at bounding box center [194, 245] width 15 height 15
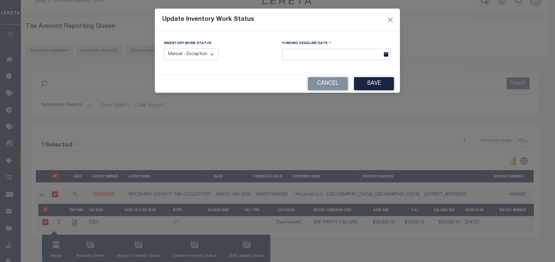
drag, startPoint x: 206, startPoint y: 53, endPoint x: 204, endPoint y: 62, distance: 9.1
click at [206, 53] on select "Manual - Exception Pended - Awaiting Search Late Add Exception Completed" at bounding box center [191, 55] width 55 height 12
select select "4"
click at [164, 49] on select "Manual - Exception Pended - Awaiting Search Late Add Exception Completed" at bounding box center [191, 55] width 55 height 12
click at [374, 84] on button "Save" at bounding box center [374, 83] width 40 height 13
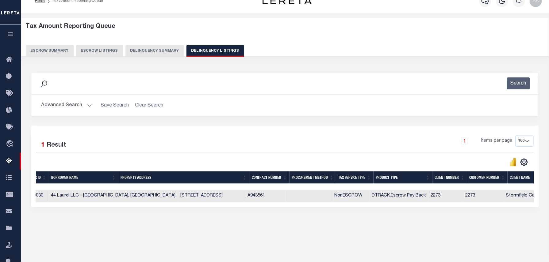
scroll to position [0, 0]
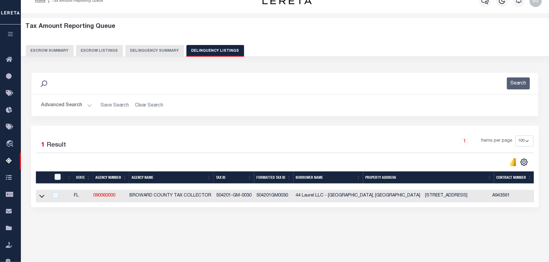
click at [62, 104] on button "Advanced Search" at bounding box center [66, 106] width 51 height 12
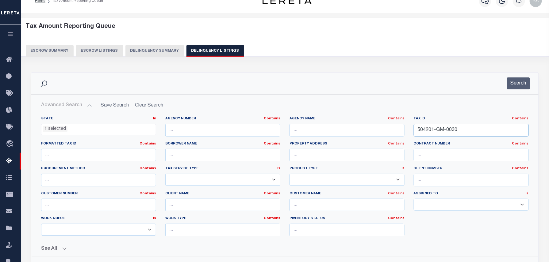
drag, startPoint x: 477, startPoint y: 130, endPoint x: 398, endPoint y: 135, distance: 79.2
click at [411, 134] on div "Tax ID Contains Contains Is 504201-GM-0030" at bounding box center [471, 128] width 124 height 25
paste input "14031-03-185"
type input "514031-03-1850"
click at [522, 86] on button "Search" at bounding box center [518, 84] width 23 height 12
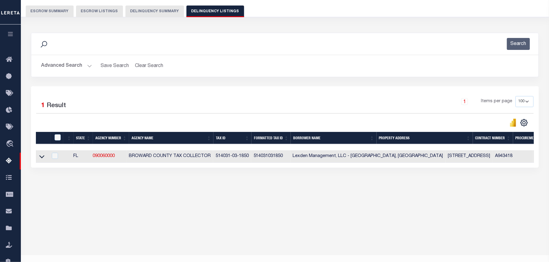
scroll to position [63, 0]
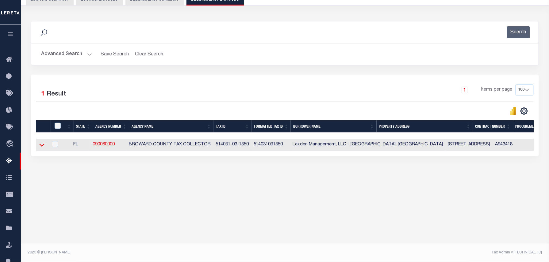
click at [42, 146] on icon at bounding box center [41, 145] width 5 height 6
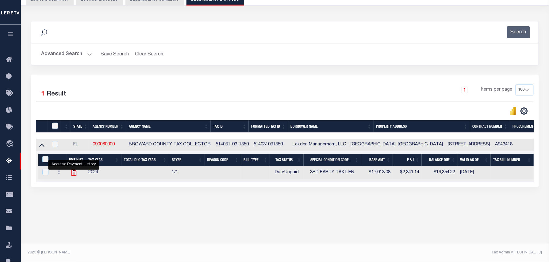
click at [75, 172] on icon "" at bounding box center [74, 173] width 8 height 8
checkbox input "true"
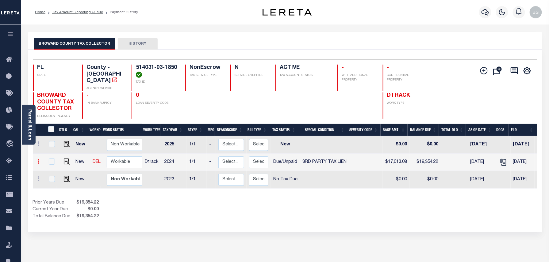
click at [38, 159] on icon at bounding box center [39, 161] width 2 height 5
click at [53, 176] on link at bounding box center [53, 175] width 21 height 10
select select "DUE"
select select "20"
type input "$17,013.08"
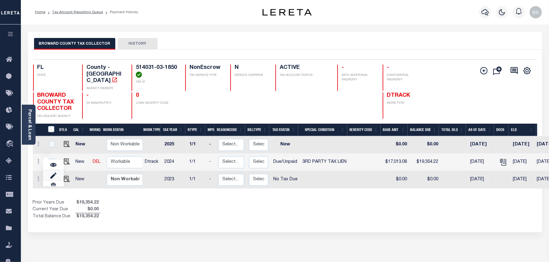
type input "$19,354.22"
type input "[DATE]"
type input "$2,341.14"
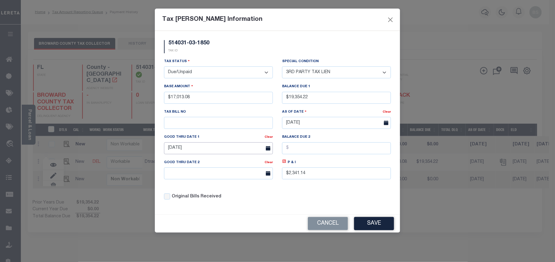
click at [195, 147] on input "[DATE]" at bounding box center [218, 148] width 109 height 12
click at [216, 152] on input "[DATE]" at bounding box center [218, 148] width 109 height 12
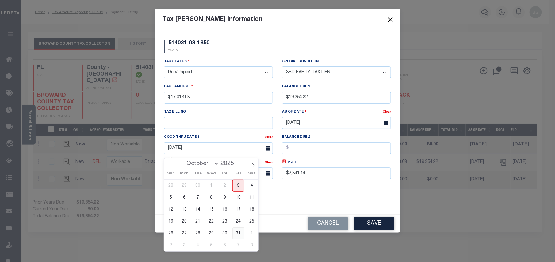
click at [237, 232] on span "31" at bounding box center [238, 234] width 12 height 12
type input "[DATE]"
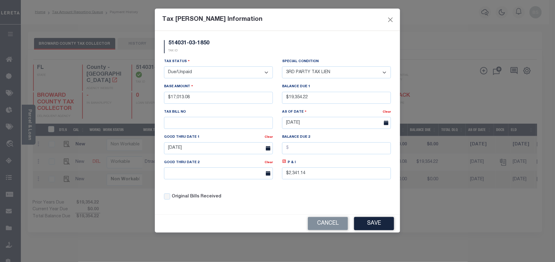
click at [368, 222] on button "Save" at bounding box center [374, 223] width 40 height 13
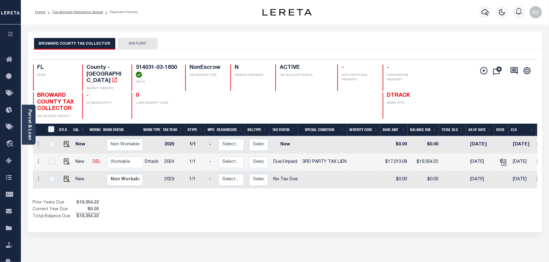
drag, startPoint x: 81, startPoint y: 13, endPoint x: 84, endPoint y: 16, distance: 4.1
click at [82, 13] on link "Tax Amount Reporting Queue" at bounding box center [77, 12] width 51 height 4
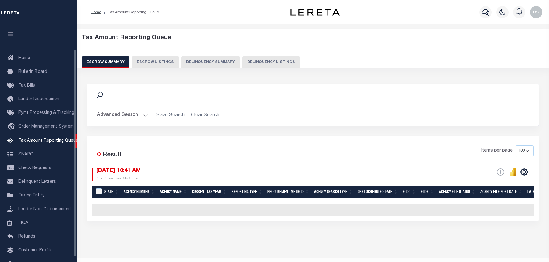
select select "100"
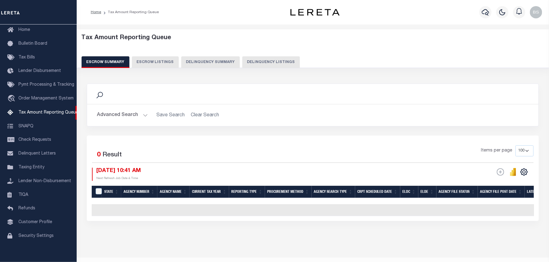
drag, startPoint x: 271, startPoint y: 63, endPoint x: 268, endPoint y: 82, distance: 19.8
click at [271, 63] on button "Delinquency Listings" at bounding box center [271, 62] width 58 height 12
select select "100"
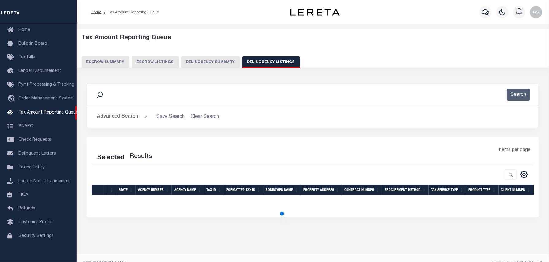
scroll to position [11, 0]
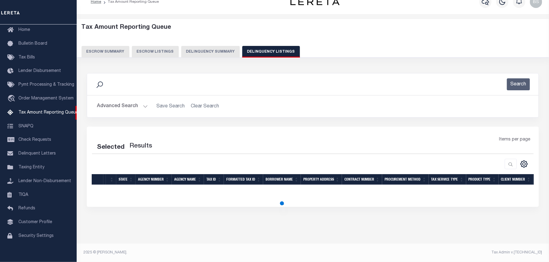
select select "100"
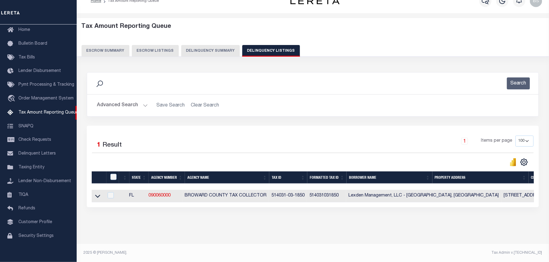
click at [98, 196] on icon at bounding box center [97, 196] width 5 height 6
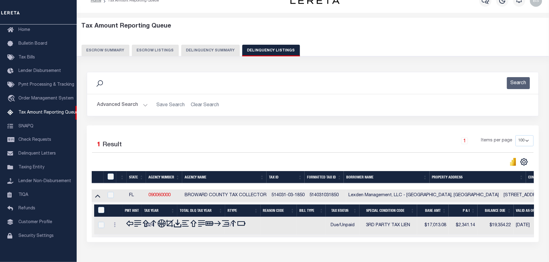
scroll to position [49, 0]
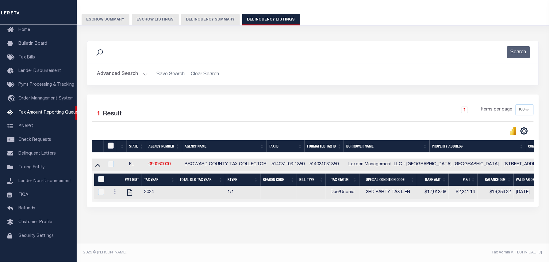
click at [108, 143] on input "checkbox" at bounding box center [111, 146] width 6 height 6
checkbox input "true"
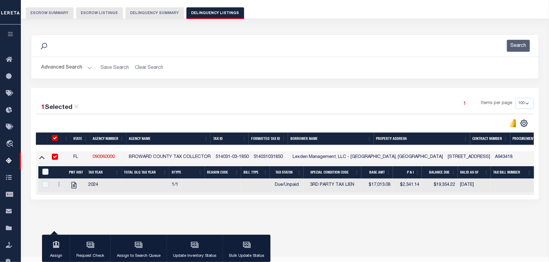
scroll to position [48, 0]
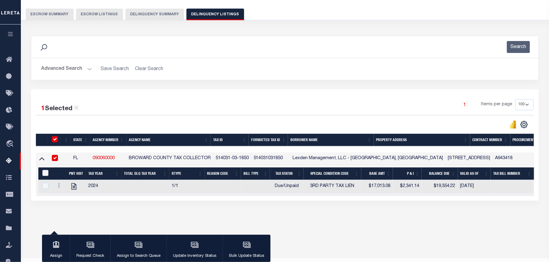
click at [46, 176] on input "&nbsp;" at bounding box center [45, 173] width 6 height 6
checkbox input "true"
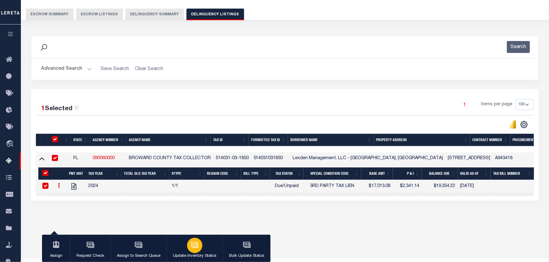
click at [192, 245] on icon "button" at bounding box center [195, 245] width 8 height 8
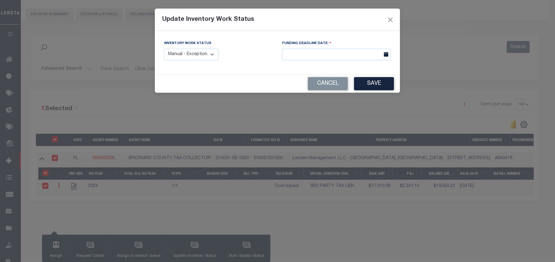
click at [198, 56] on select "Manual - Exception Pended - Awaiting Search Late Add Exception Completed" at bounding box center [191, 55] width 55 height 12
select select "4"
click at [164, 49] on select "Manual - Exception Pended - Awaiting Search Late Add Exception Completed" at bounding box center [191, 55] width 55 height 12
click at [384, 79] on button "Save" at bounding box center [374, 83] width 40 height 13
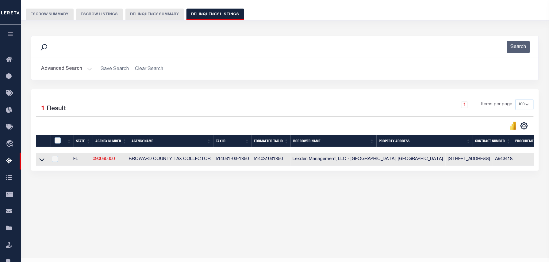
click at [67, 70] on button "Advanced Search" at bounding box center [66, 69] width 51 height 12
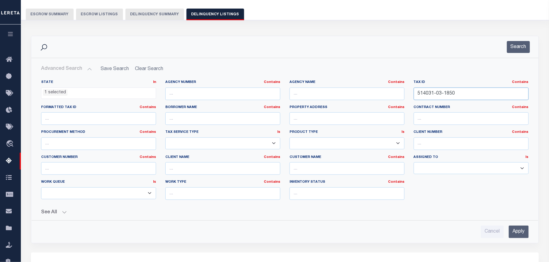
drag, startPoint x: 464, startPoint y: 94, endPoint x: 400, endPoint y: 97, distance: 64.1
click at [403, 95] on div "State In In AK AL AR AZ CA CO CT DC DE FL GA GU HI IA ID IL IN KS [GEOGRAPHIC_D…" at bounding box center [284, 142] width 496 height 125
paste input "11442311"
type input "114423110"
click at [518, 44] on button "Search" at bounding box center [518, 47] width 23 height 12
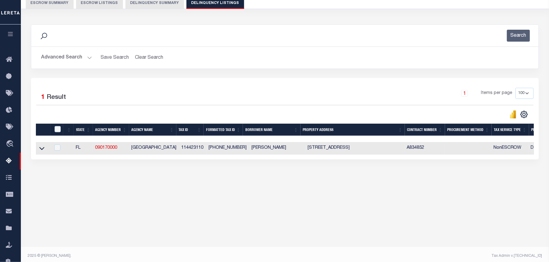
scroll to position [63, 0]
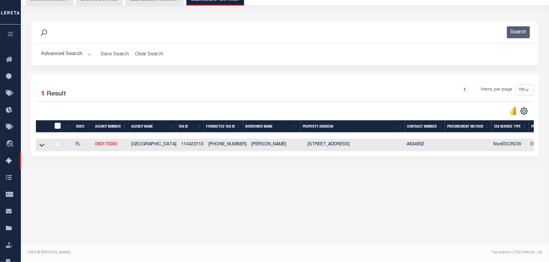
drag, startPoint x: 42, startPoint y: 147, endPoint x: 124, endPoint y: 125, distance: 84.4
click at [42, 147] on icon at bounding box center [41, 145] width 5 height 6
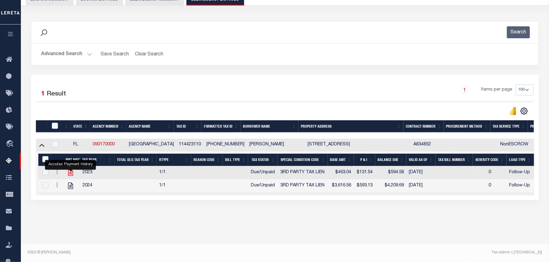
click at [70, 173] on icon "" at bounding box center [70, 173] width 8 height 8
checkbox input "false"
checkbox input "true"
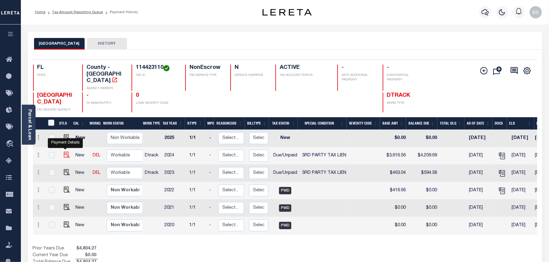
click at [66, 152] on img "" at bounding box center [67, 155] width 6 height 6
checkbox input "true"
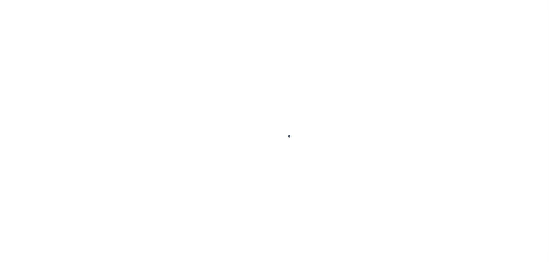
select select "DUE"
select select "20"
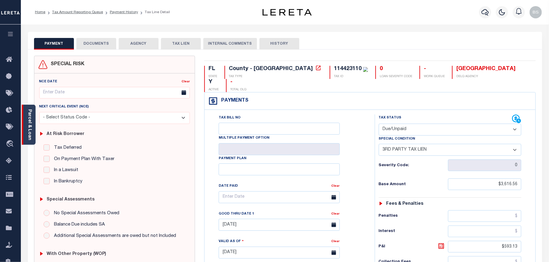
click at [27, 108] on div "Parcel & Loan" at bounding box center [29, 125] width 14 height 40
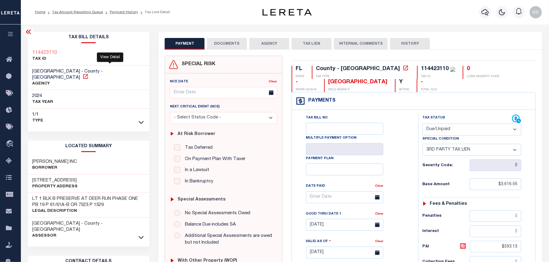
click at [89, 74] on icon at bounding box center [85, 77] width 6 height 6
click at [121, 10] on link "Payment History" at bounding box center [124, 12] width 28 height 4
